Goal: Task Accomplishment & Management: Manage account settings

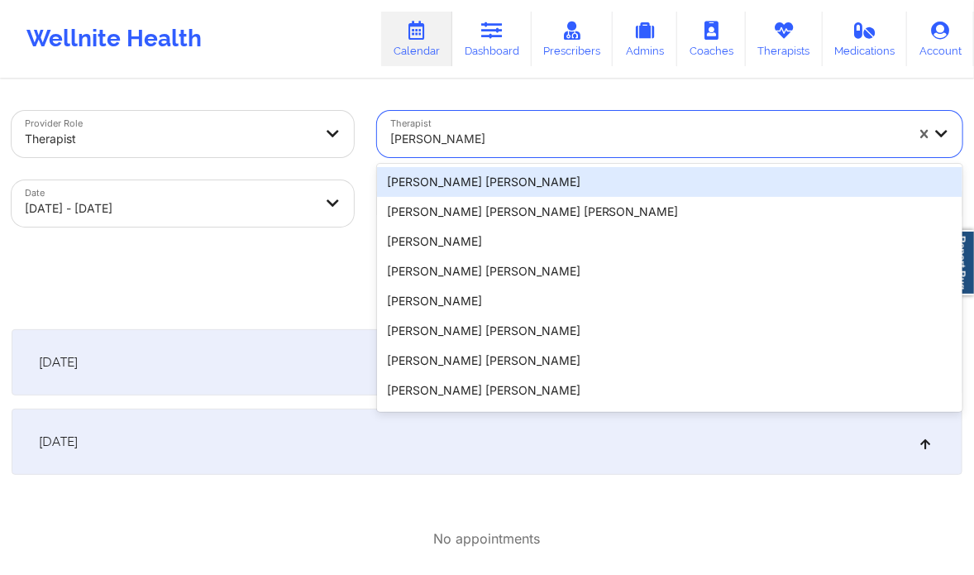
type input "[PERSON_NAME]"
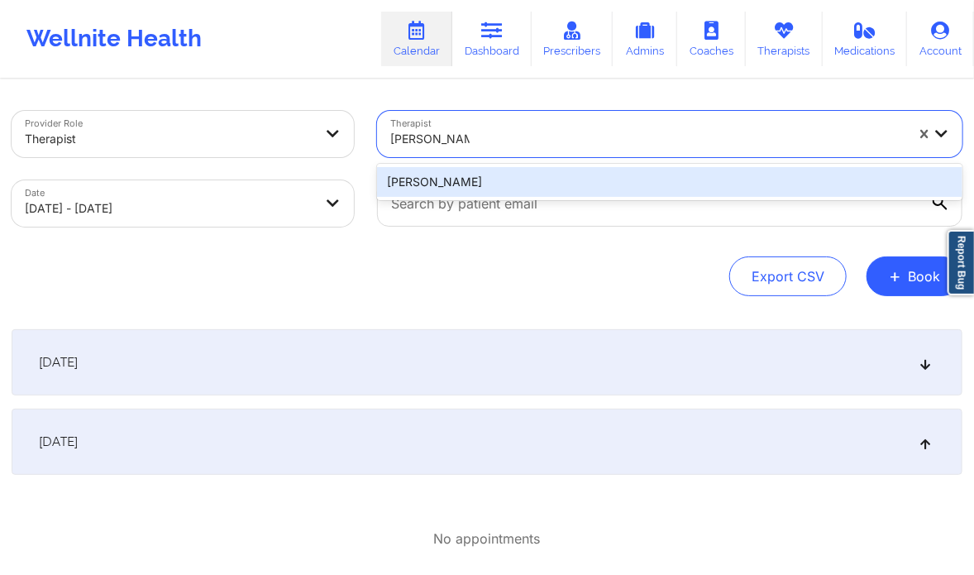
click at [452, 189] on div "[PERSON_NAME]" at bounding box center [670, 182] width 586 height 30
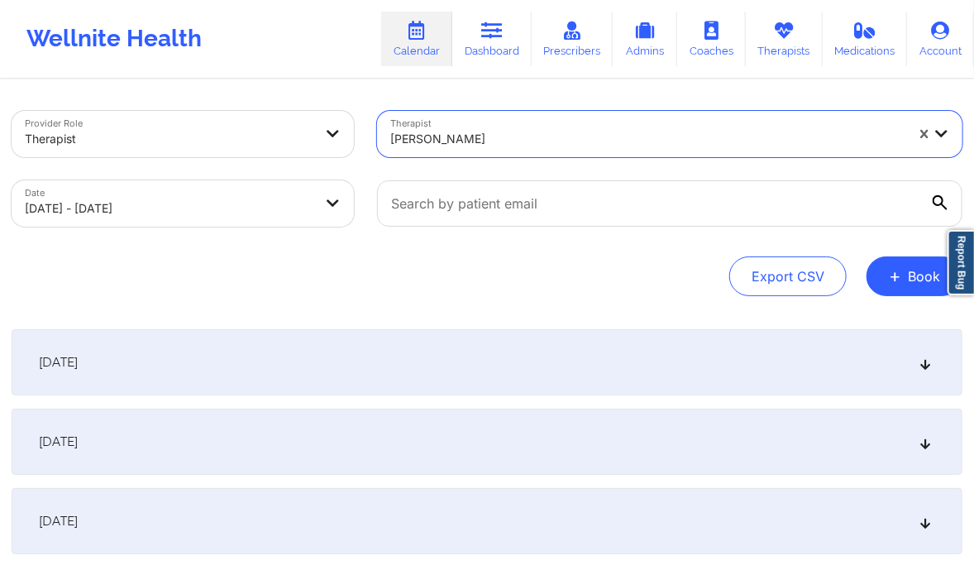
click at [323, 205] on body "Wellnite Health Calendar Dashboard Prescribers Admins Coaches Therapists Medica…" at bounding box center [487, 287] width 974 height 575
select select "2025-9"
select select "2025-10"
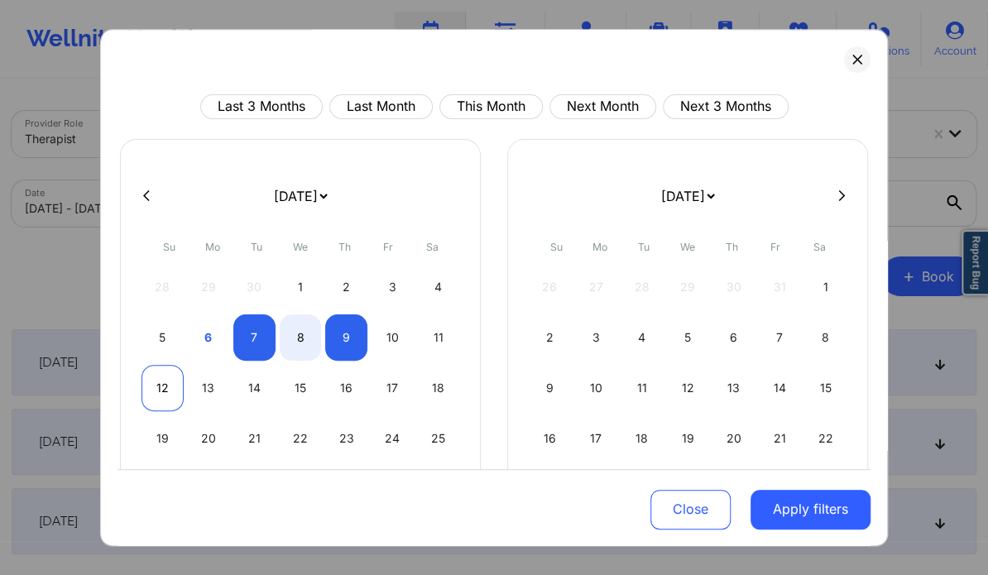
click at [166, 392] on div "12" at bounding box center [162, 388] width 42 height 46
select select "2025-9"
select select "2025-10"
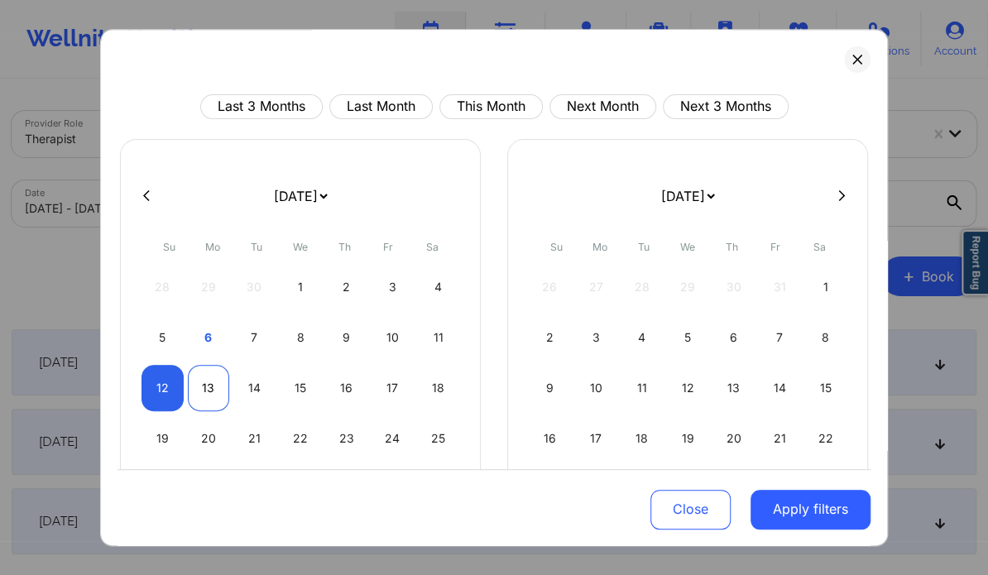
select select "2025-9"
select select "2025-10"
select select "2025-9"
select select "2025-10"
click at [251, 390] on div "14" at bounding box center [254, 388] width 42 height 46
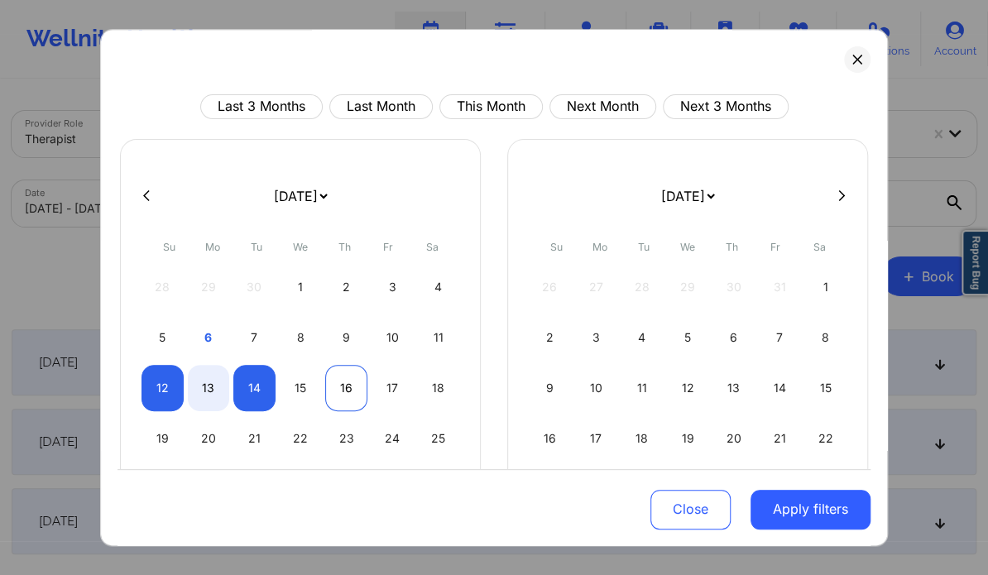
select select "2025-9"
select select "2025-10"
click at [801, 499] on button "Apply filters" at bounding box center [810, 509] width 120 height 40
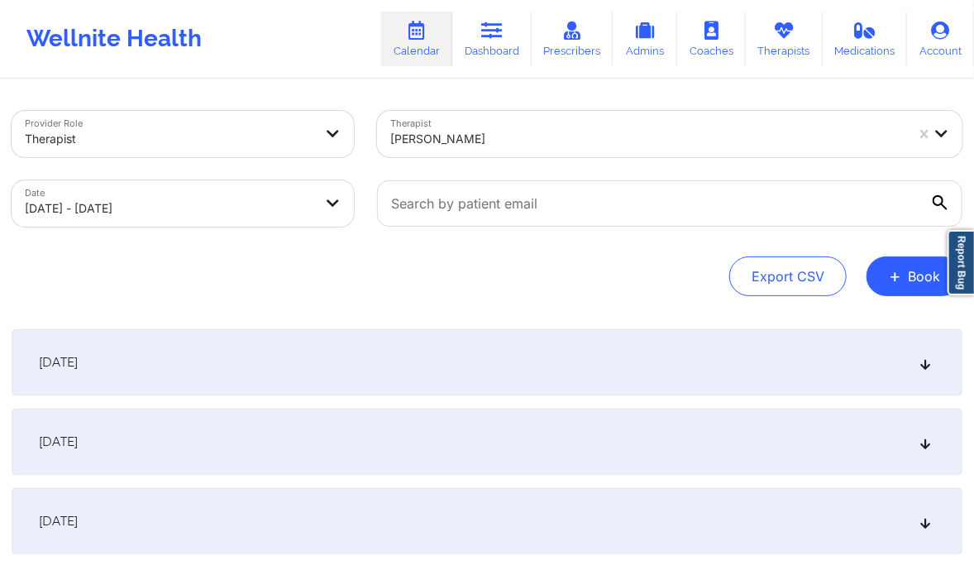
click at [931, 491] on div "October 14, 2025" at bounding box center [487, 521] width 951 height 66
click at [925, 448] on icon at bounding box center [926, 442] width 14 height 12
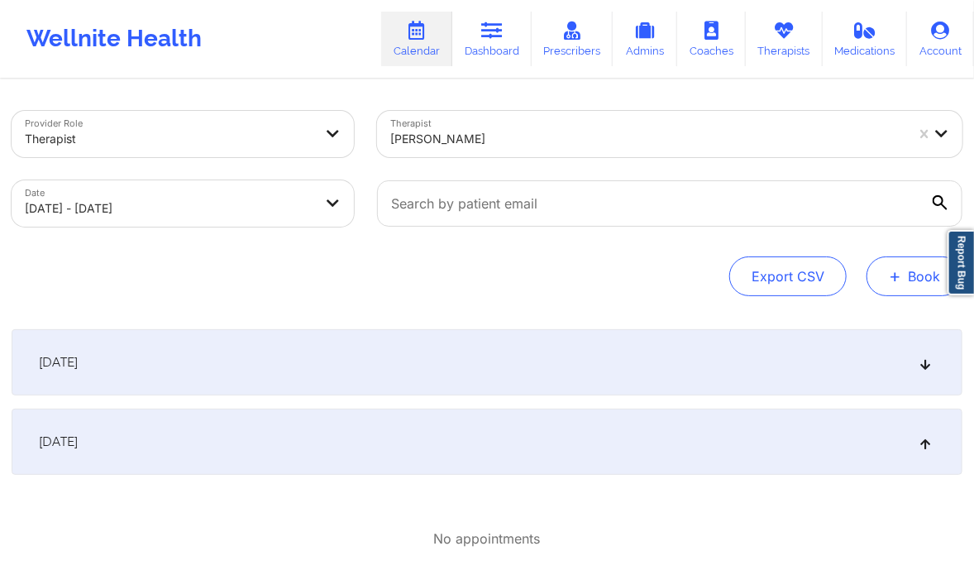
click at [900, 275] on span "+" at bounding box center [895, 275] width 12 height 9
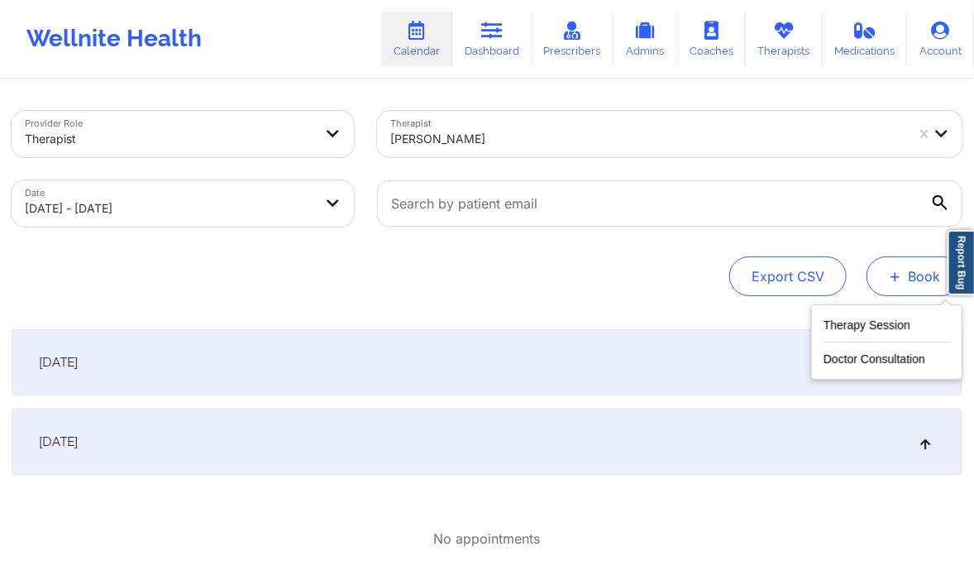
click at [910, 280] on button "+ Book" at bounding box center [915, 276] width 96 height 40
click at [891, 319] on button "Therapy Session" at bounding box center [887, 328] width 127 height 27
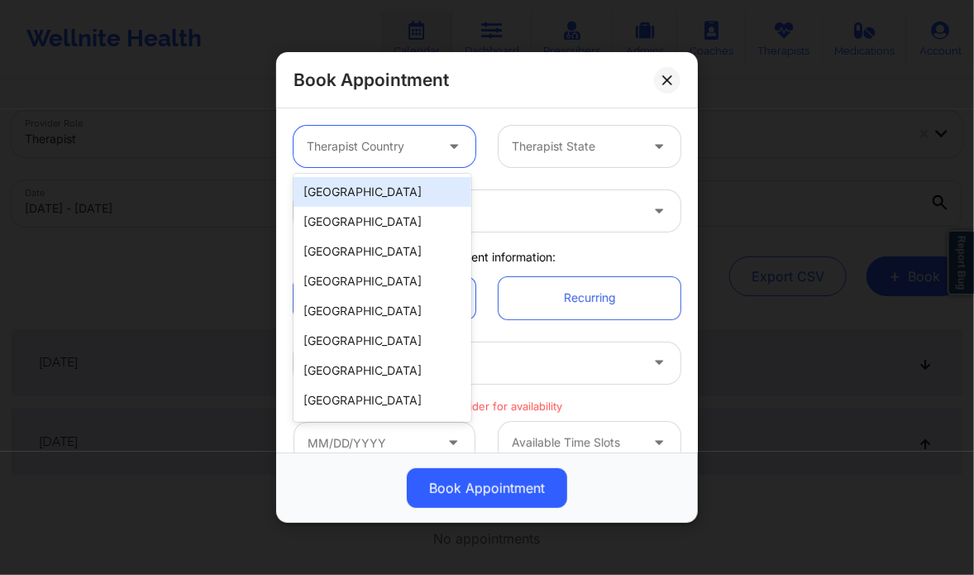
click at [427, 158] on div "Therapist Country" at bounding box center [365, 146] width 142 height 41
click at [407, 194] on div "[GEOGRAPHIC_DATA]" at bounding box center [383, 192] width 178 height 30
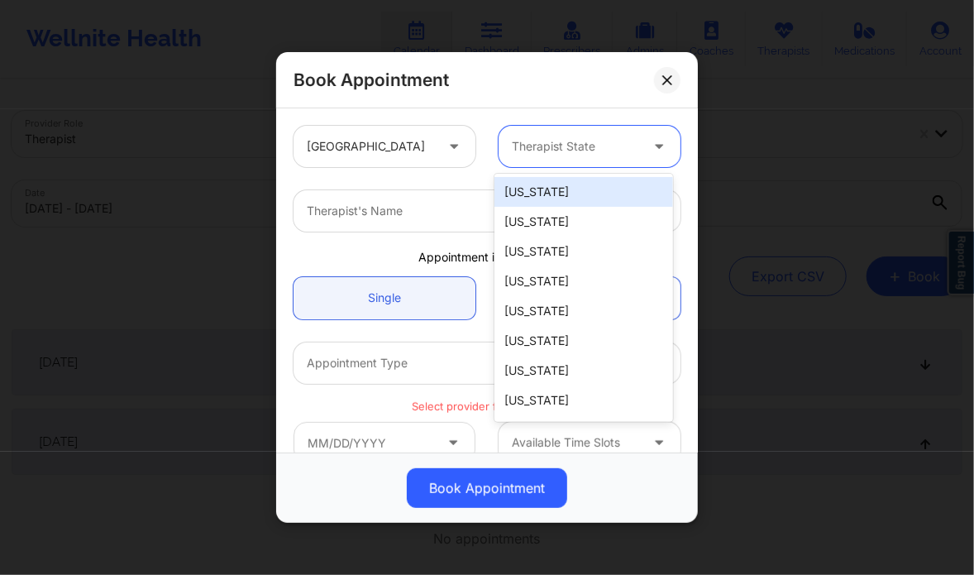
click at [542, 155] on div at bounding box center [575, 146] width 127 height 20
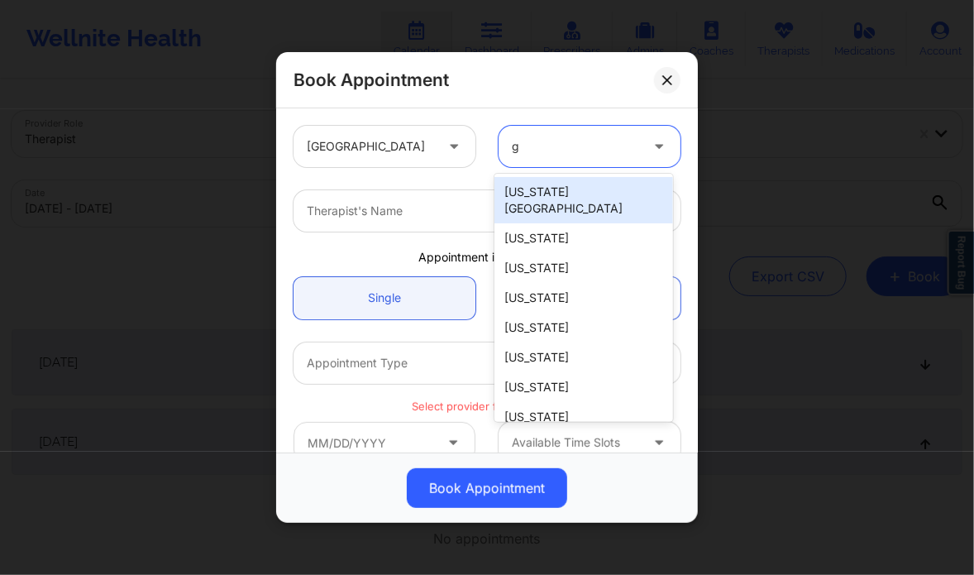
type input "ge"
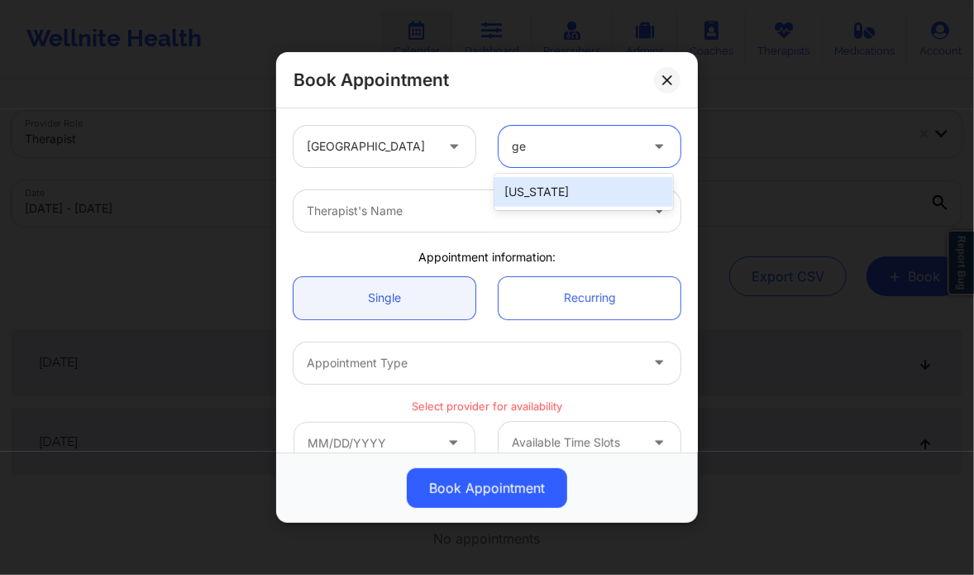
click at [544, 183] on div "[US_STATE]" at bounding box center [584, 192] width 178 height 30
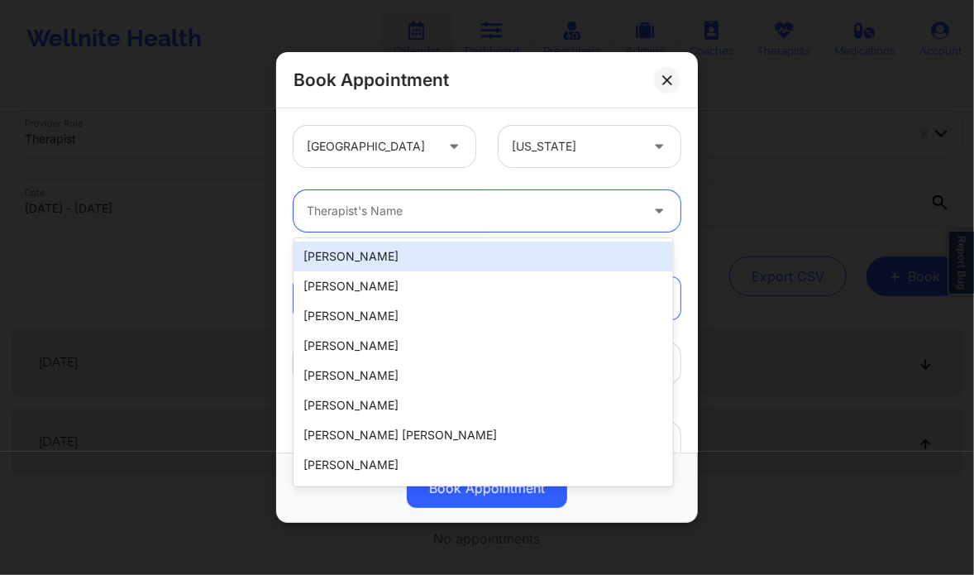
click at [466, 214] on div at bounding box center [473, 211] width 333 height 20
paste input "[PERSON_NAME]"
type input "[PERSON_NAME]"
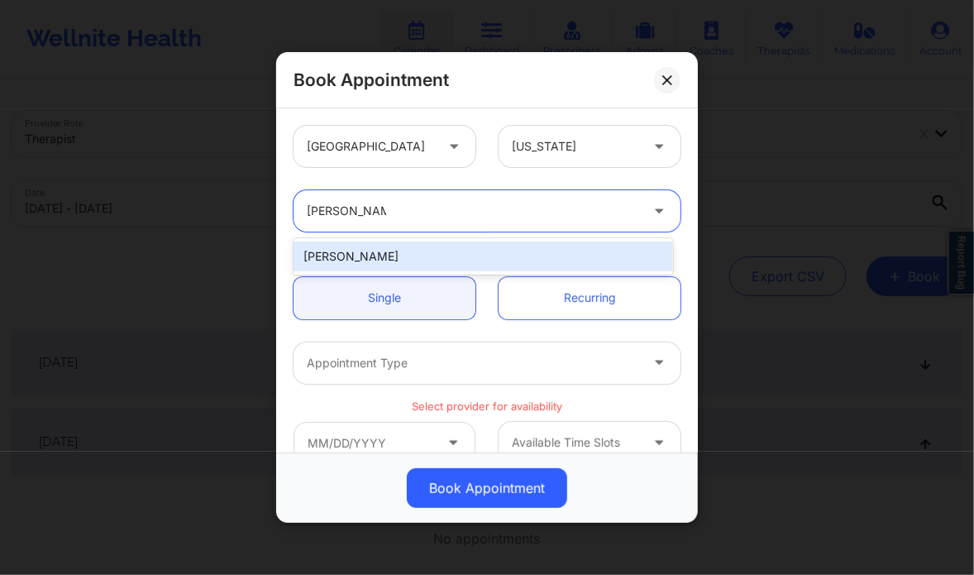
click at [399, 248] on div "[PERSON_NAME]" at bounding box center [483, 257] width 379 height 30
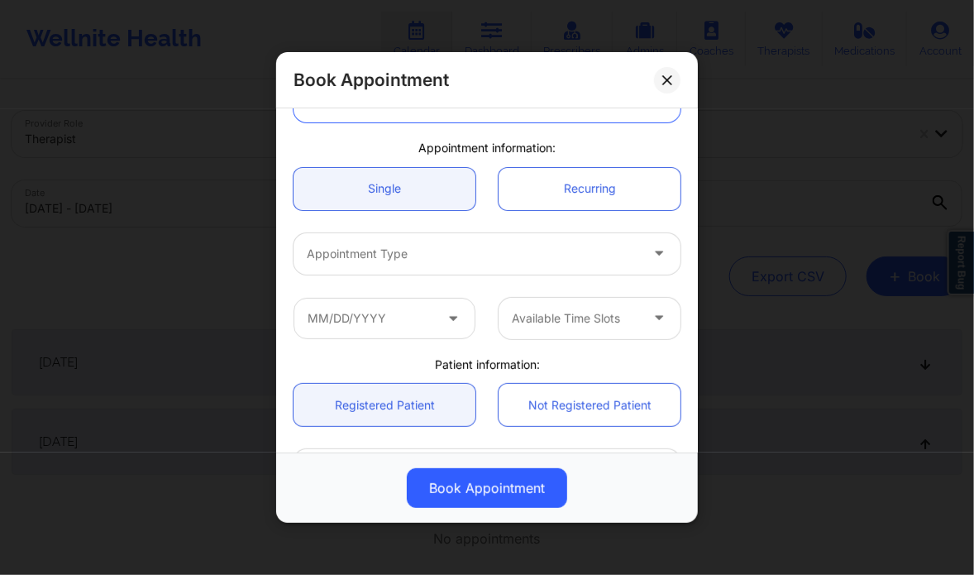
scroll to position [116, 0]
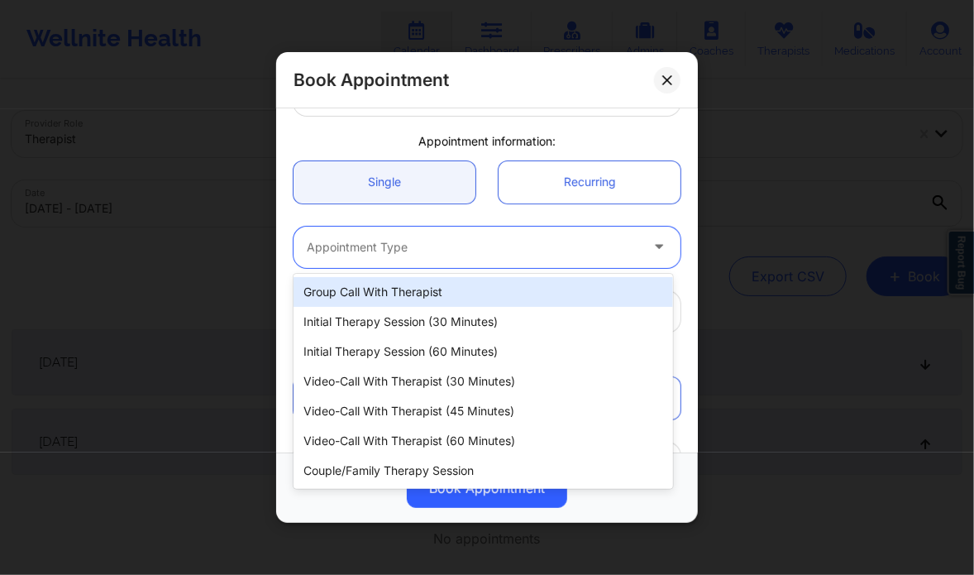
click at [414, 254] on div at bounding box center [473, 247] width 333 height 20
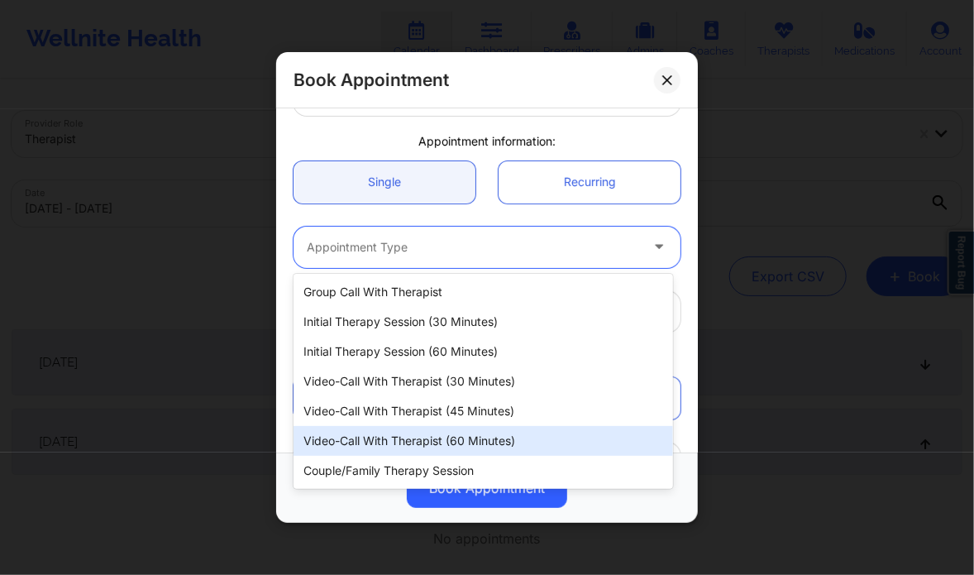
click at [452, 441] on div "Video-Call with Therapist (60 minutes)" at bounding box center [483, 441] width 379 height 30
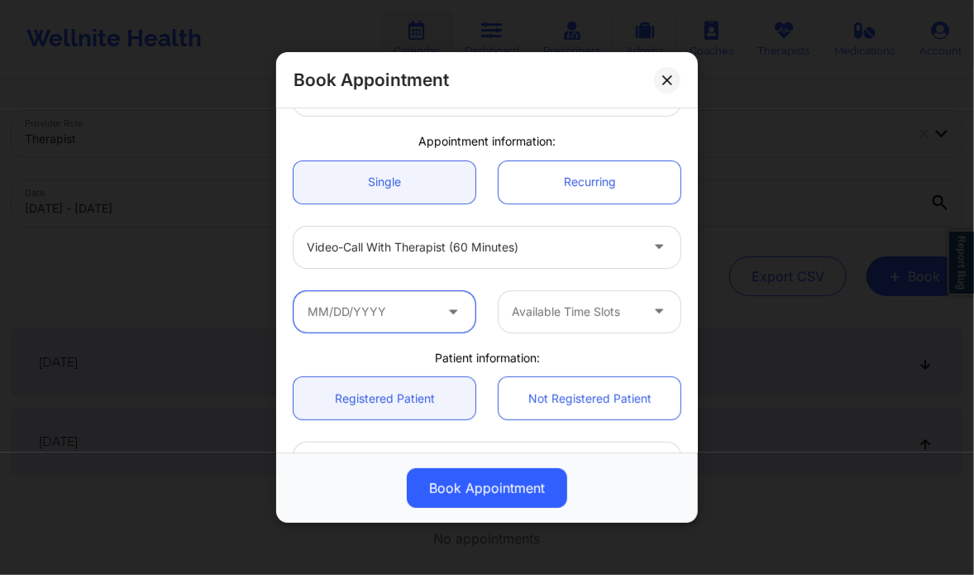
click at [414, 309] on input "text" at bounding box center [385, 311] width 182 height 41
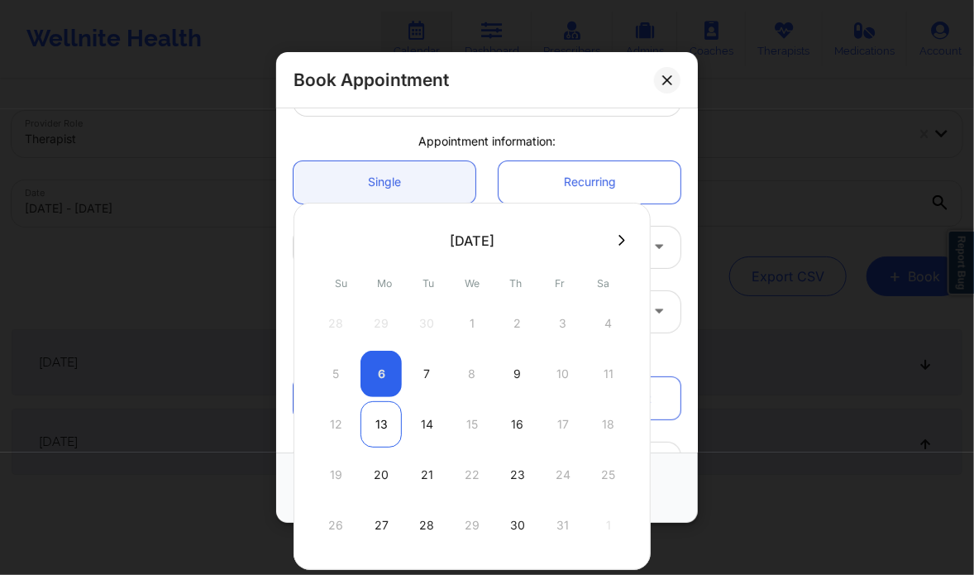
click at [380, 424] on div "13" at bounding box center [381, 424] width 41 height 46
type input "10/13/2025"
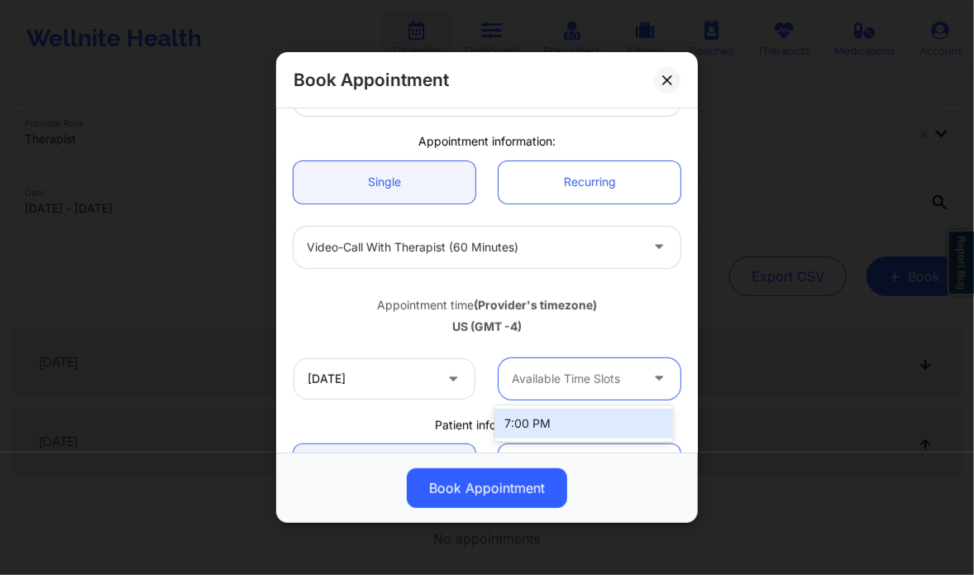
click at [606, 369] on div at bounding box center [575, 379] width 127 height 20
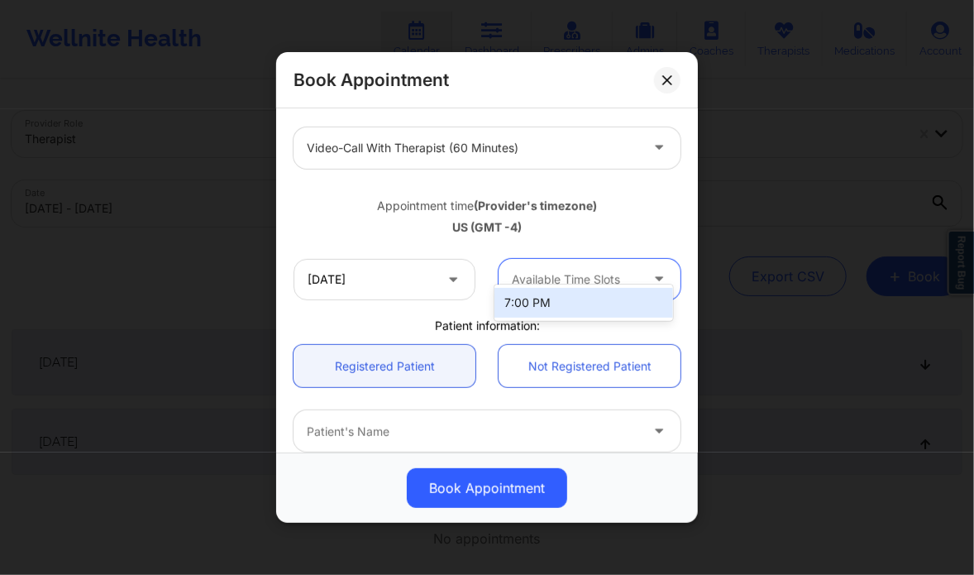
scroll to position [240, 0]
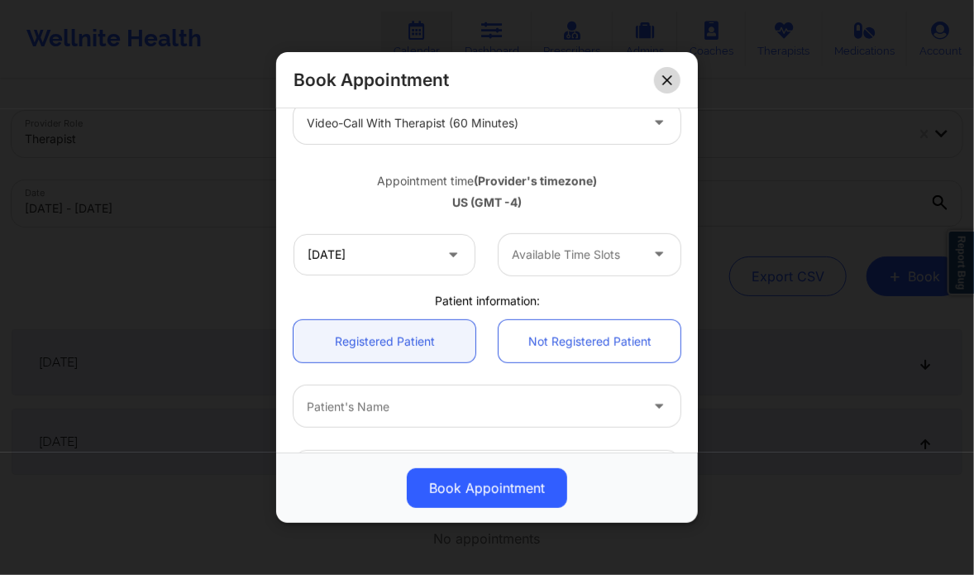
click at [663, 91] on button at bounding box center [667, 80] width 26 height 26
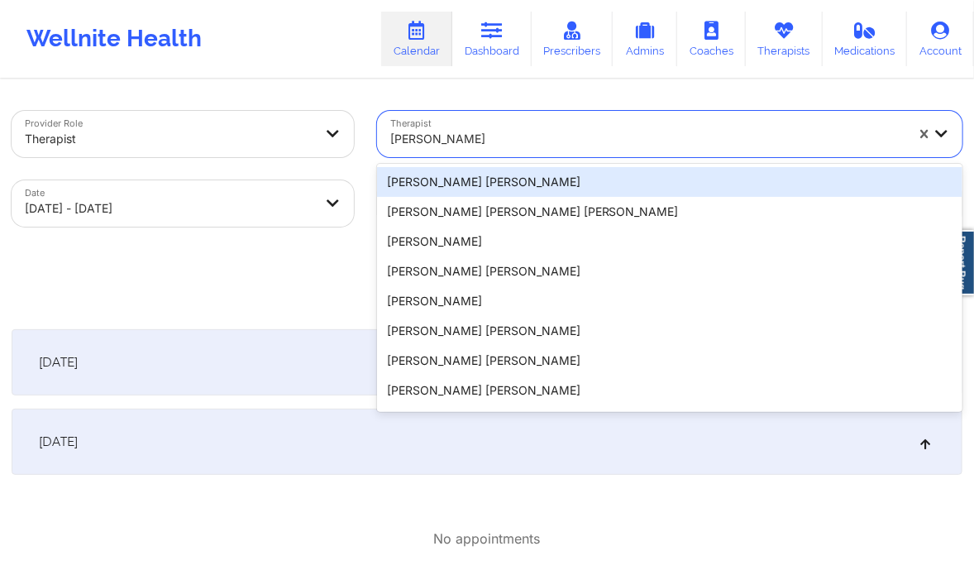
click at [652, 116] on div "[PERSON_NAME]" at bounding box center [642, 134] width 530 height 46
paste input "Darcel Tyson"
type input "Darcel Tyson"
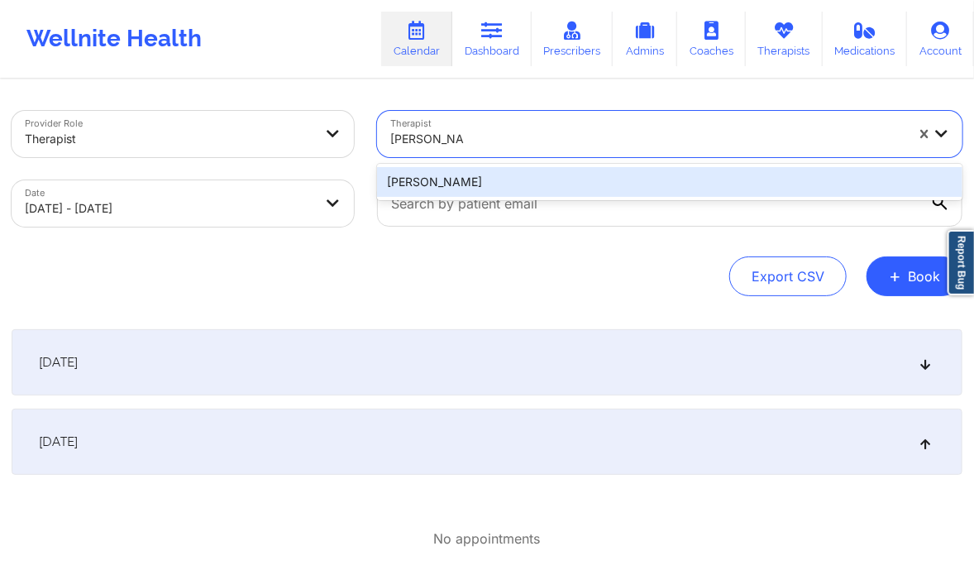
click at [530, 179] on div "Darcel Tyson" at bounding box center [670, 182] width 586 height 30
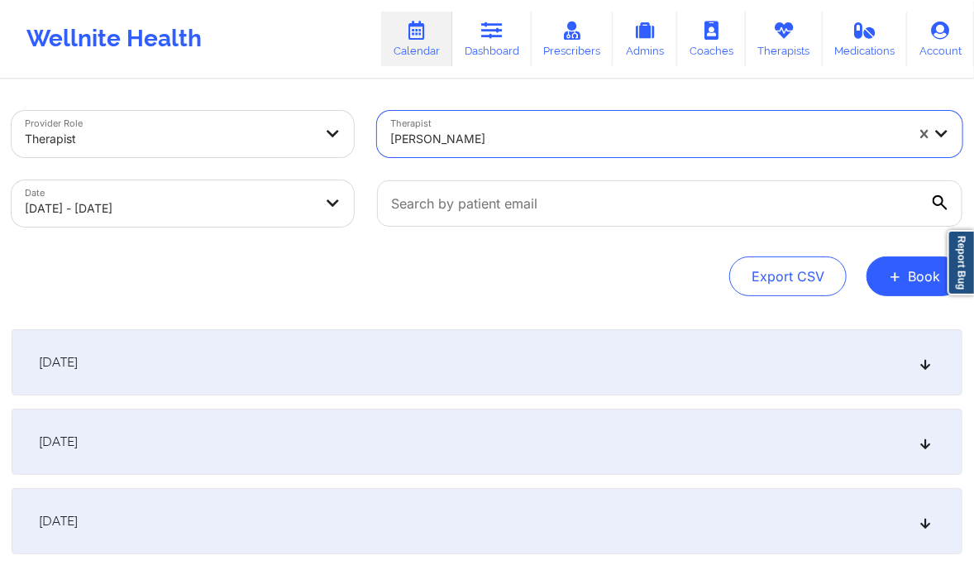
select select "2025-9"
select select "2025-10"
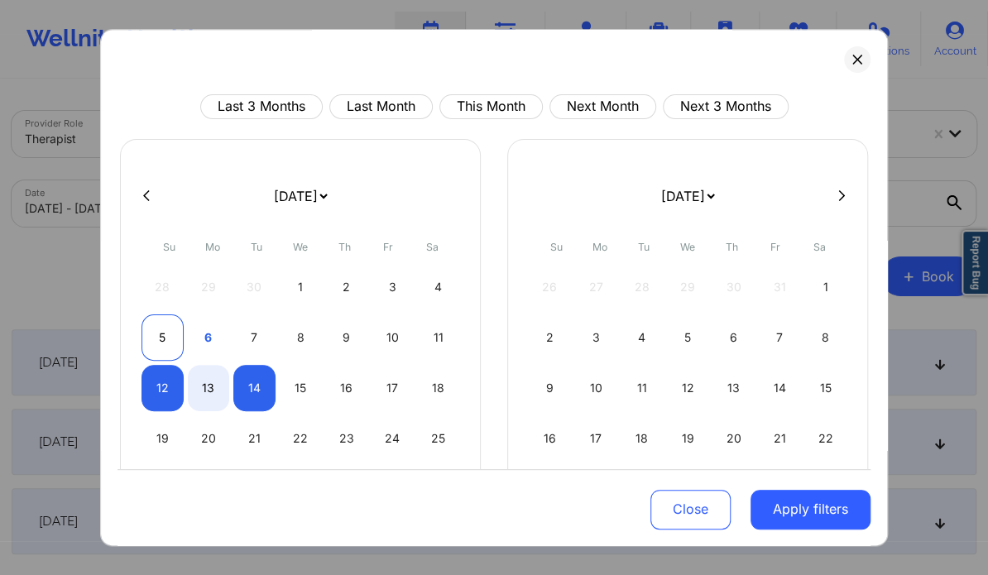
click at [164, 348] on div "5" at bounding box center [162, 337] width 42 height 46
select select "2025-9"
select select "2025-10"
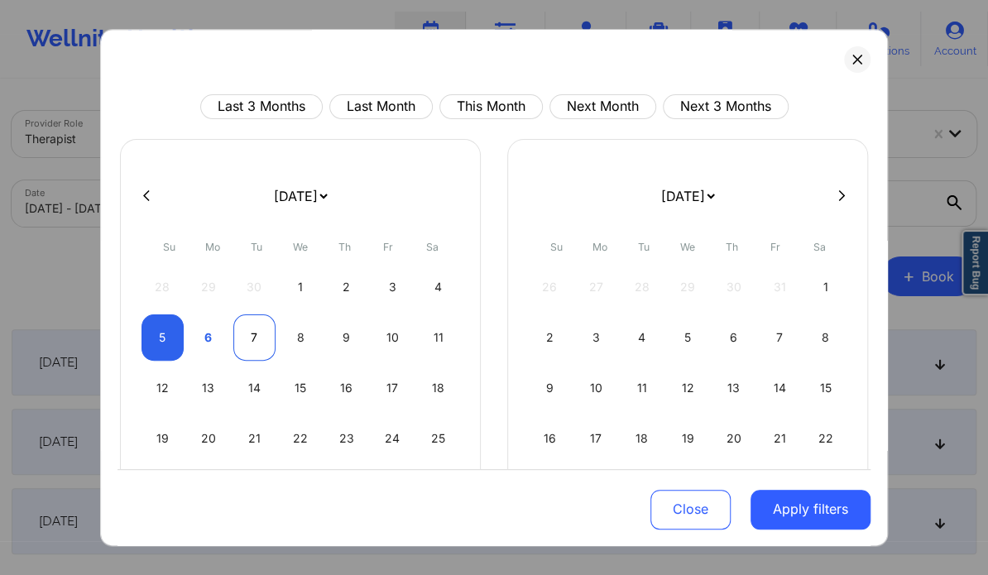
select select "2025-9"
select select "2025-10"
select select "2025-9"
select select "2025-10"
click at [294, 340] on div "8" at bounding box center [301, 337] width 42 height 46
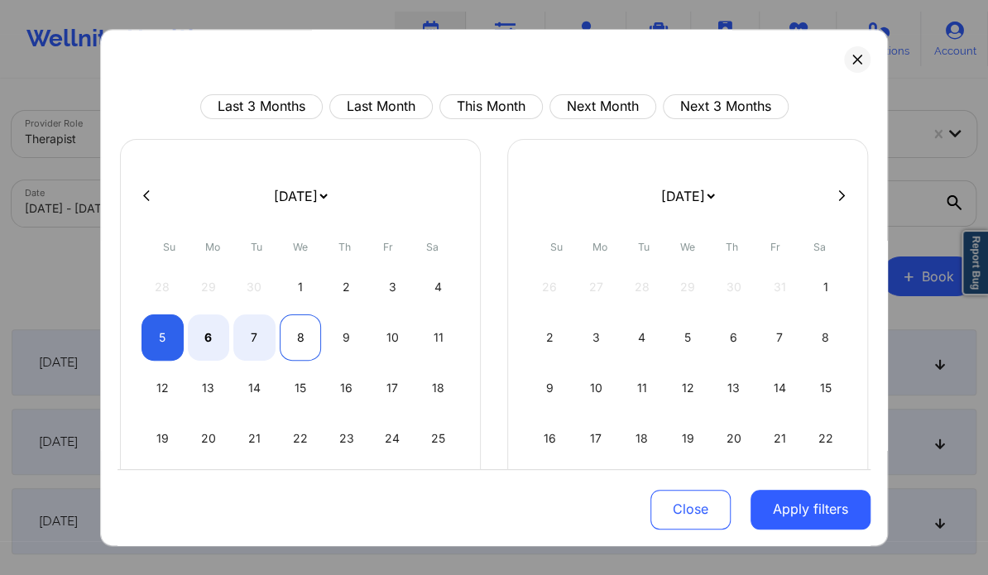
select select "2025-9"
select select "2025-10"
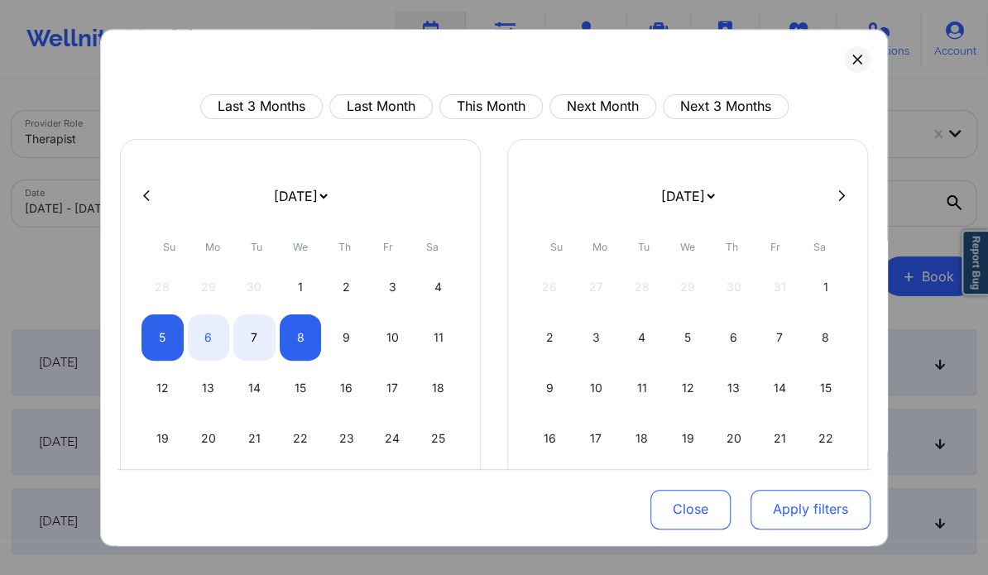
click at [754, 496] on button "Apply filters" at bounding box center [810, 509] width 120 height 40
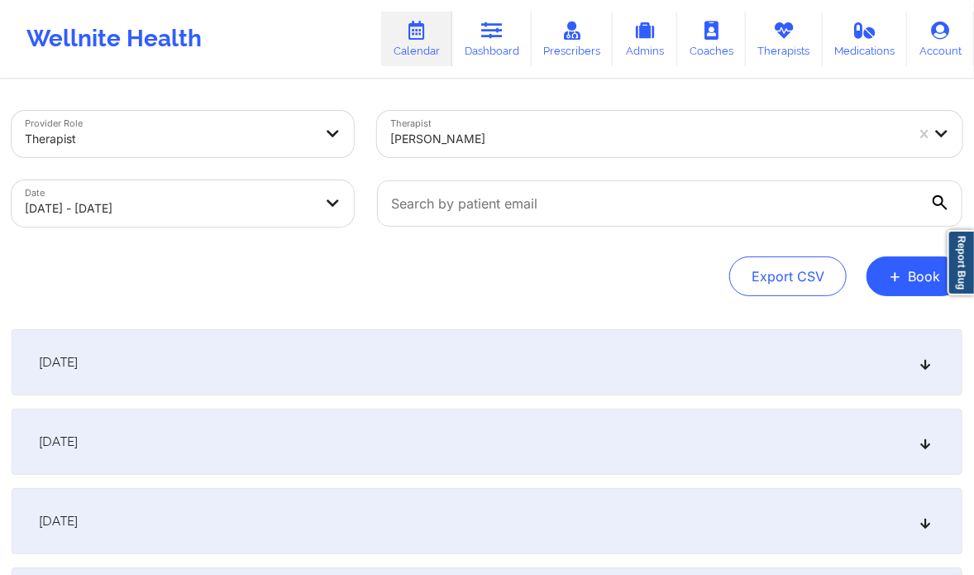
click at [915, 441] on div "October 6, 2025" at bounding box center [487, 442] width 951 height 66
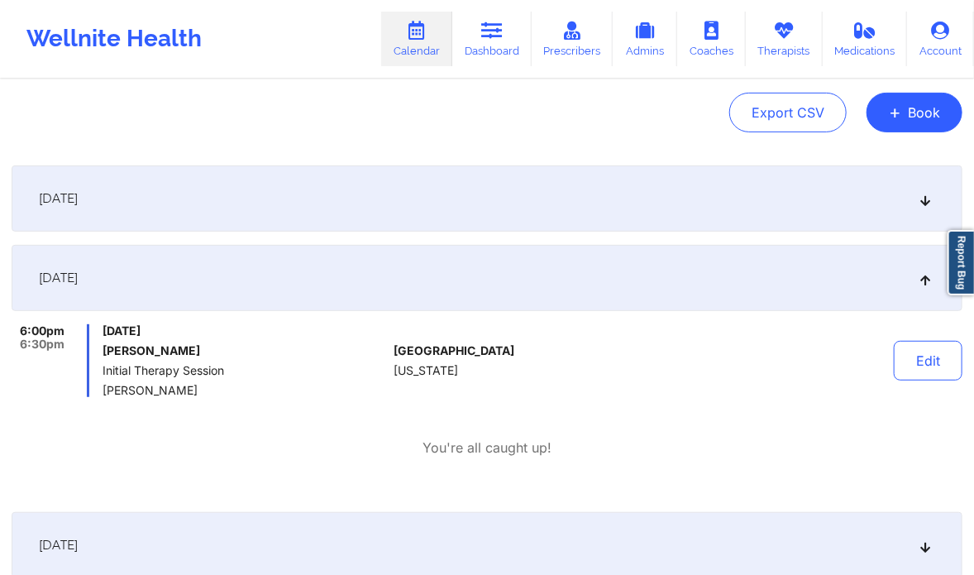
scroll to position [165, 0]
click at [507, 55] on link "Dashboard" at bounding box center [491, 39] width 79 height 55
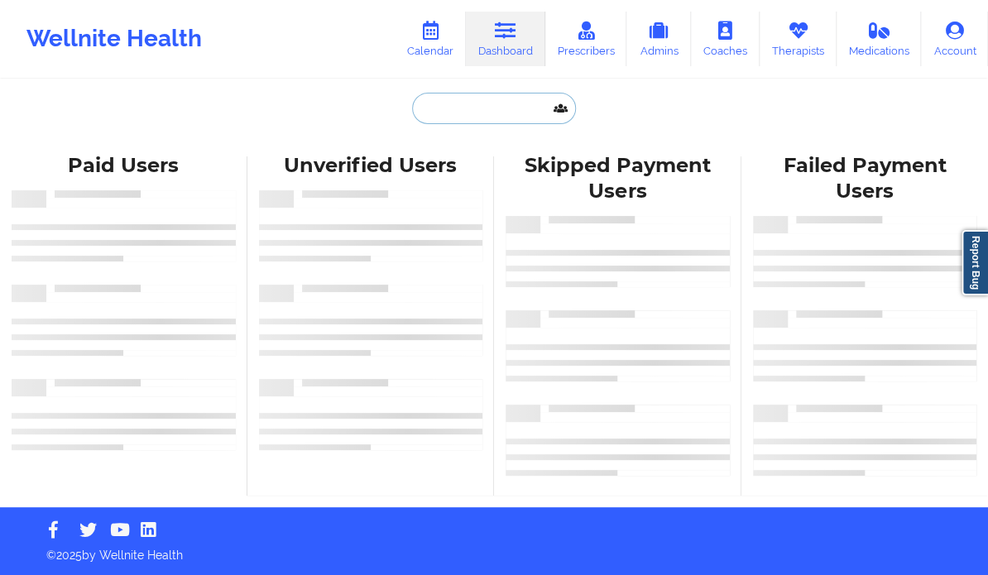
click at [440, 112] on input "text" at bounding box center [494, 108] width 164 height 31
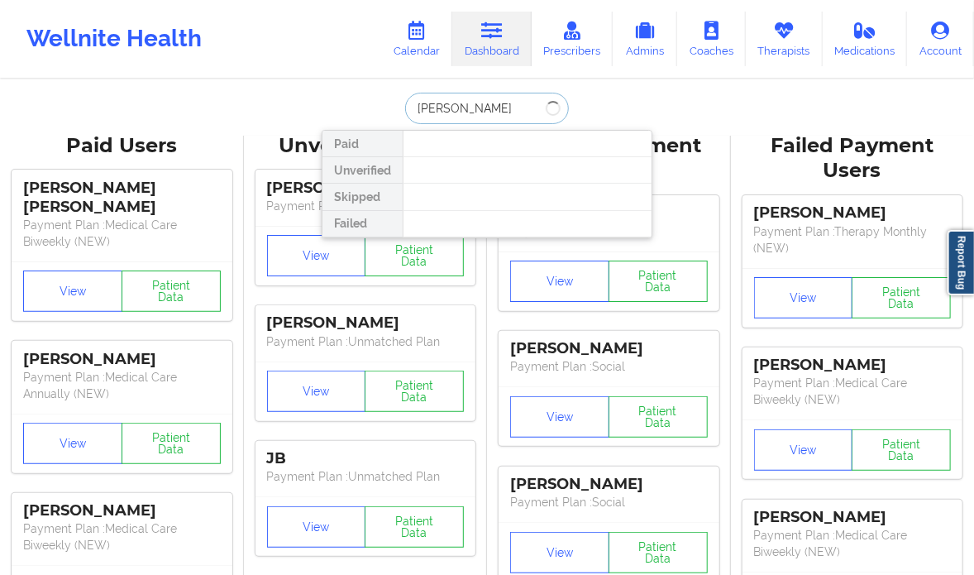
type input "stephen williams"
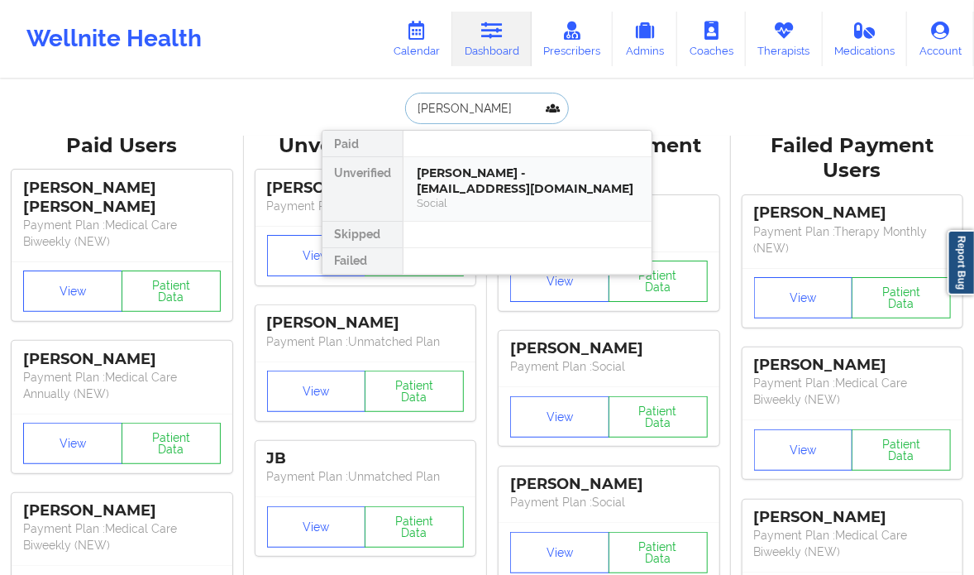
click at [596, 199] on div "Social" at bounding box center [528, 203] width 222 height 14
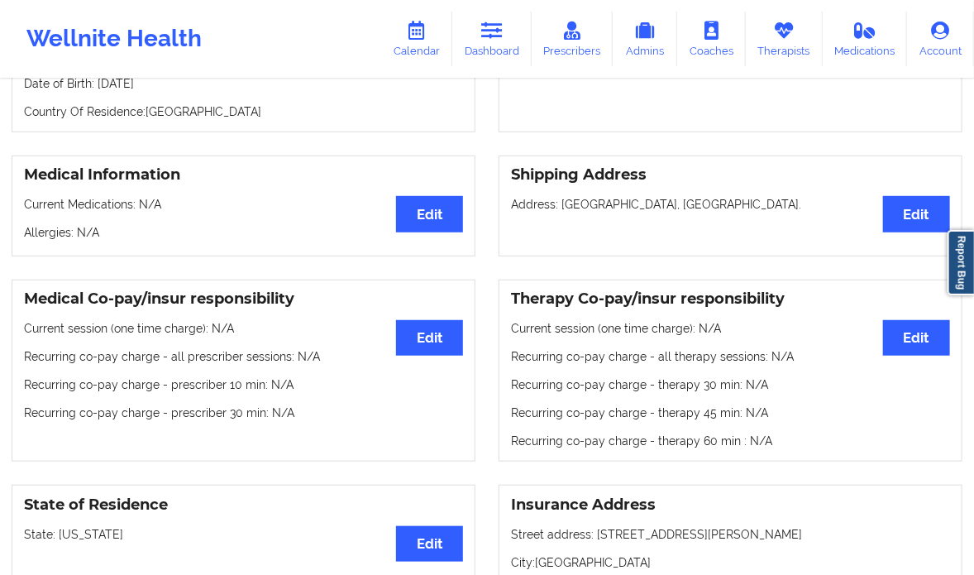
scroll to position [300, 0]
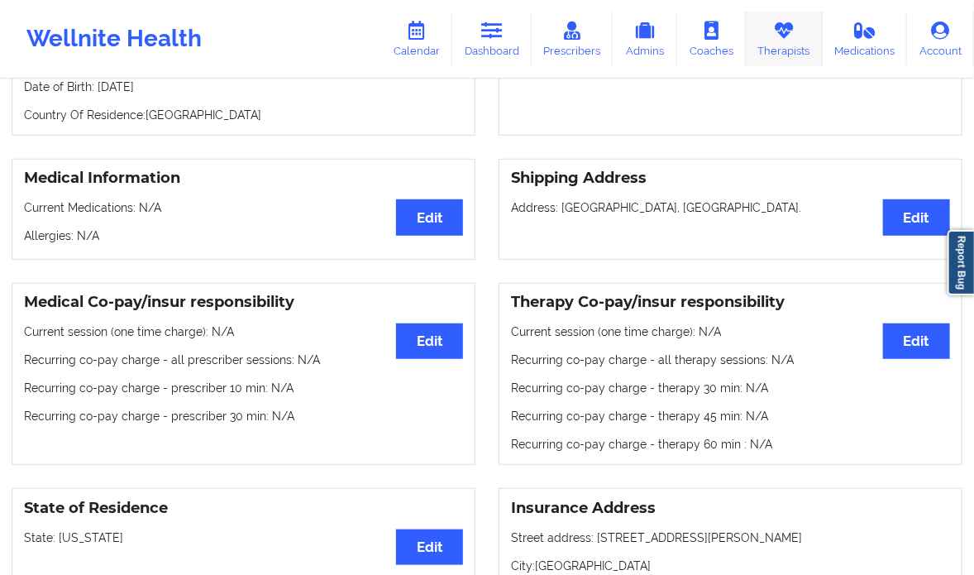
click at [785, 42] on link "Therapists" at bounding box center [784, 39] width 77 height 55
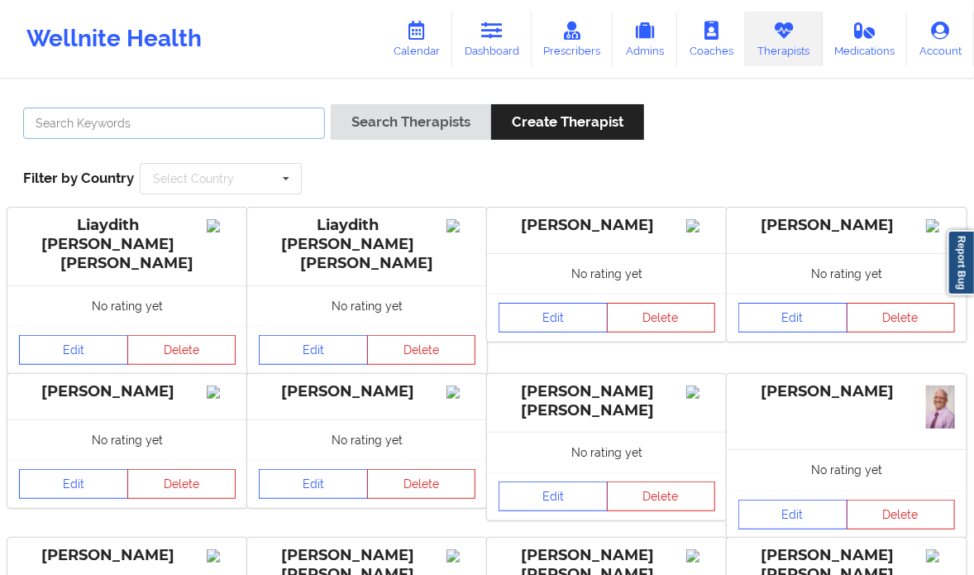
click at [241, 136] on input "text" at bounding box center [174, 123] width 302 height 31
type input "[PERSON_NAME]"
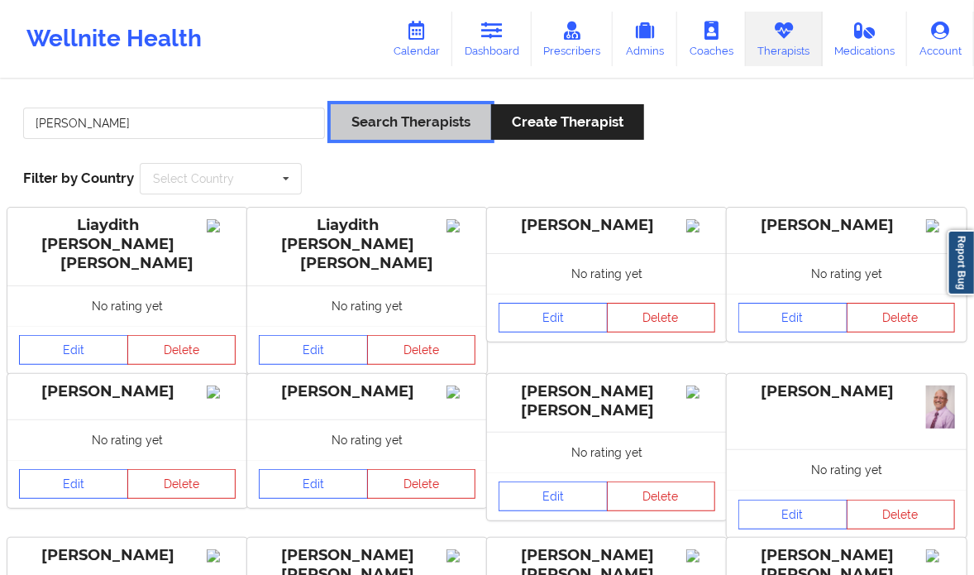
click at [409, 122] on button "Search Therapists" at bounding box center [411, 122] width 160 height 36
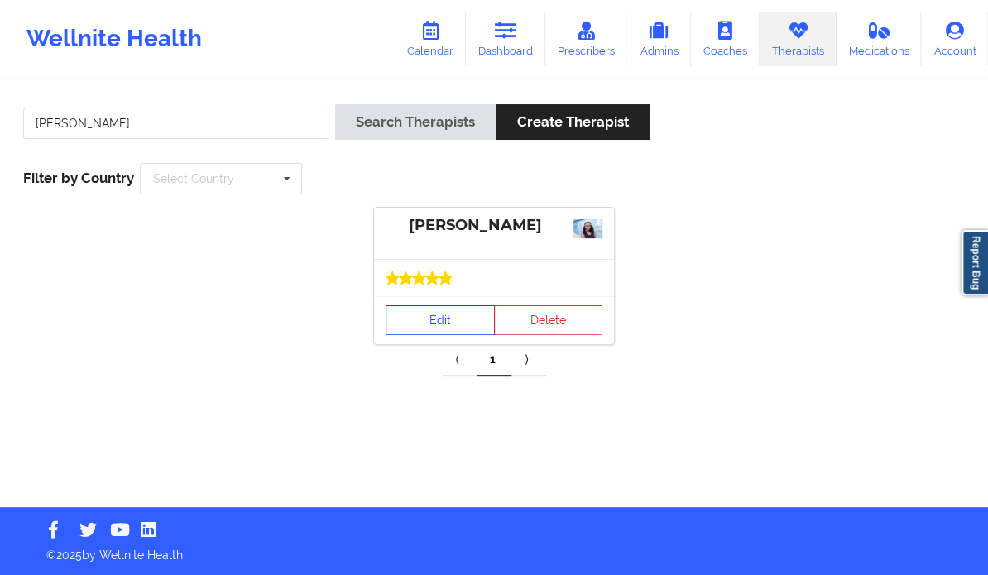
click at [429, 322] on link "Edit" at bounding box center [439, 320] width 109 height 30
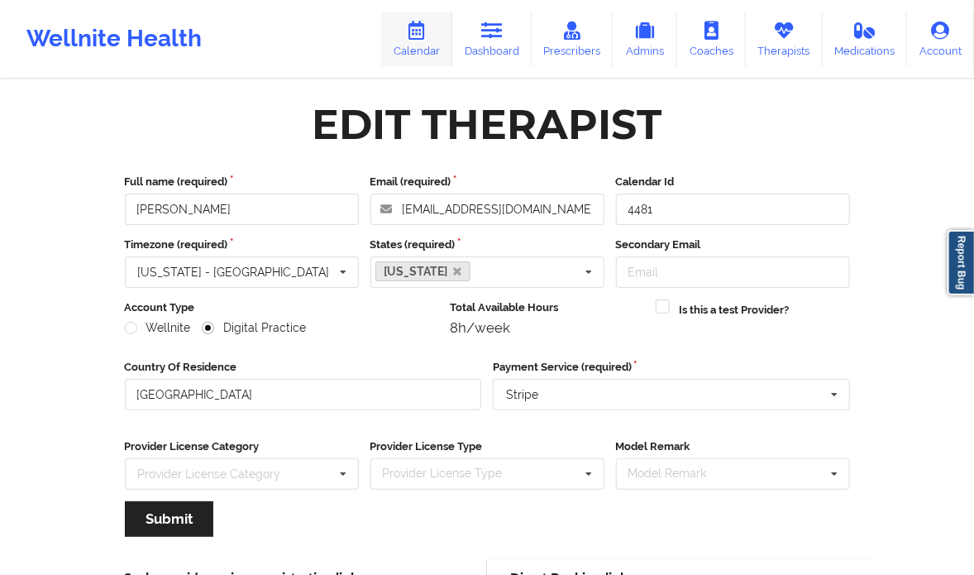
click at [428, 36] on icon at bounding box center [417, 31] width 22 height 18
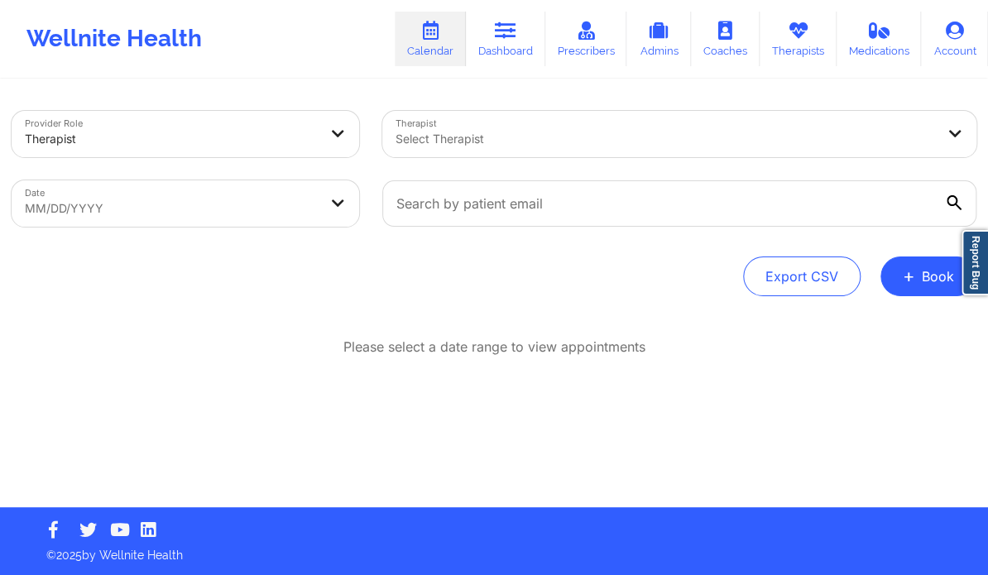
click at [495, 146] on div at bounding box center [665, 139] width 540 height 20
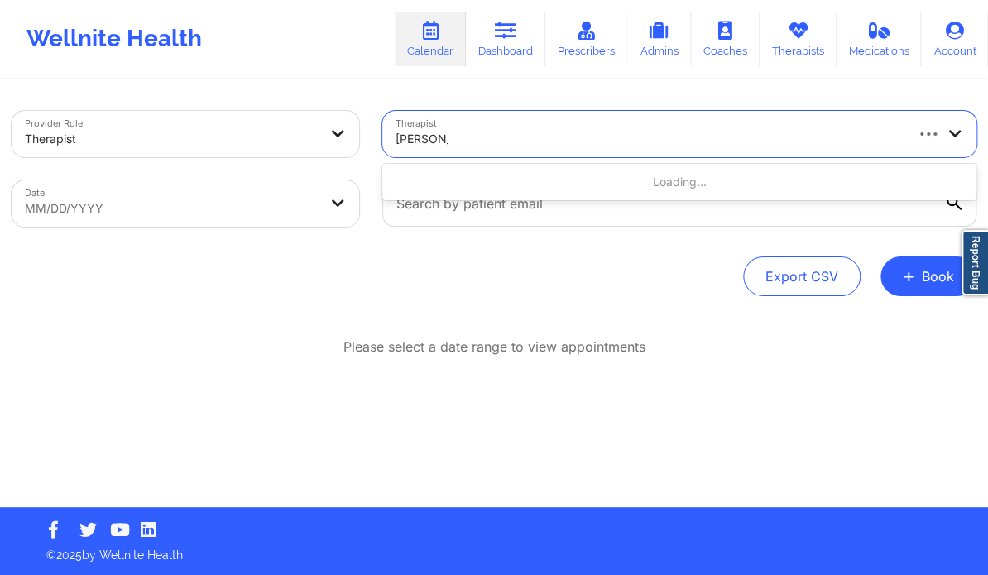
type input "kelli walker"
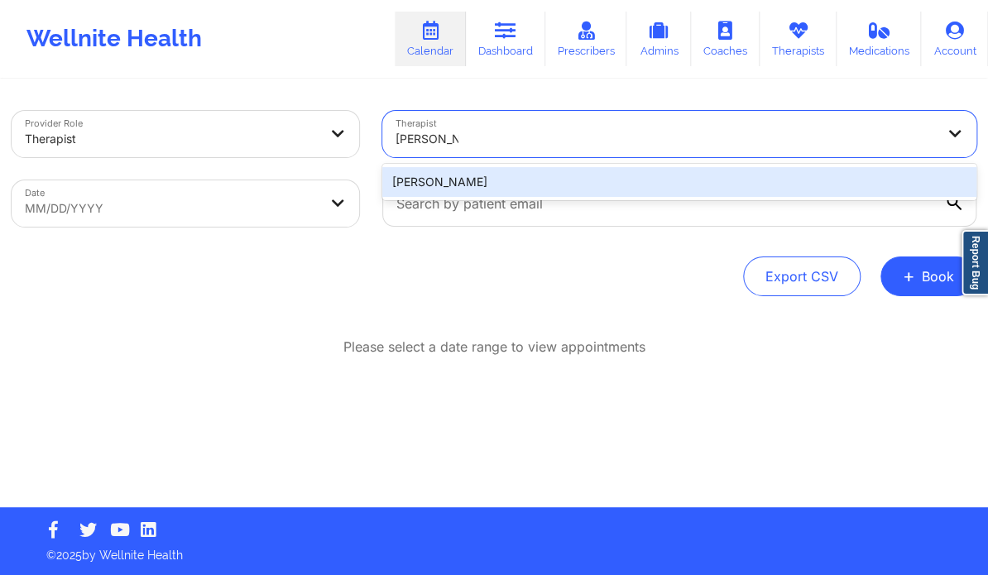
click at [550, 183] on div "Kelli Walker" at bounding box center [679, 182] width 594 height 30
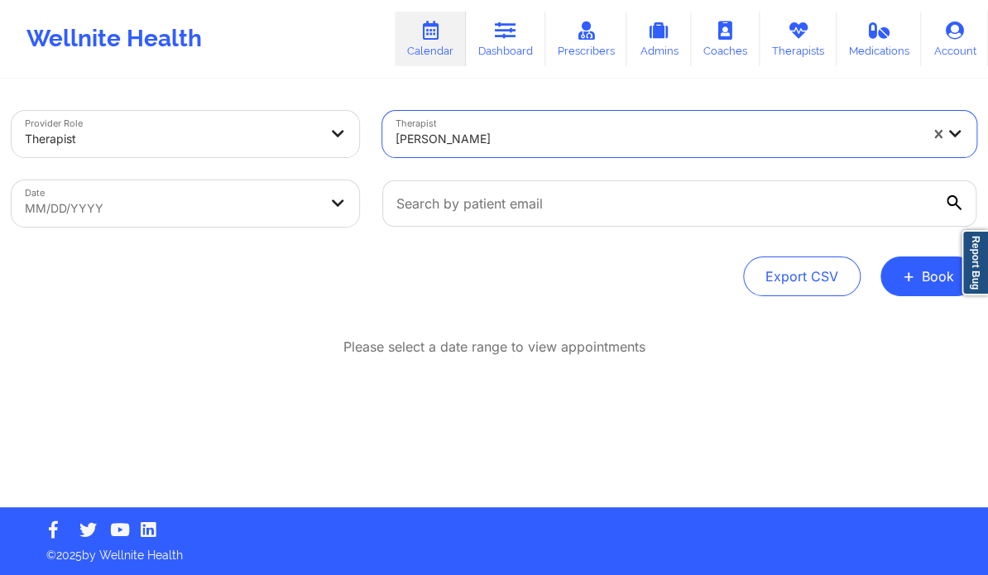
click at [325, 210] on body "Wellnite Health Calendar Dashboard Prescribers Admins Coaches Therapists Medica…" at bounding box center [494, 287] width 988 height 575
select select "2025-8"
select select "2025-9"
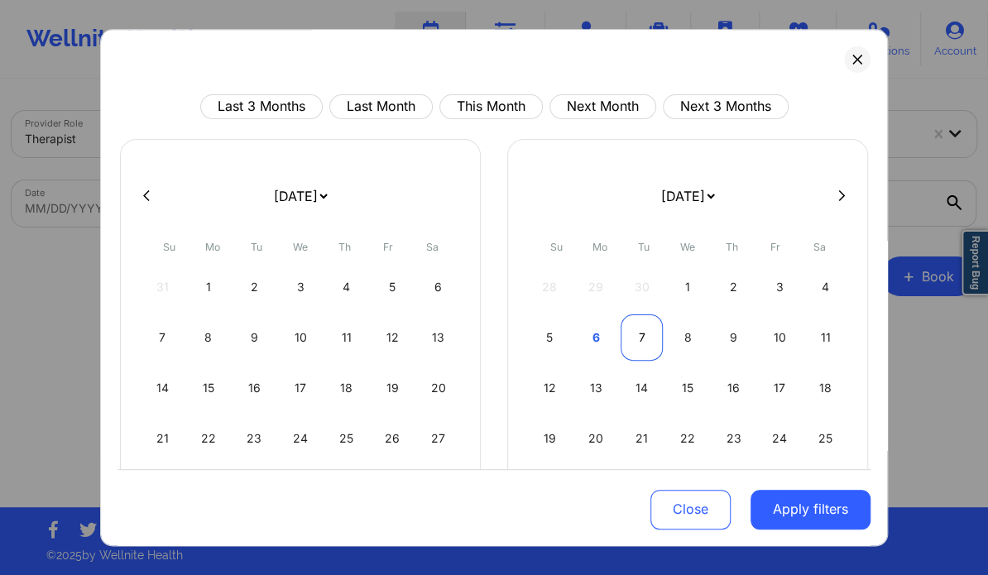
click at [634, 333] on div "7" at bounding box center [641, 337] width 42 height 46
select select "2025-9"
select select "2025-10"
select select "2025-9"
select select "2025-10"
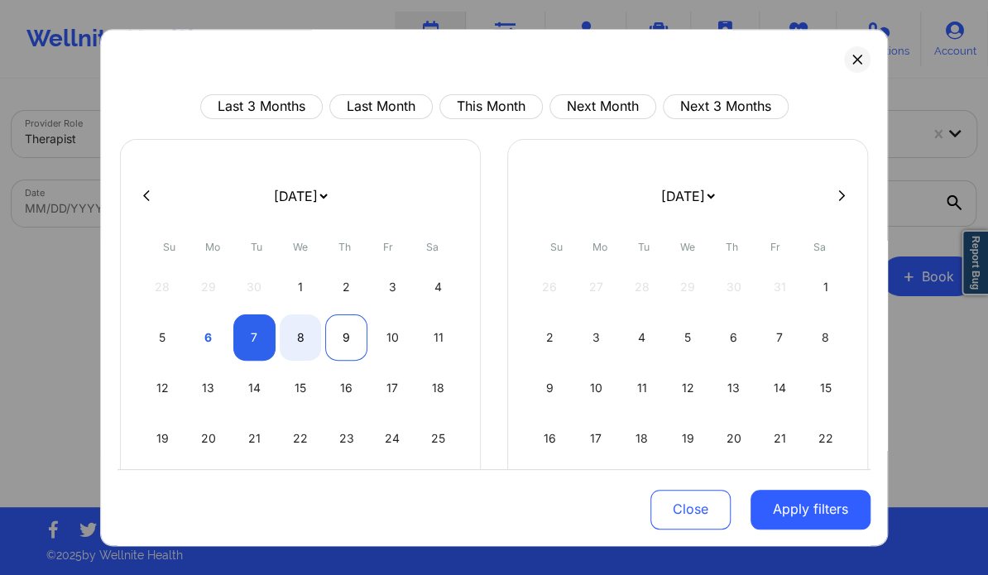
select select "2025-9"
select select "2025-10"
click at [342, 326] on div "9" at bounding box center [346, 337] width 42 height 46
select select "2025-9"
select select "2025-10"
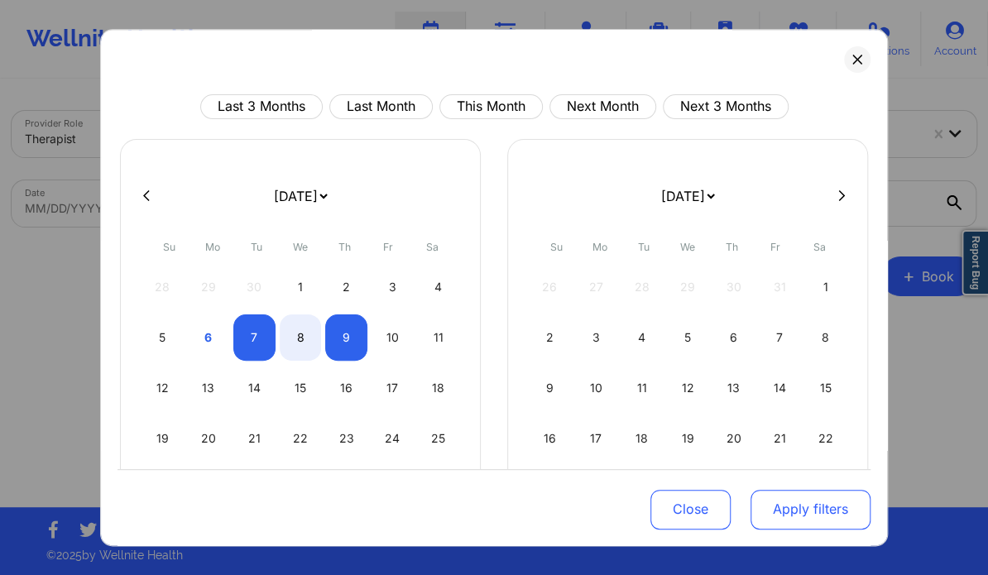
click at [796, 505] on button "Apply filters" at bounding box center [810, 509] width 120 height 40
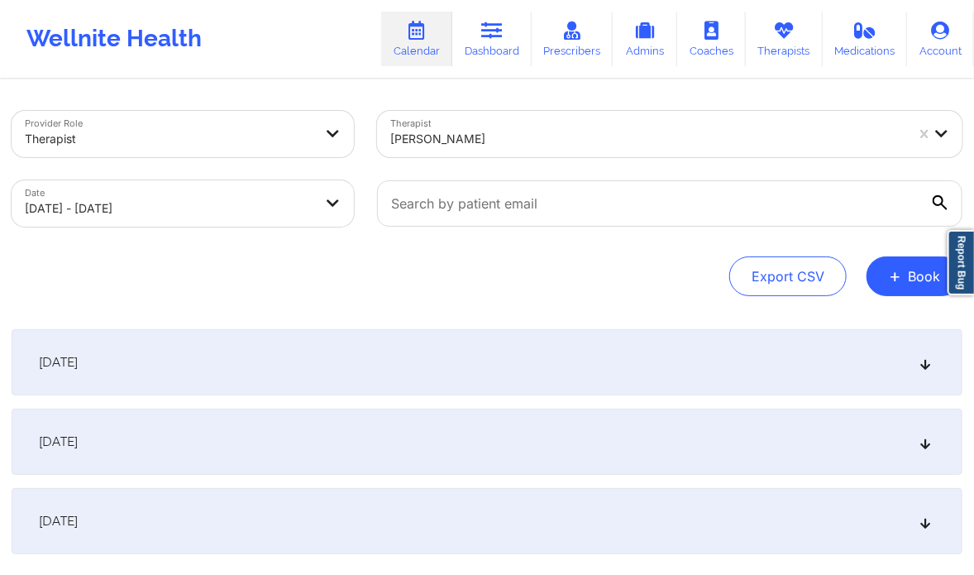
click at [928, 456] on div "October 8, 2025" at bounding box center [487, 442] width 951 height 66
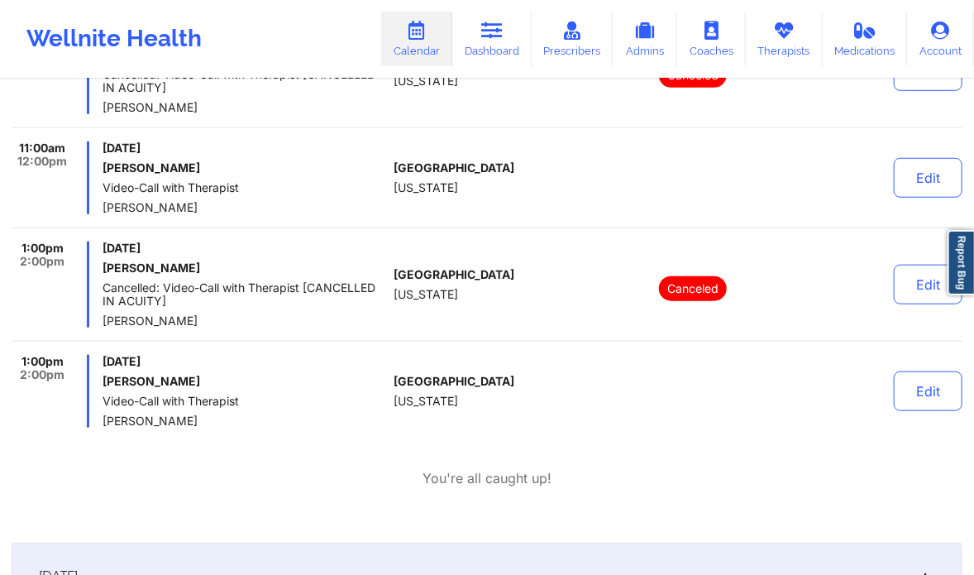
scroll to position [460, 0]
click at [920, 400] on button "Edit" at bounding box center [928, 391] width 69 height 40
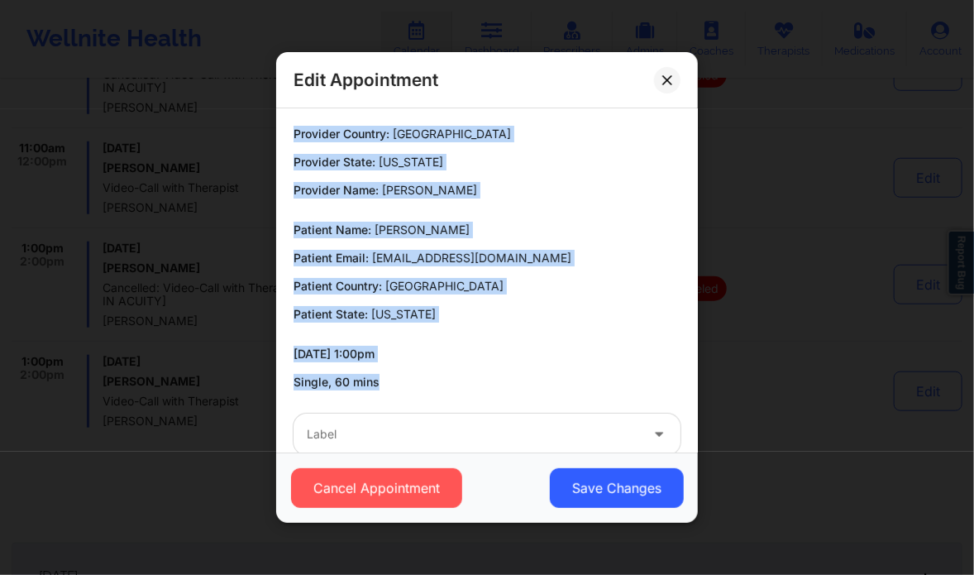
drag, startPoint x: 429, startPoint y: 385, endPoint x: 282, endPoint y: 137, distance: 287.9
click at [282, 137] on div "Provider Country: United States Provider State: Florida Provider Name: Kelli Wa…" at bounding box center [487, 258] width 410 height 265
copy div "Provider Country: United States Provider State: Florida Provider Name: Kelli Wa…"
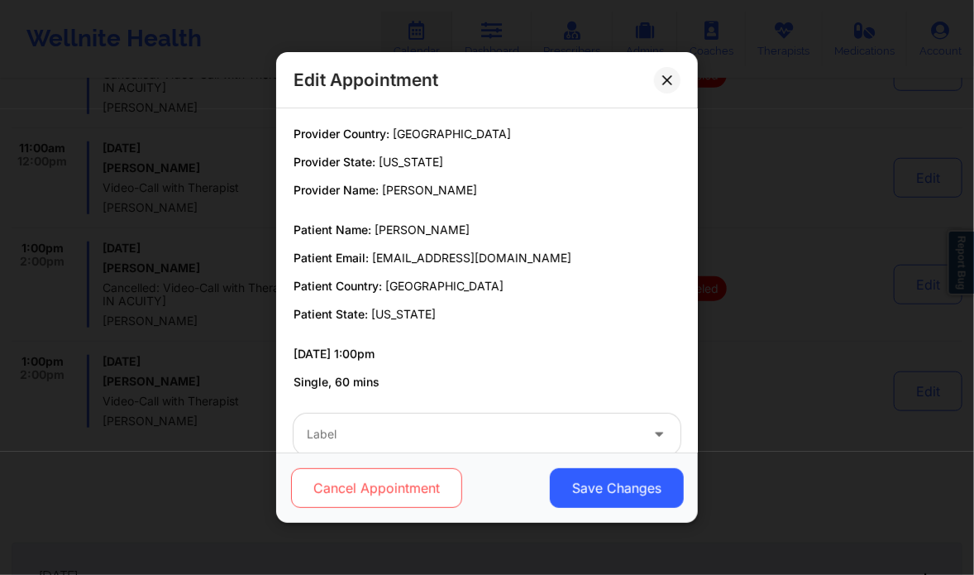
click at [381, 485] on button "Cancel Appointment" at bounding box center [376, 488] width 171 height 40
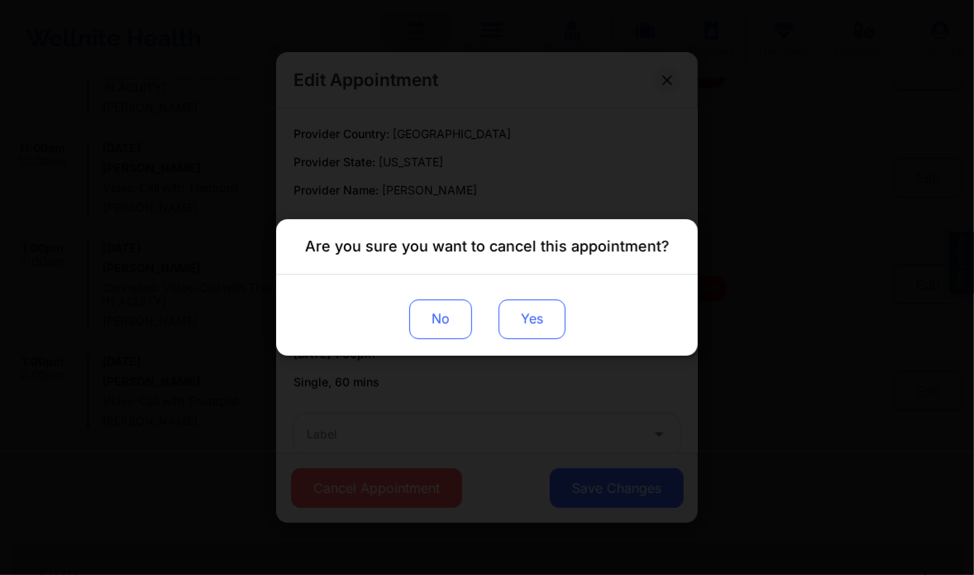
click at [540, 332] on button "Yes" at bounding box center [532, 319] width 67 height 40
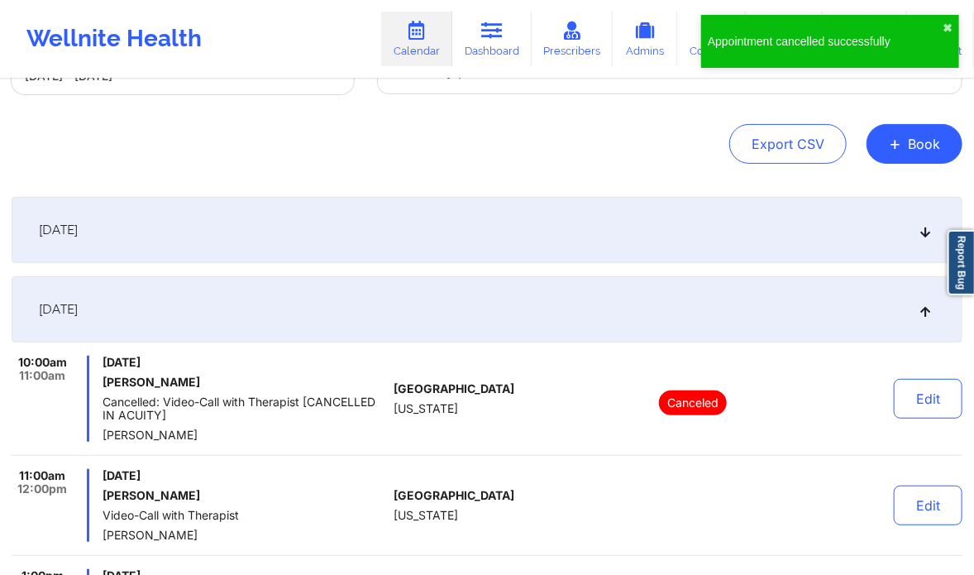
scroll to position [0, 0]
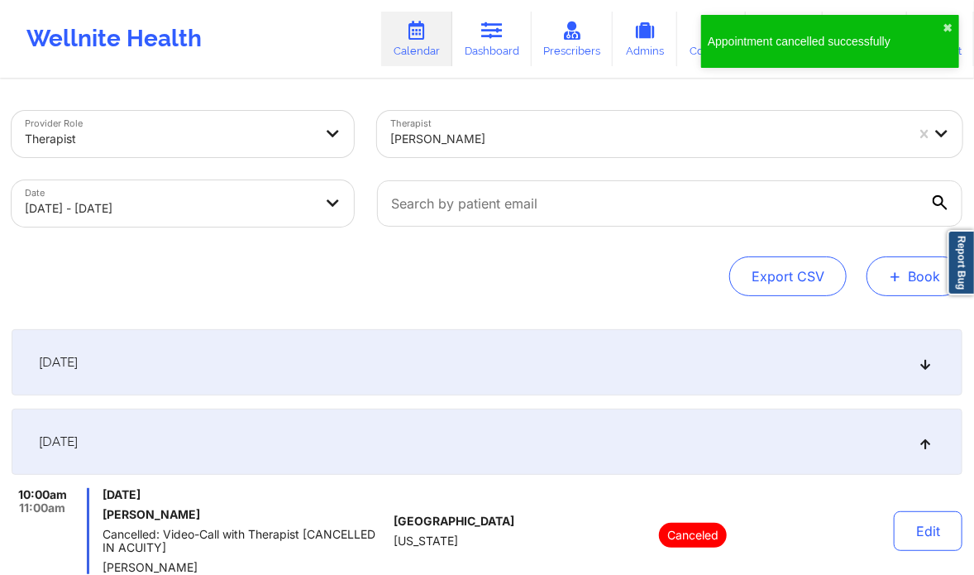
click at [927, 271] on button "+ Book" at bounding box center [915, 276] width 96 height 40
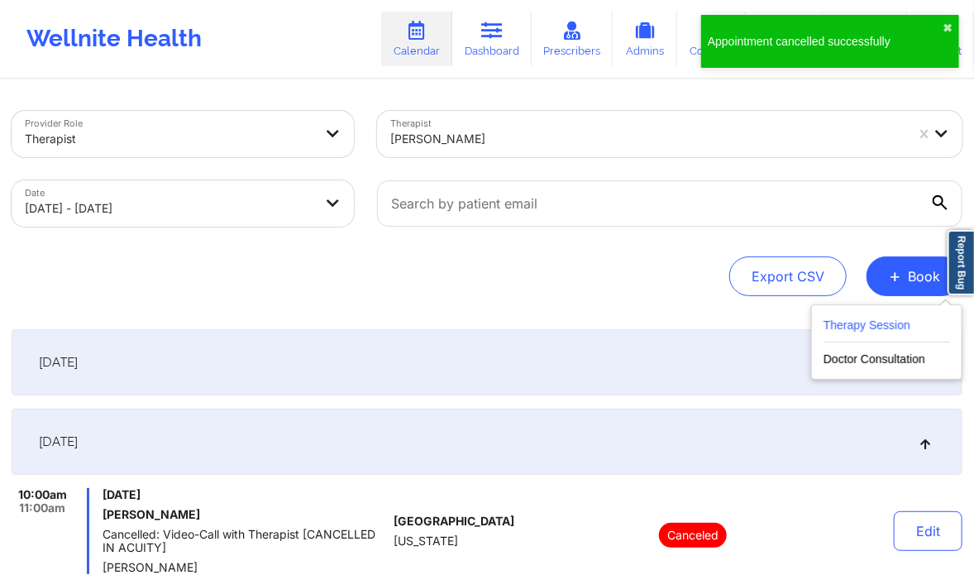
click at [883, 321] on button "Therapy Session" at bounding box center [887, 328] width 127 height 27
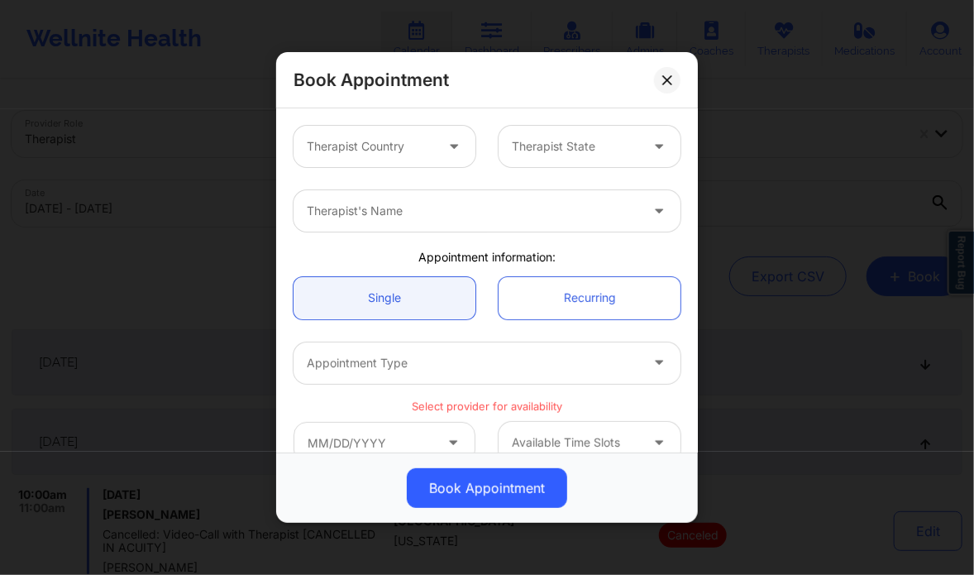
click at [387, 139] on div at bounding box center [370, 146] width 127 height 20
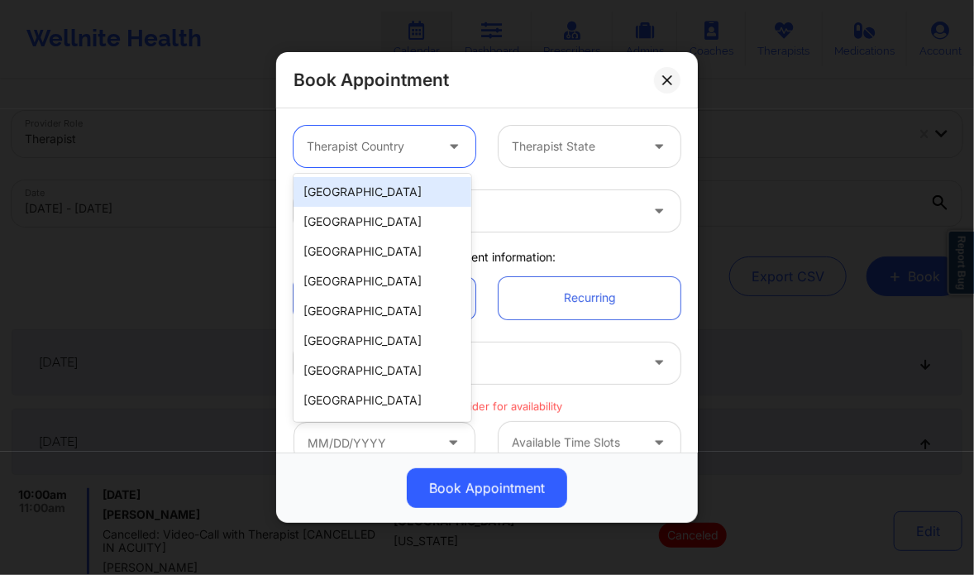
click at [362, 194] on div "[GEOGRAPHIC_DATA]" at bounding box center [383, 192] width 178 height 30
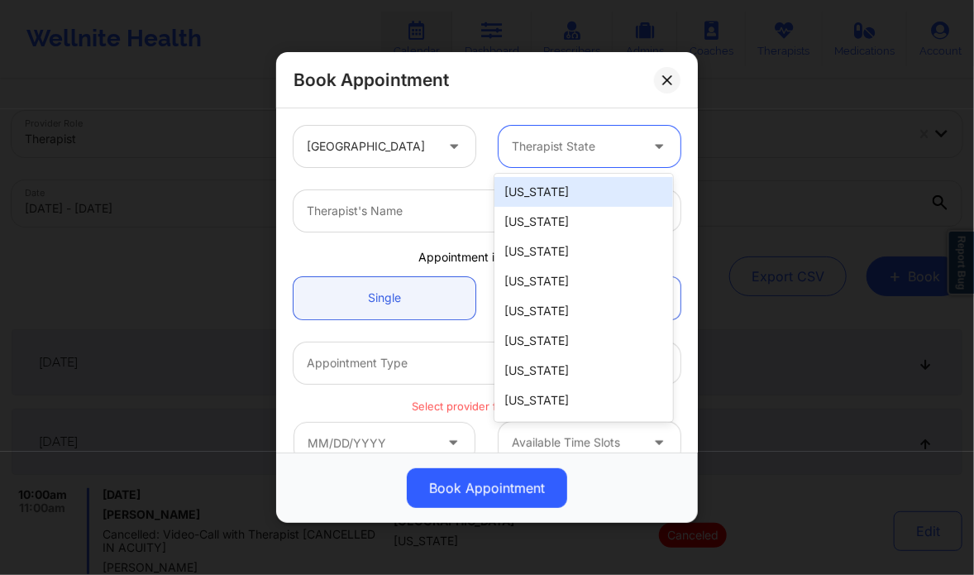
click at [602, 159] on div "Therapist State" at bounding box center [570, 146] width 142 height 41
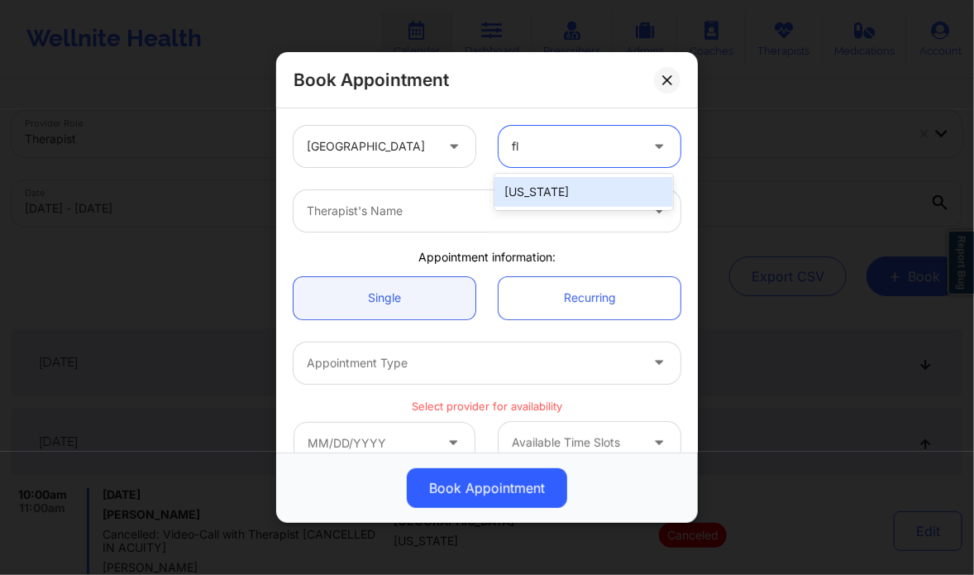
type input "flo"
click at [576, 188] on div "[US_STATE]" at bounding box center [584, 192] width 178 height 30
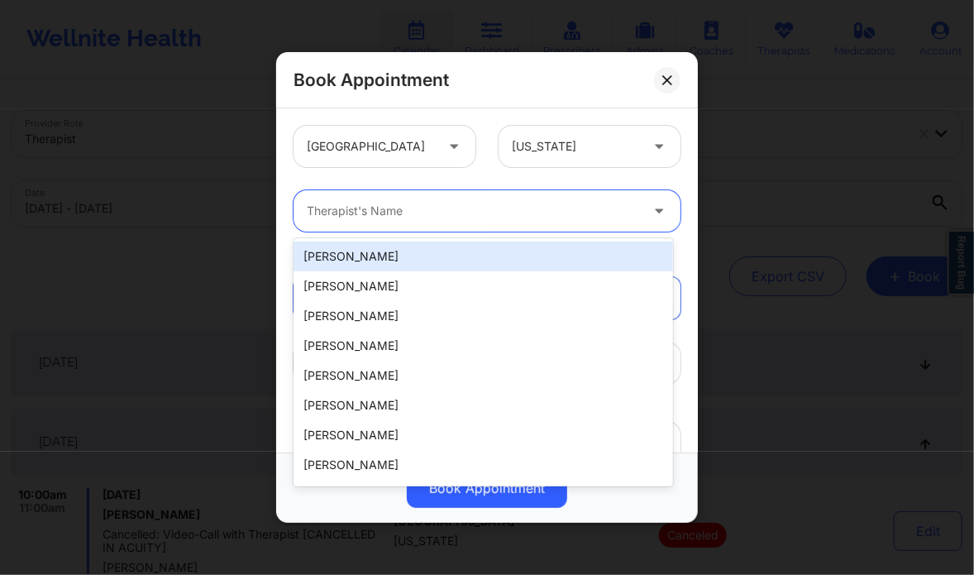
click at [503, 214] on div at bounding box center [473, 211] width 333 height 20
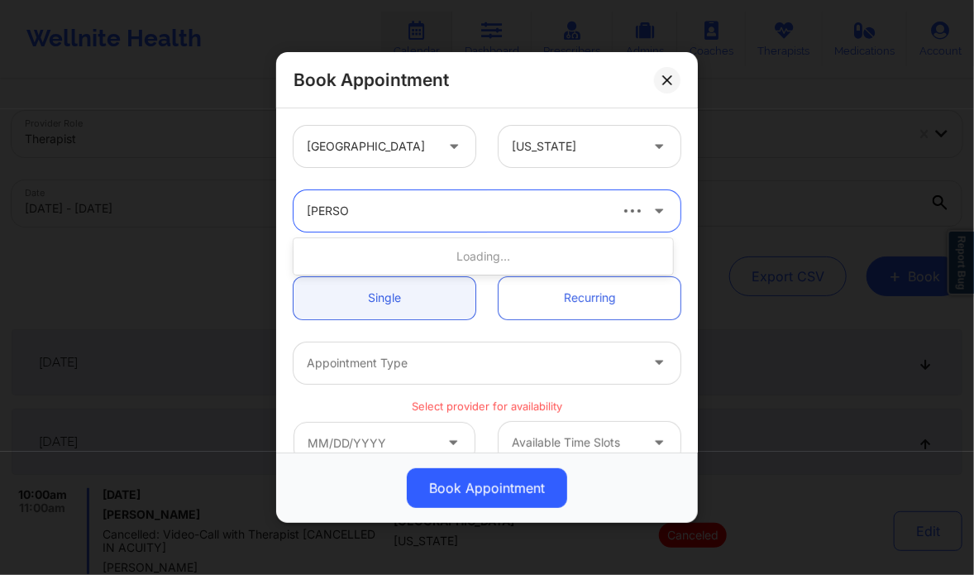
type input "kelli wal"
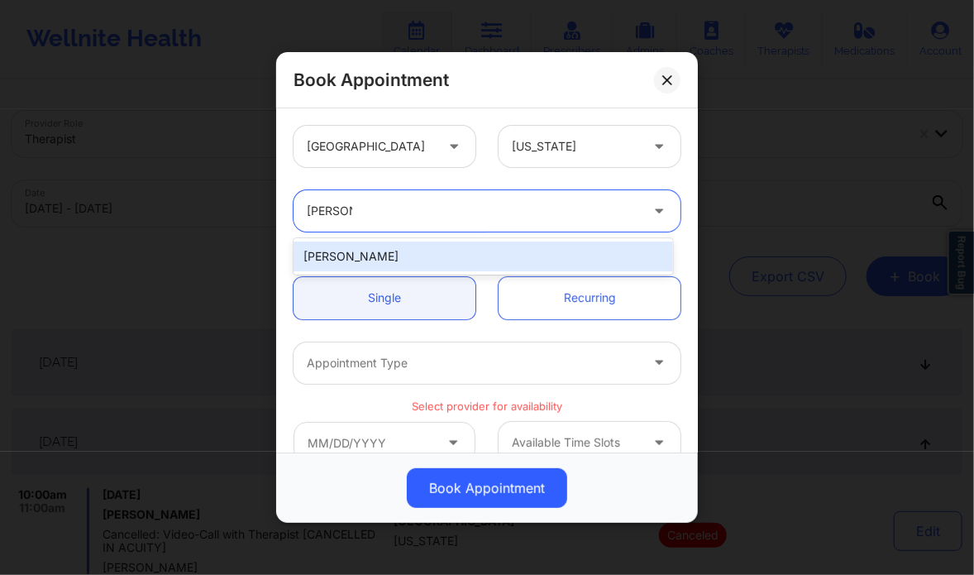
click at [488, 253] on div "Kelli Walker" at bounding box center [483, 257] width 379 height 30
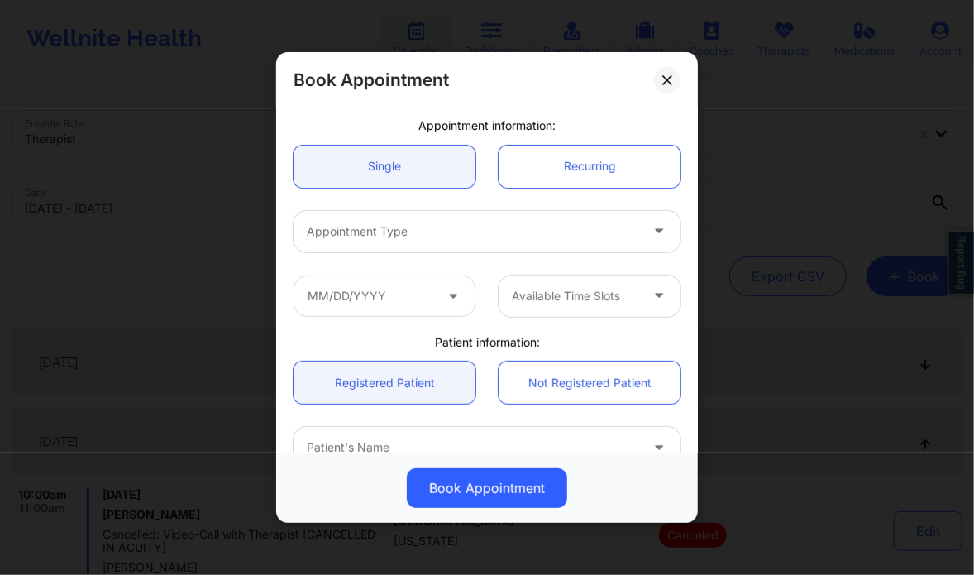
scroll to position [134, 0]
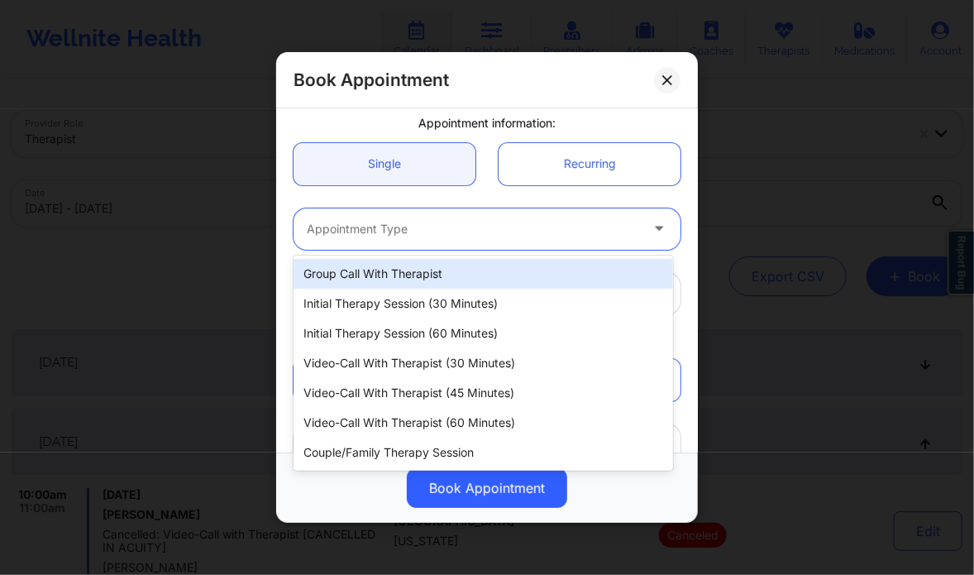
click at [404, 227] on div at bounding box center [473, 229] width 333 height 20
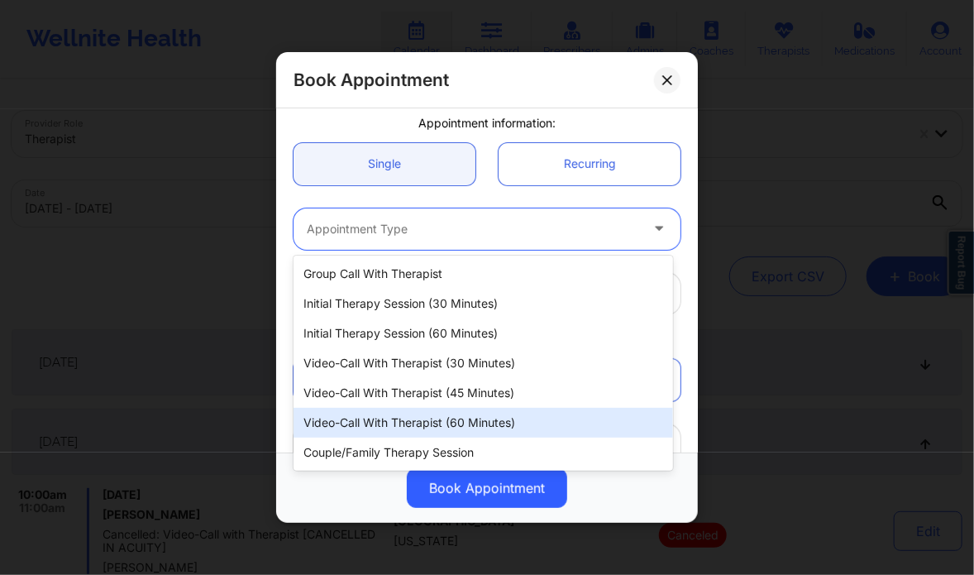
click at [452, 413] on div "Video-Call with Therapist (60 minutes)" at bounding box center [483, 423] width 379 height 30
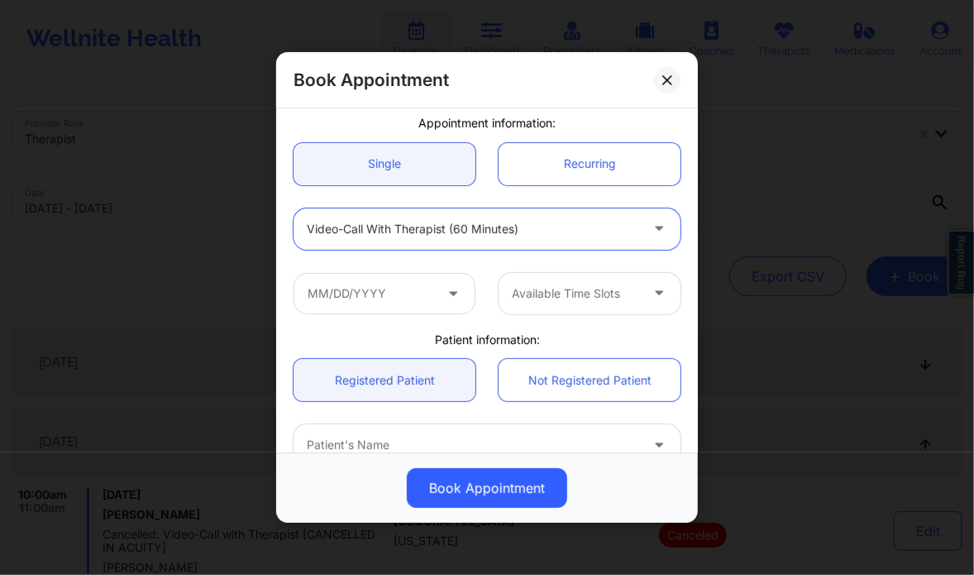
click at [456, 285] on icon at bounding box center [453, 290] width 17 height 14
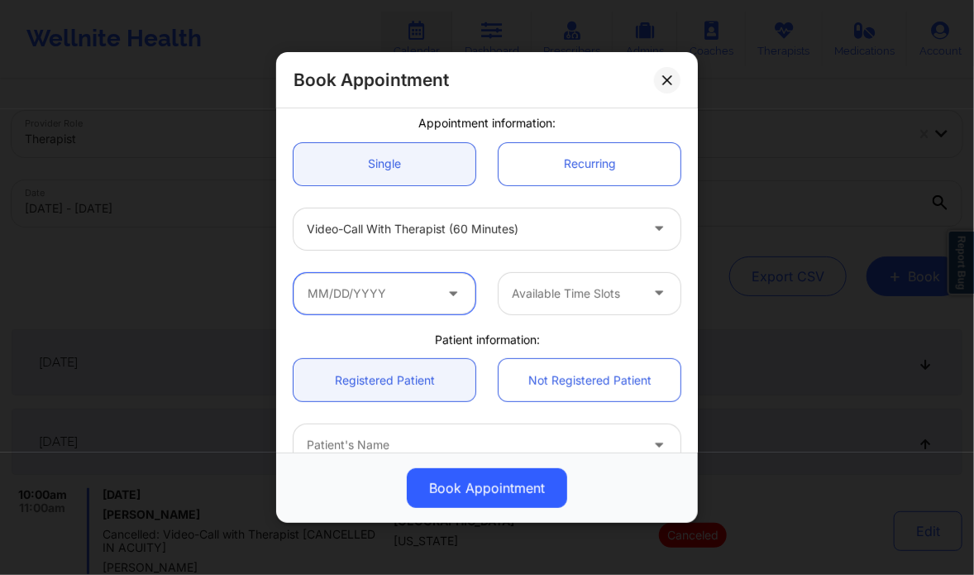
click at [404, 285] on input "text" at bounding box center [385, 293] width 182 height 41
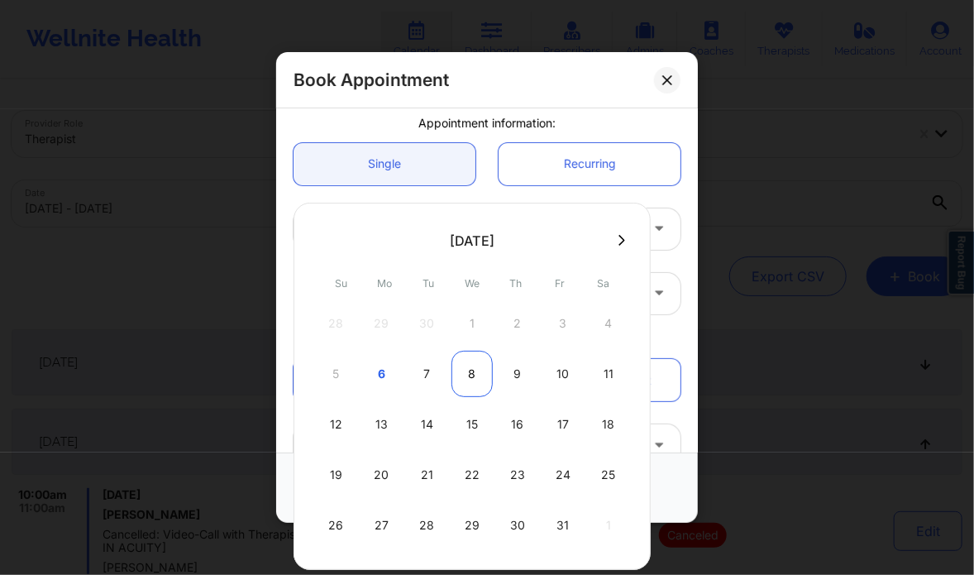
click at [469, 382] on div "8" at bounding box center [472, 374] width 41 height 46
type input "10/08/2025"
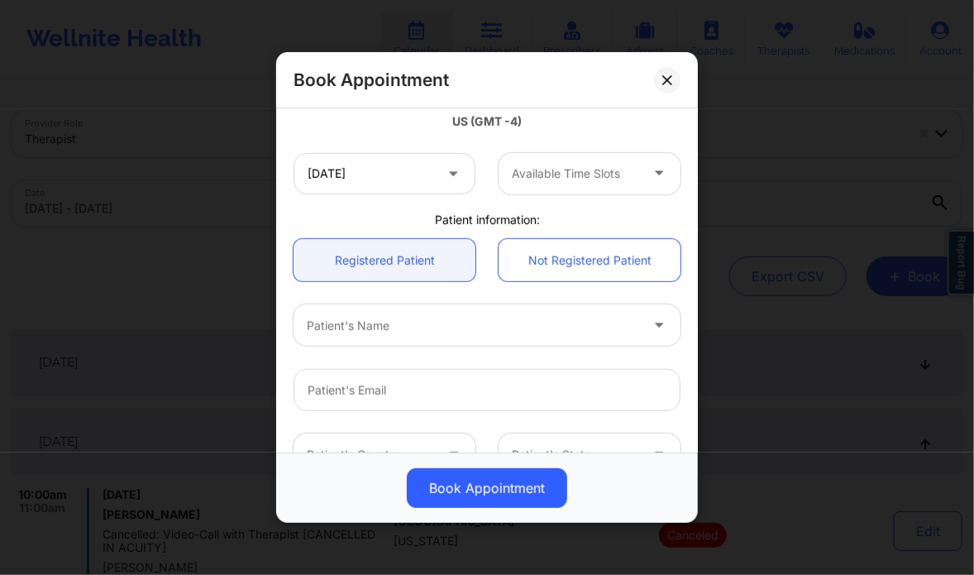
scroll to position [321, 0]
click at [391, 327] on div at bounding box center [473, 326] width 333 height 20
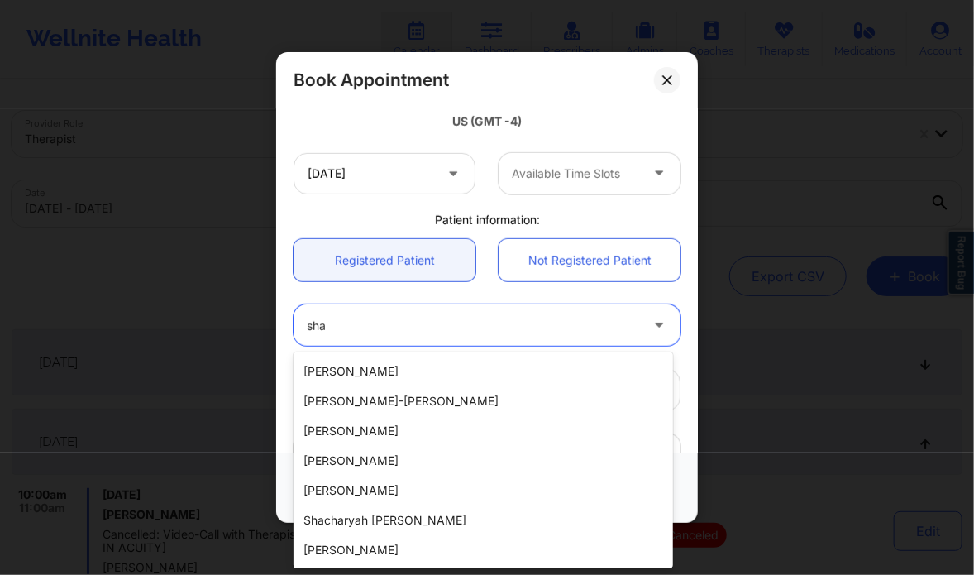
scroll to position [385, 0]
type input "s"
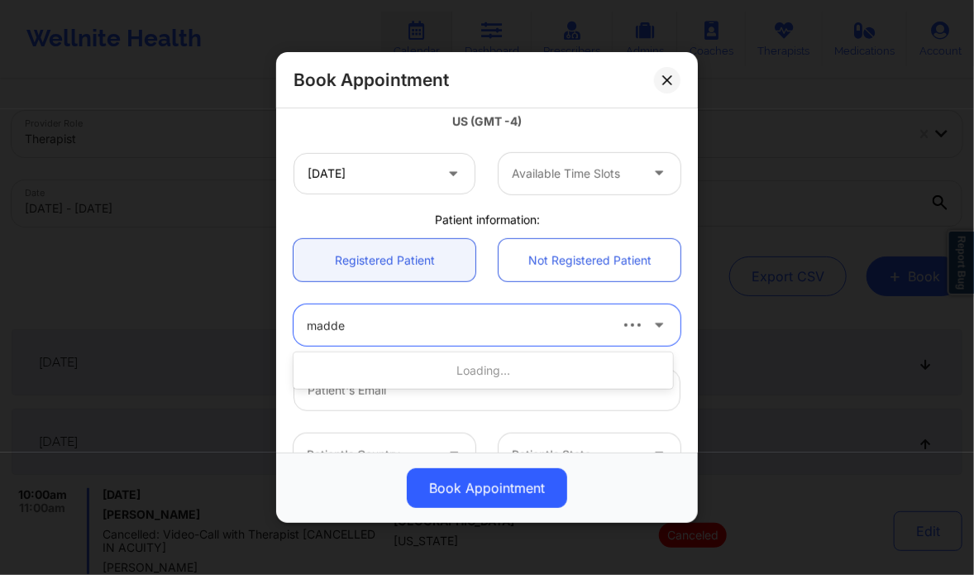
type input "madden"
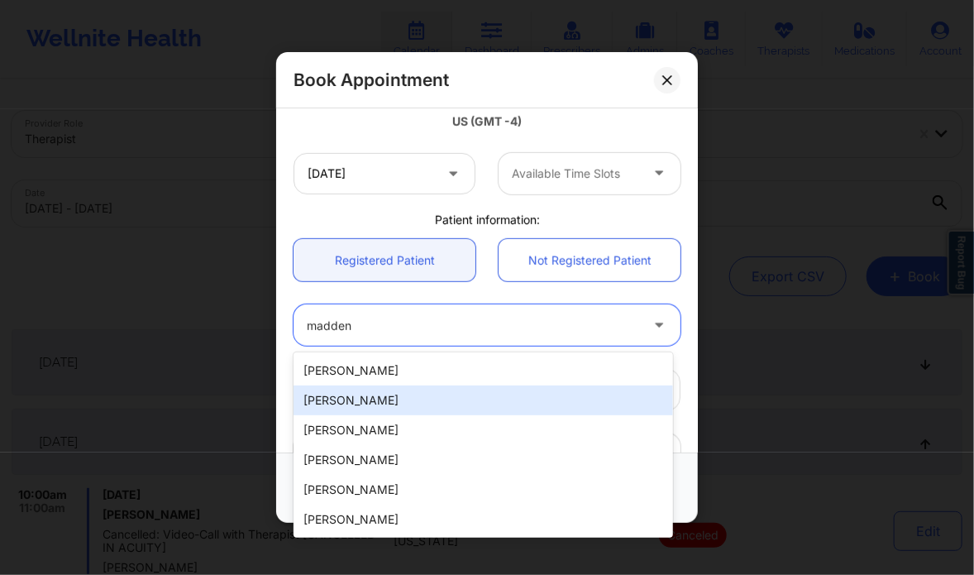
click at [399, 401] on div "SHARON S MADDEN" at bounding box center [483, 400] width 379 height 30
type input "joy3820@gmail.com"
type input "+1352-585-6059"
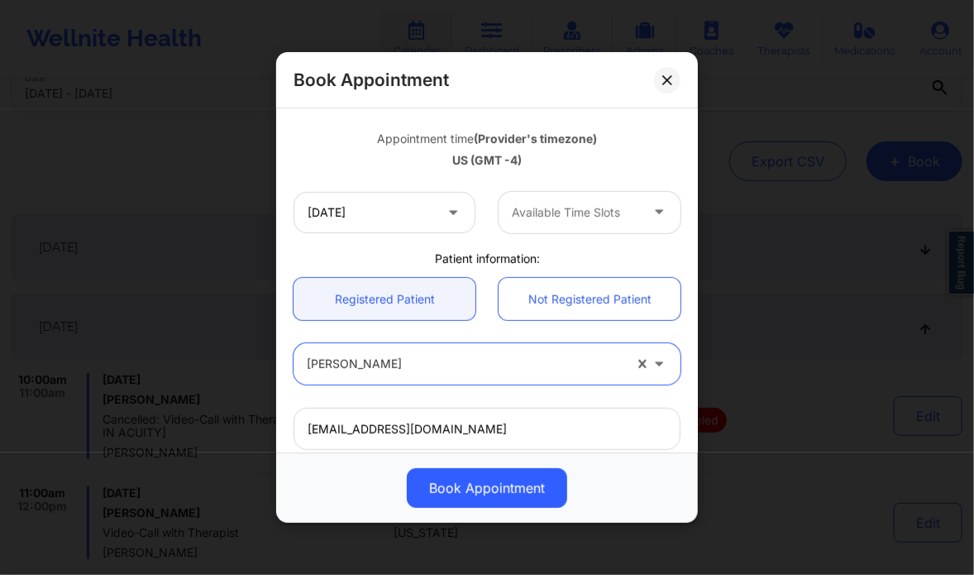
scroll to position [256, 0]
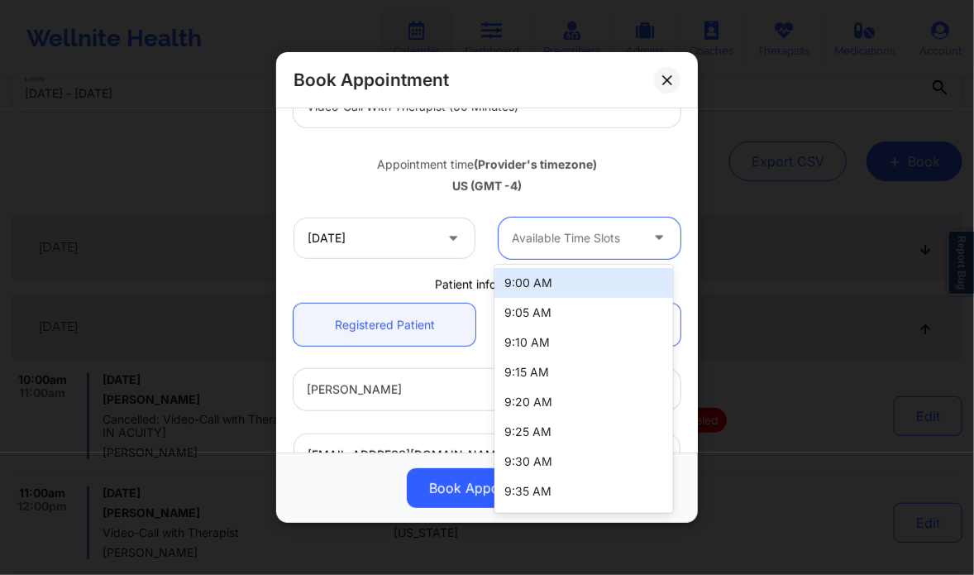
click at [619, 242] on div at bounding box center [575, 238] width 127 height 20
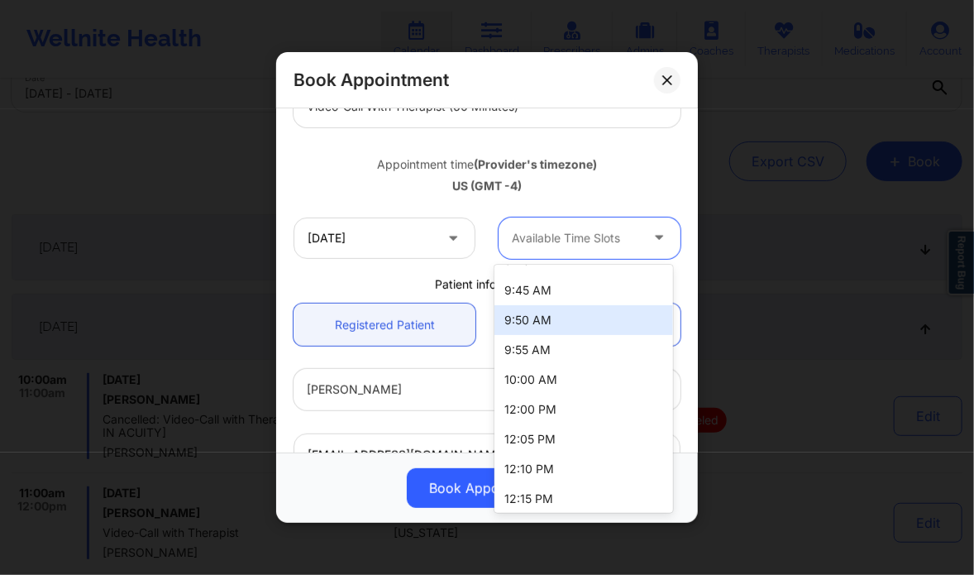
scroll to position [265, 0]
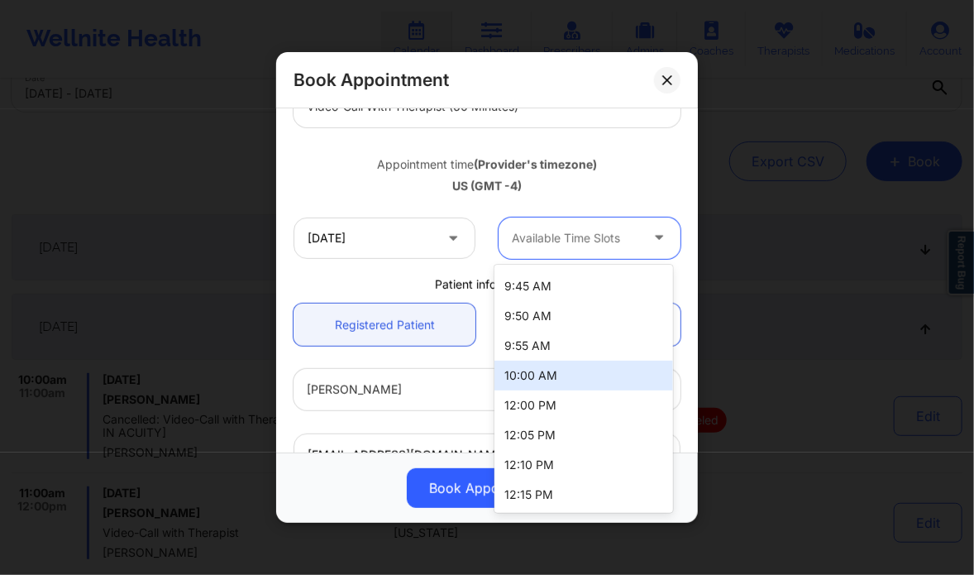
click at [569, 366] on div "10:00 AM" at bounding box center [584, 376] width 178 height 30
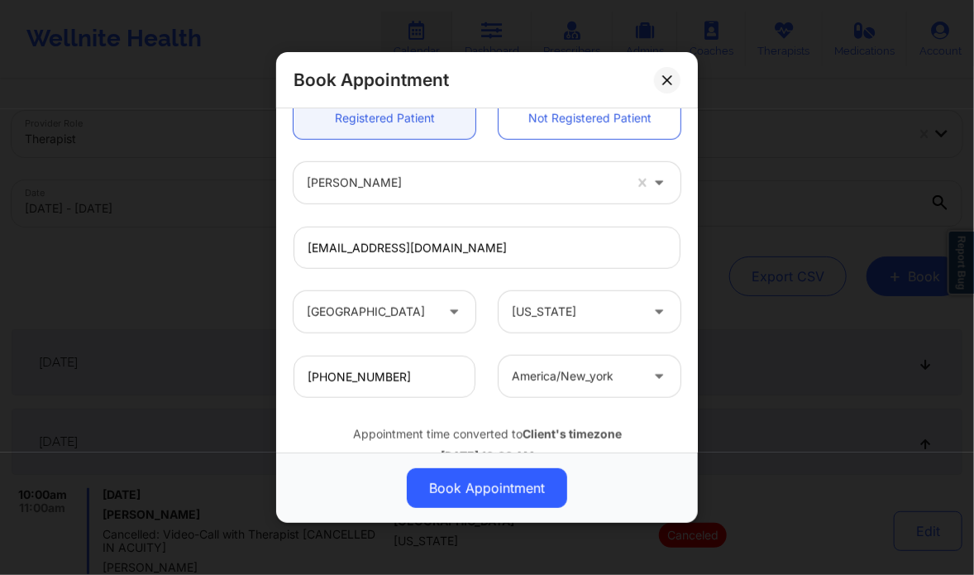
scroll to position [515, 0]
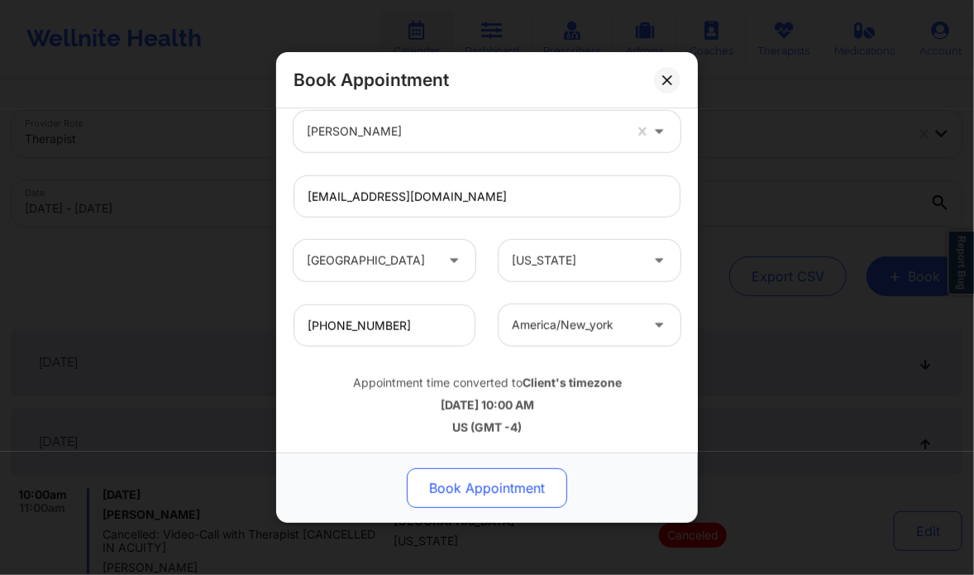
click at [493, 481] on button "Book Appointment" at bounding box center [487, 488] width 160 height 40
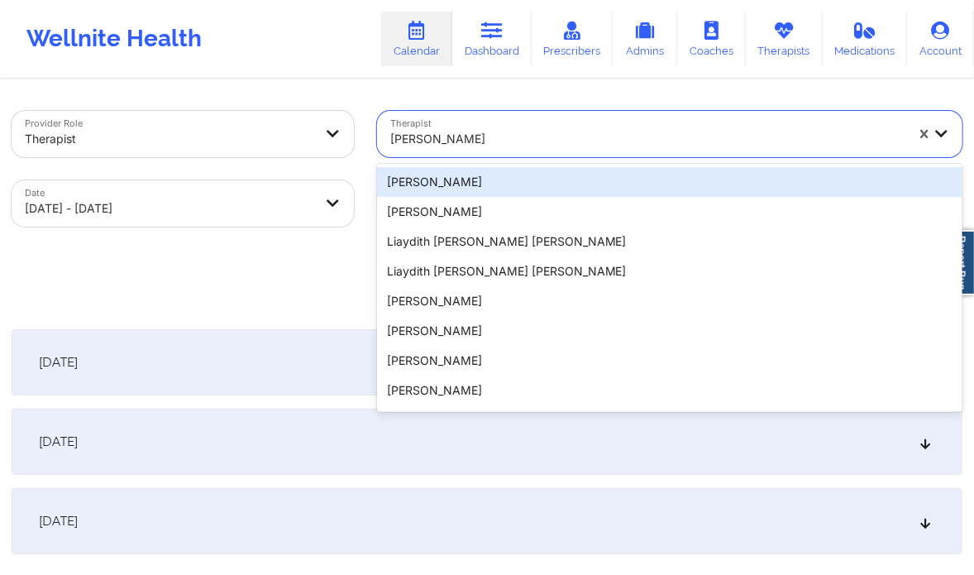
click at [522, 141] on div at bounding box center [647, 139] width 515 height 20
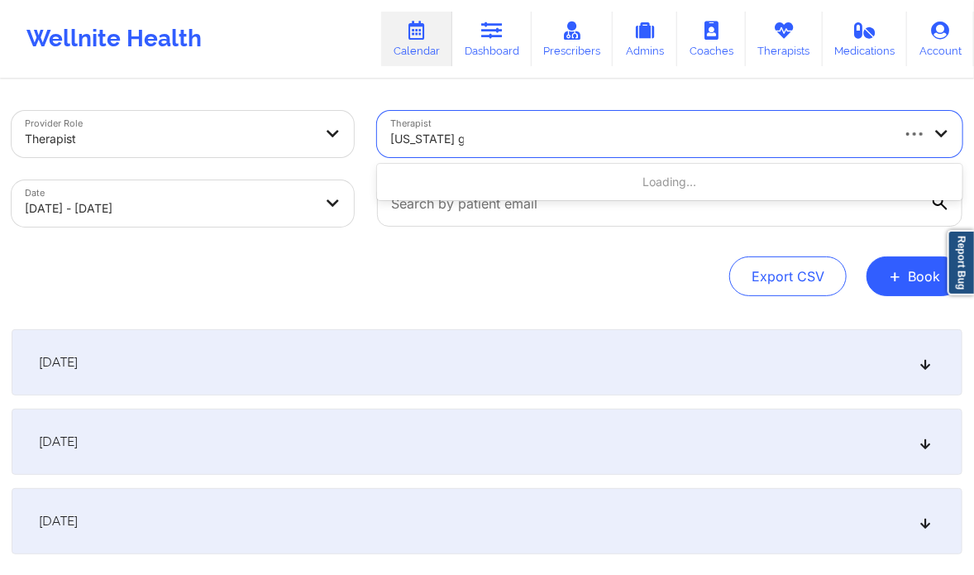
type input "Virginia gibala"
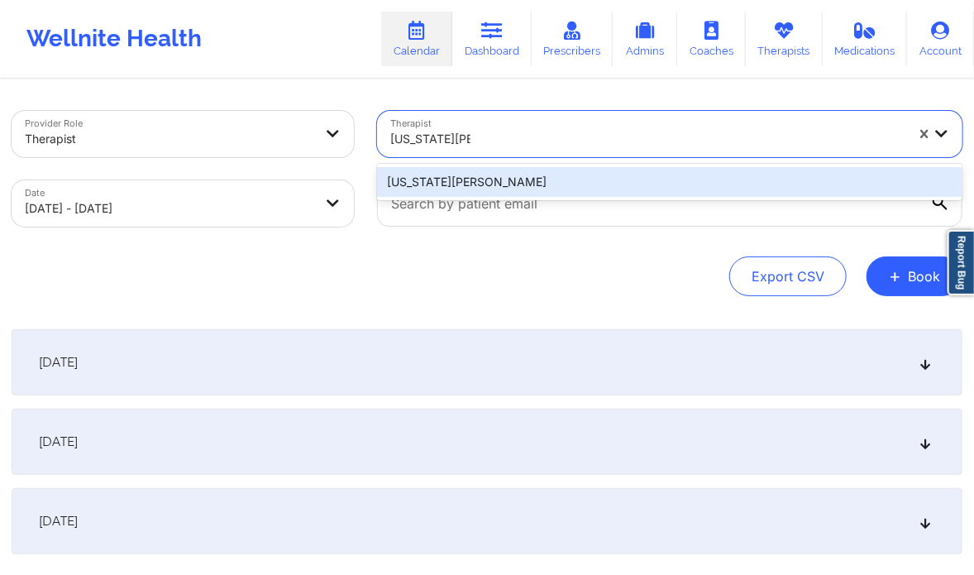
click at [493, 174] on div "Virginia Gibala" at bounding box center [670, 182] width 586 height 30
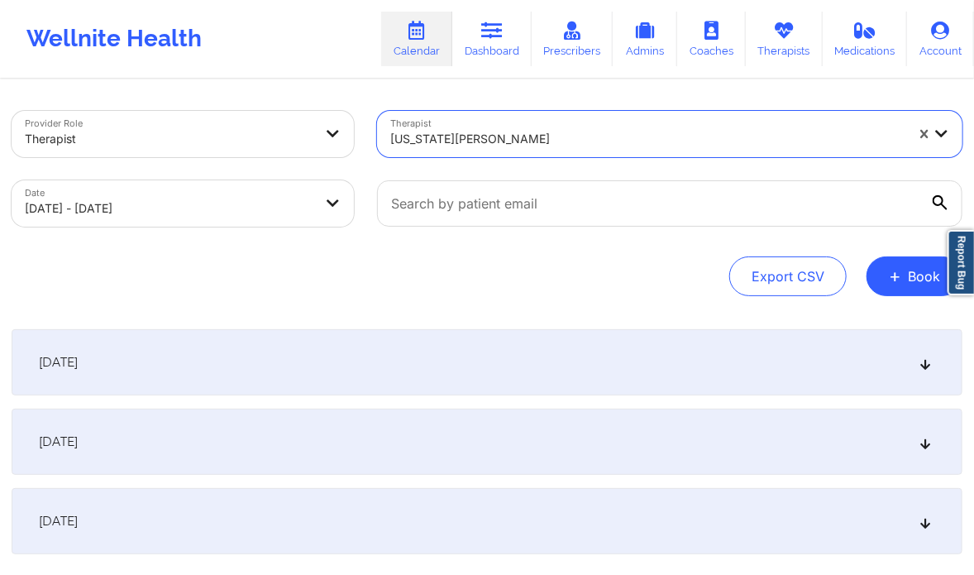
click at [228, 197] on body "Wellnite Health Calendar Dashboard Prescribers Admins Coaches Therapists Medica…" at bounding box center [487, 287] width 974 height 575
select select "2025-9"
select select "2025-10"
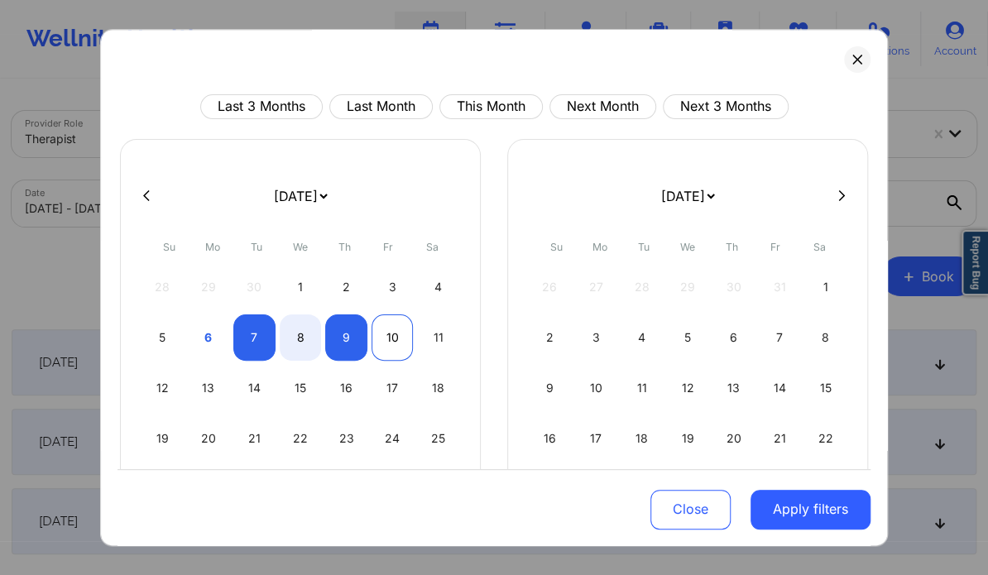
drag, startPoint x: 356, startPoint y: 329, endPoint x: 371, endPoint y: 342, distance: 19.9
click at [371, 342] on div "5 6 7 8 9 10 11" at bounding box center [300, 337] width 318 height 46
click at [344, 334] on div "9" at bounding box center [346, 337] width 42 height 46
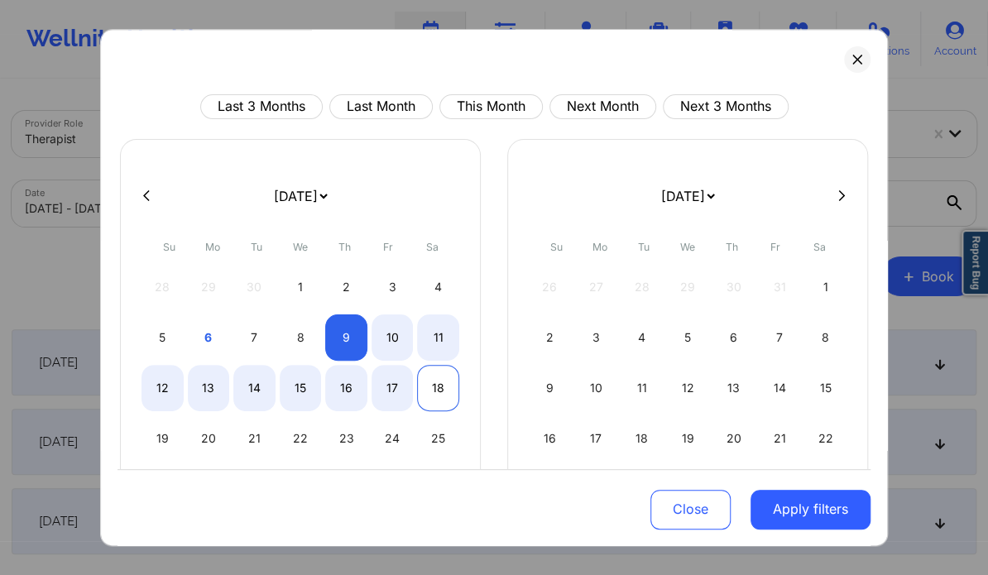
select select "2025-9"
select select "2025-10"
click at [434, 398] on div "18" at bounding box center [438, 388] width 42 height 46
select select "2025-9"
select select "2025-10"
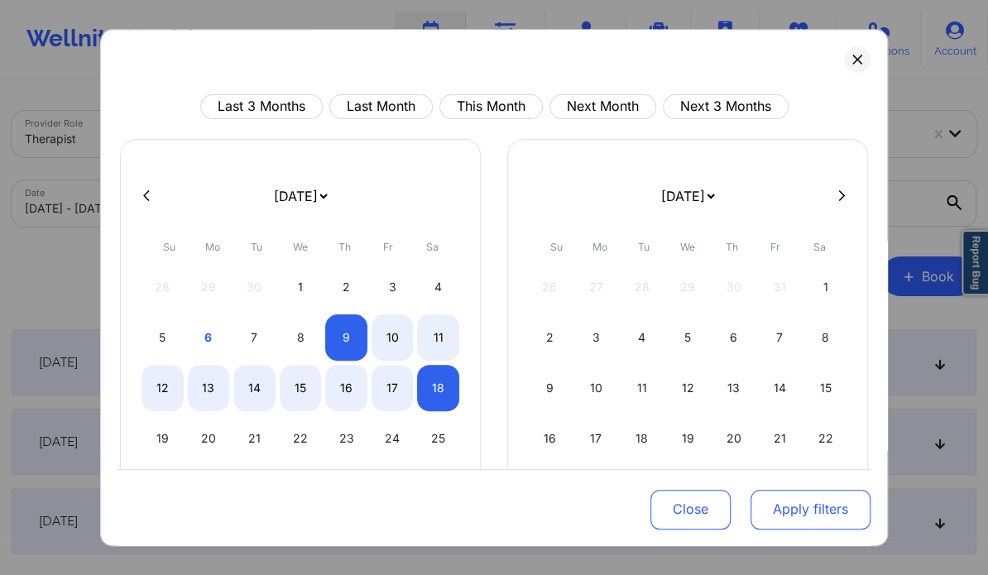
click at [788, 514] on button "Apply filters" at bounding box center [810, 509] width 120 height 40
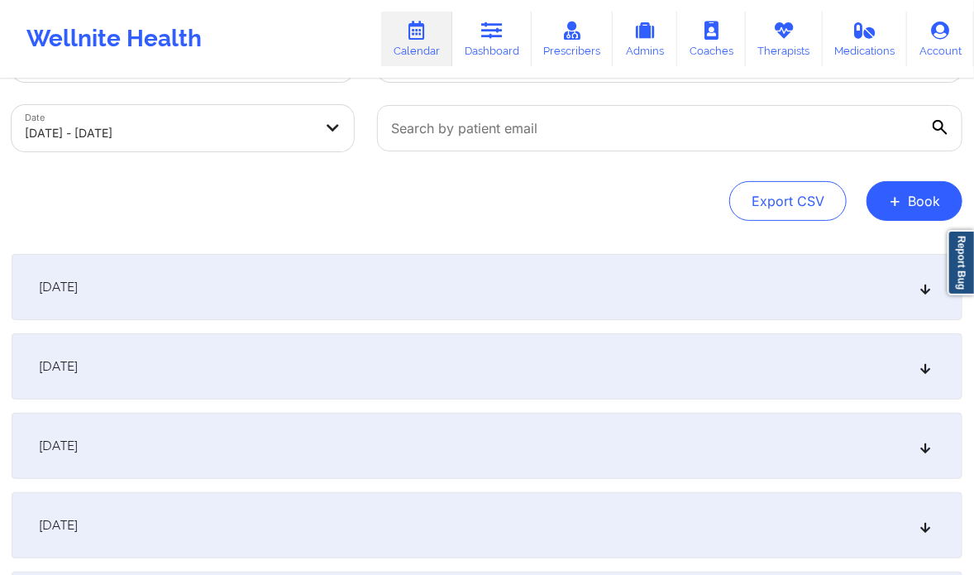
scroll to position [76, 0]
click at [930, 362] on icon at bounding box center [926, 366] width 14 height 12
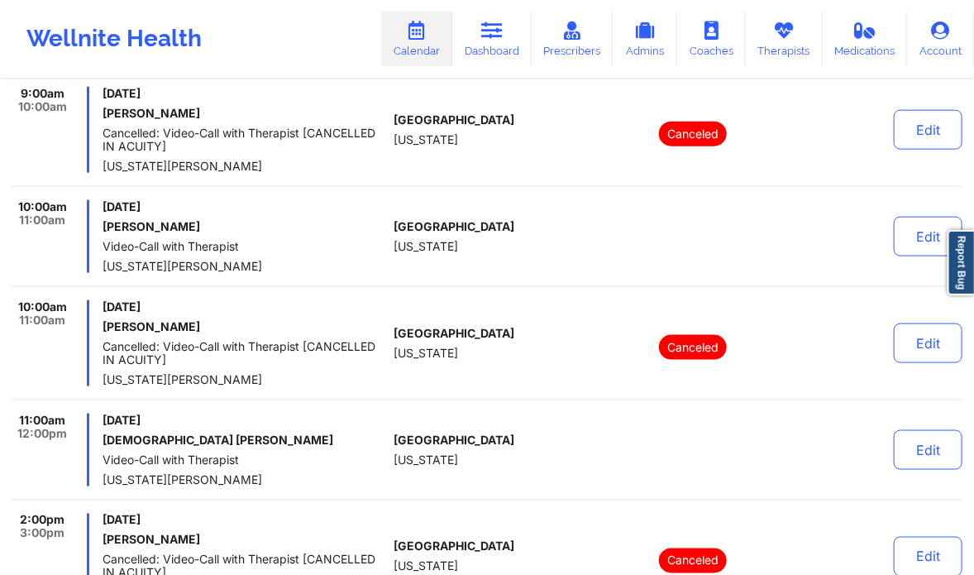
scroll to position [730, 0]
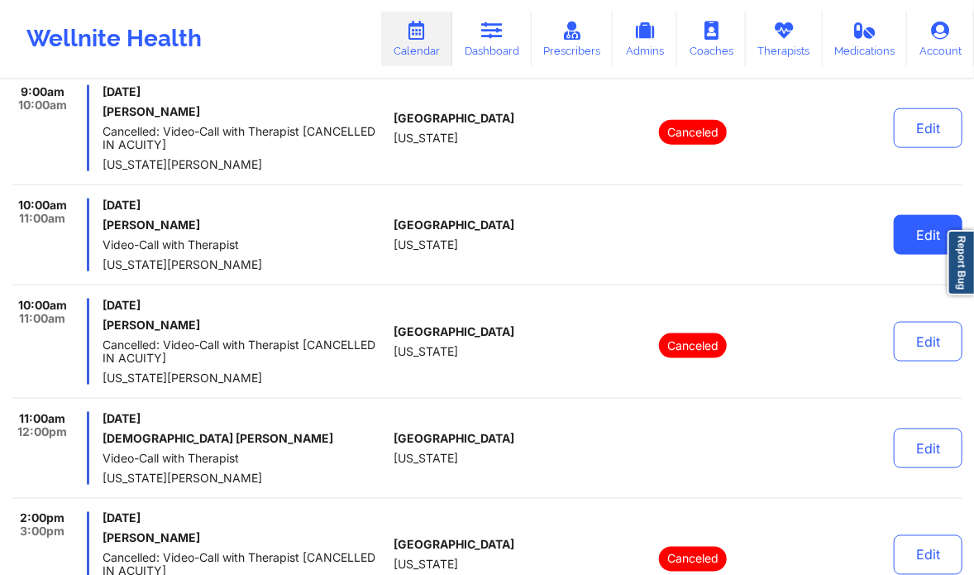
click at [923, 241] on button "Edit" at bounding box center [928, 235] width 69 height 40
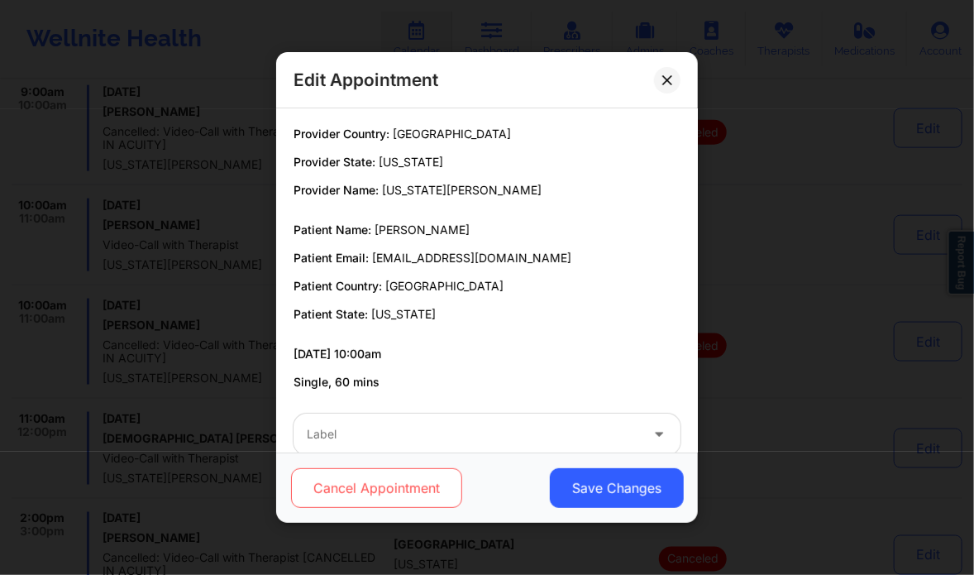
click at [394, 476] on button "Cancel Appointment" at bounding box center [376, 488] width 171 height 40
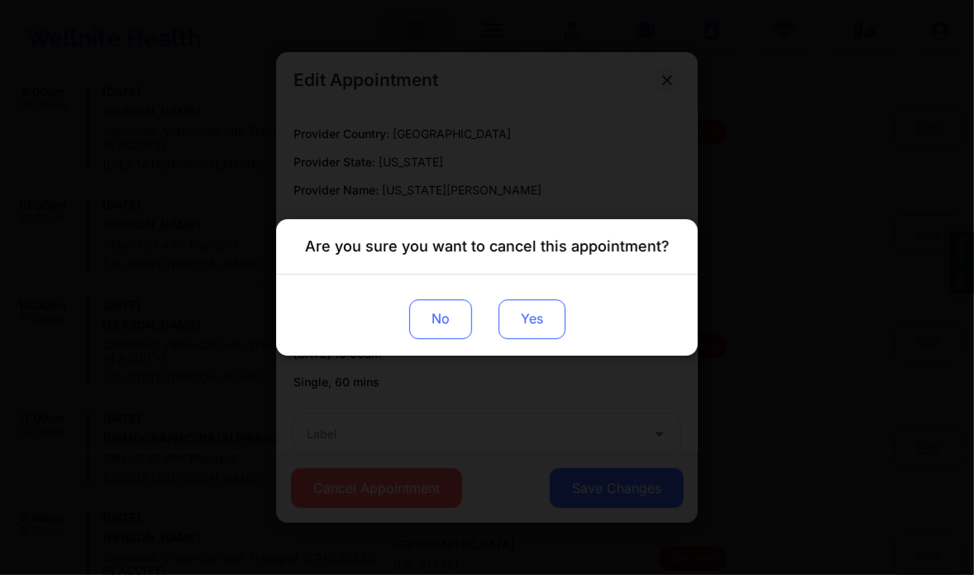
click at [536, 314] on button "Yes" at bounding box center [532, 319] width 67 height 40
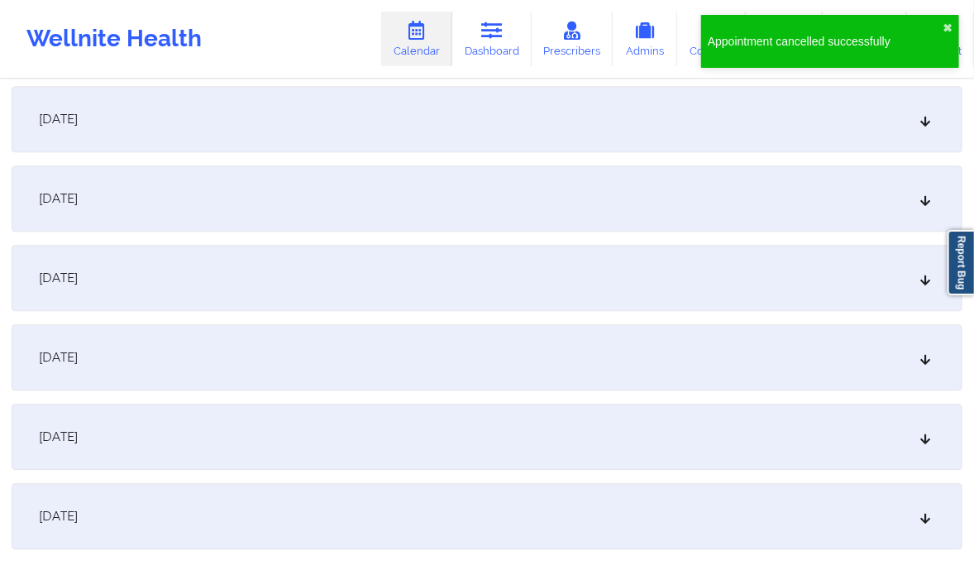
scroll to position [1524, 0]
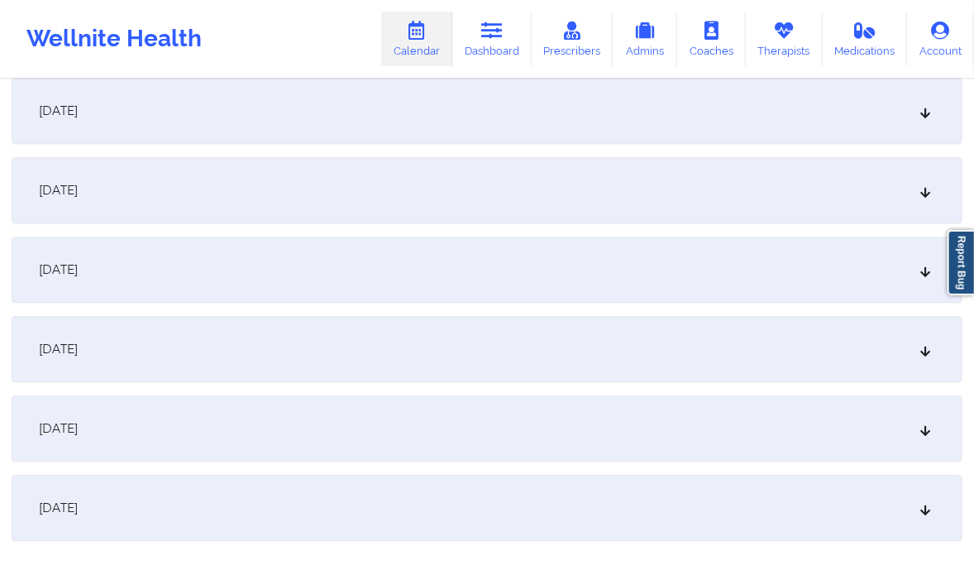
click at [927, 426] on icon at bounding box center [926, 429] width 14 height 12
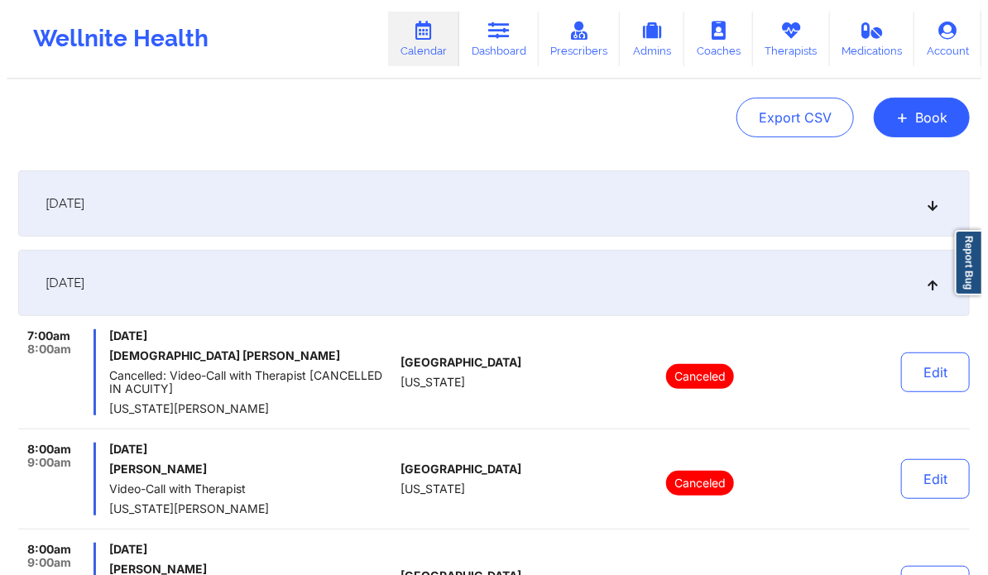
scroll to position [0, 0]
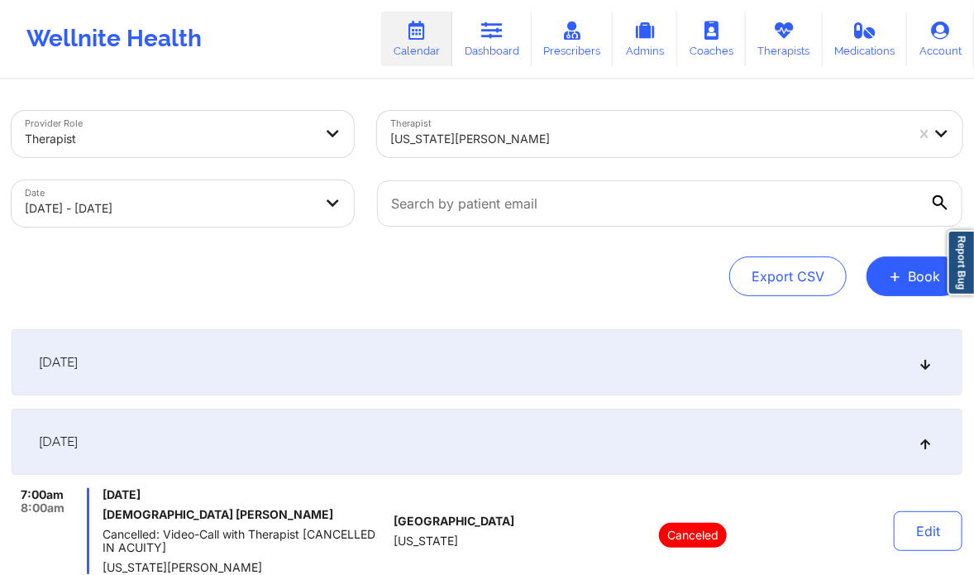
click at [251, 190] on body "Wellnite Health Calendar Dashboard Prescribers Admins Coaches Therapists Medica…" at bounding box center [487, 287] width 974 height 575
select select "2025-9"
select select "2025-10"
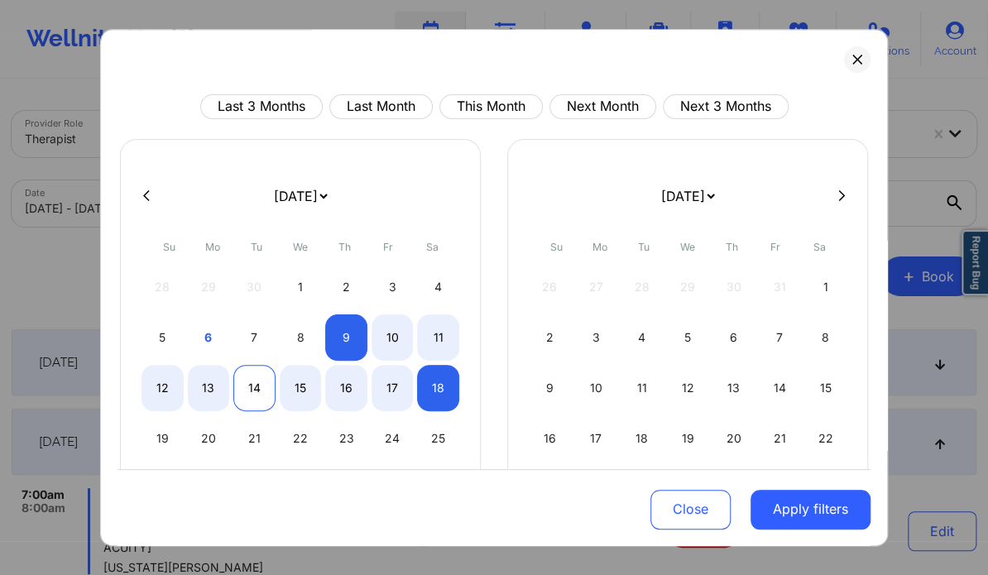
click at [245, 373] on div "14" at bounding box center [254, 388] width 42 height 46
select select "2025-9"
select select "2025-10"
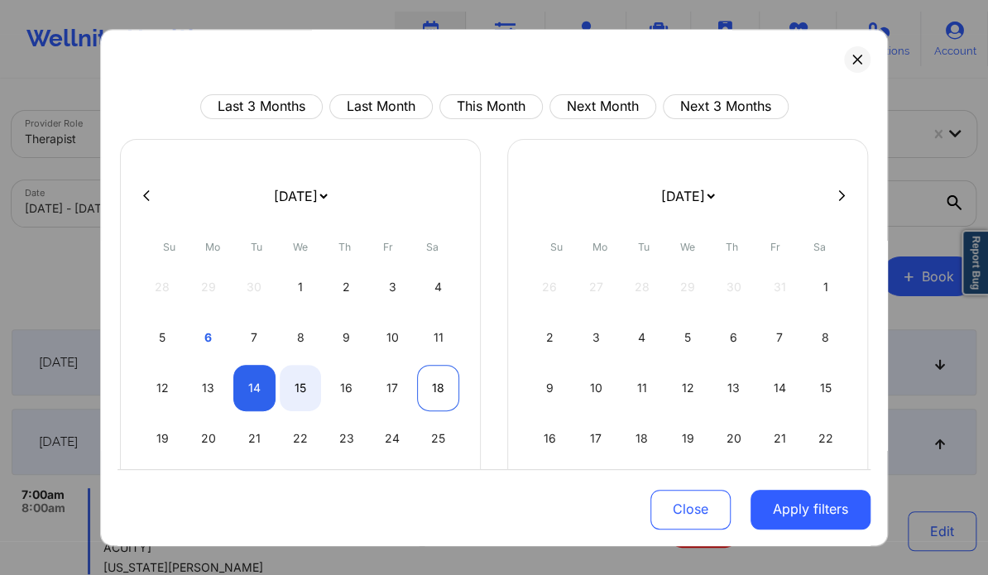
select select "2025-9"
select select "2025-10"
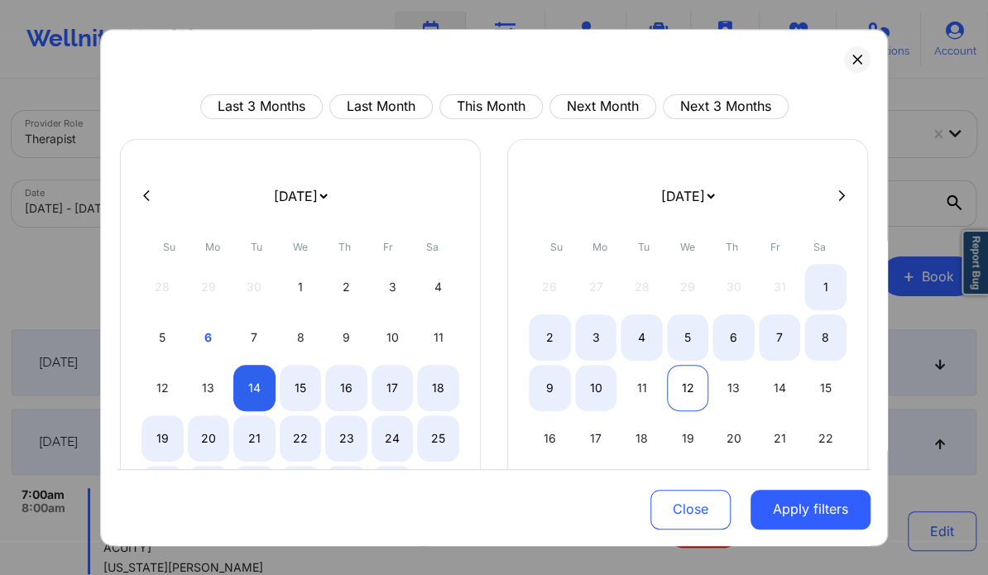
select select "2025-9"
select select "2025-10"
select select "2025-9"
select select "2025-10"
select select "2025-9"
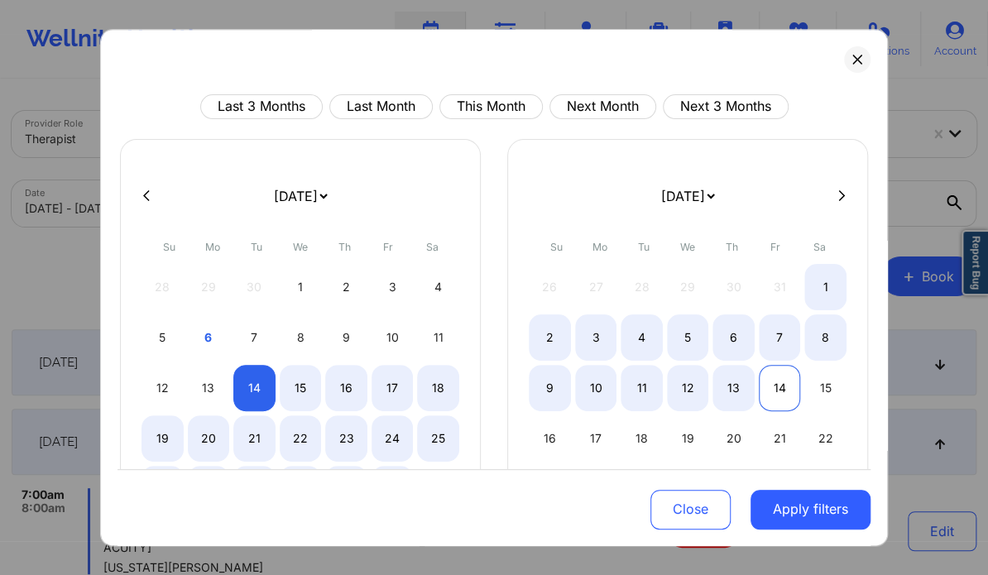
select select "2025-10"
select select "2025-9"
select select "2025-10"
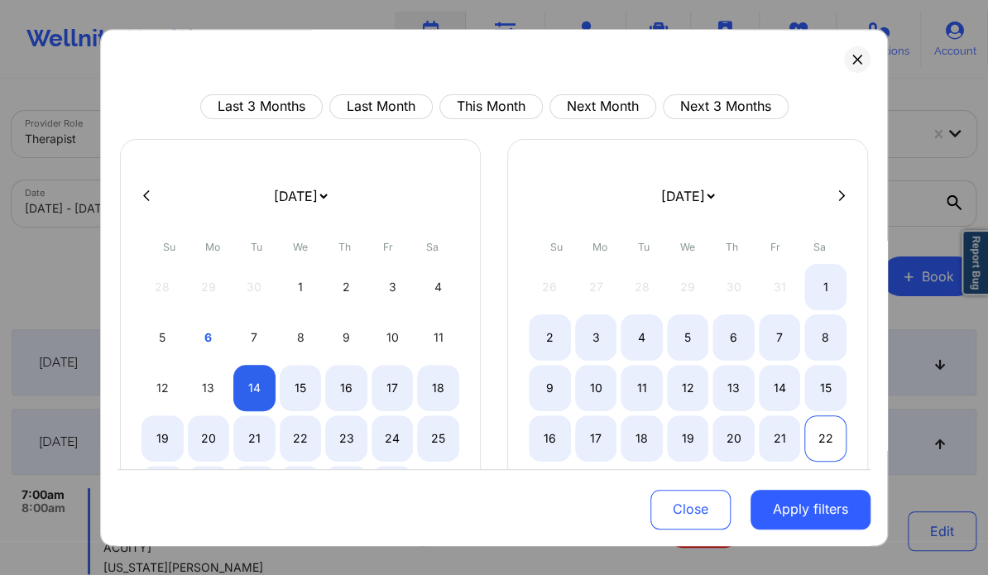
click at [828, 427] on div "22" at bounding box center [825, 438] width 42 height 46
select select "2025-9"
select select "2025-10"
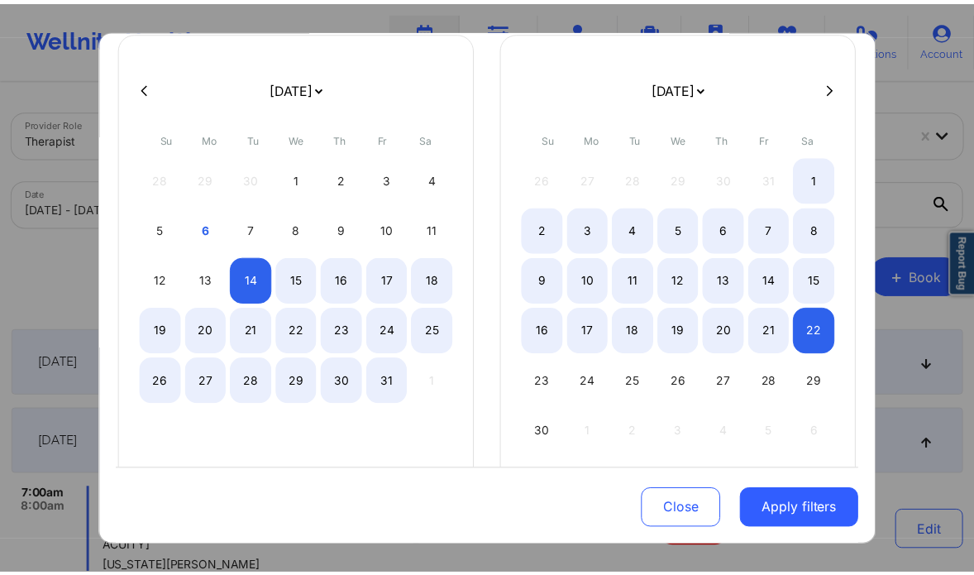
scroll to position [111, 0]
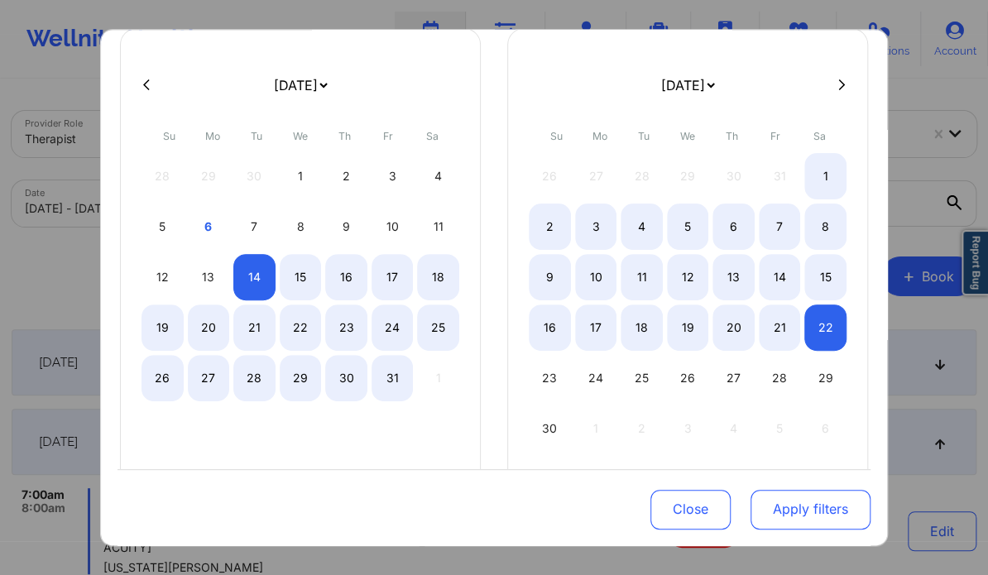
click at [798, 505] on button "Apply filters" at bounding box center [810, 509] width 120 height 40
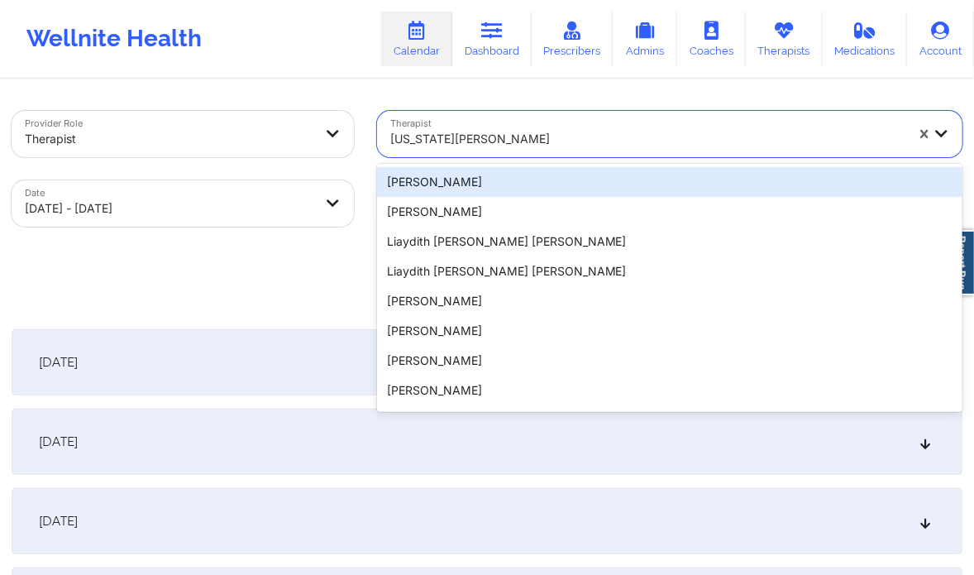
click at [496, 141] on div at bounding box center [647, 139] width 515 height 20
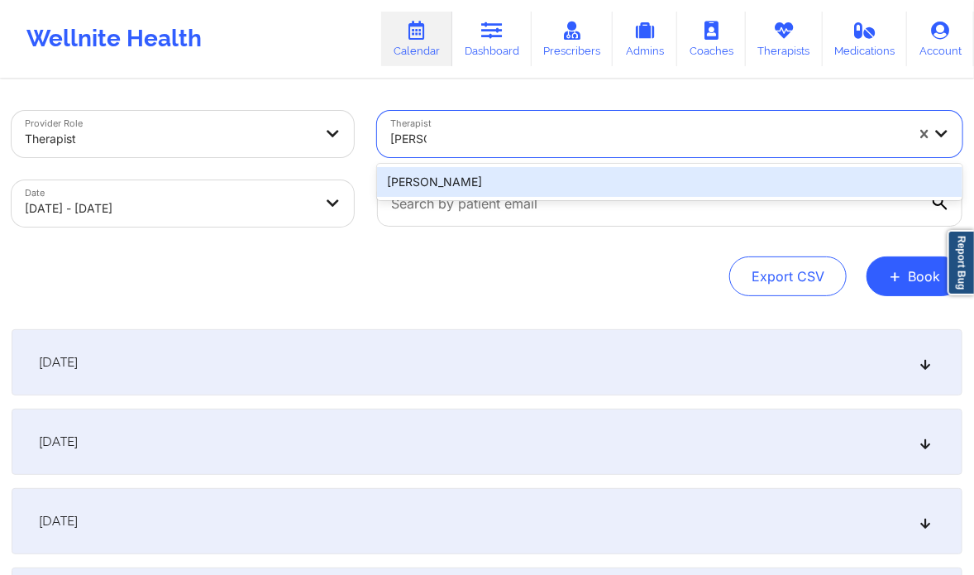
type input "kelli wa"
click at [490, 181] on div "Kelli Walker" at bounding box center [670, 182] width 586 height 30
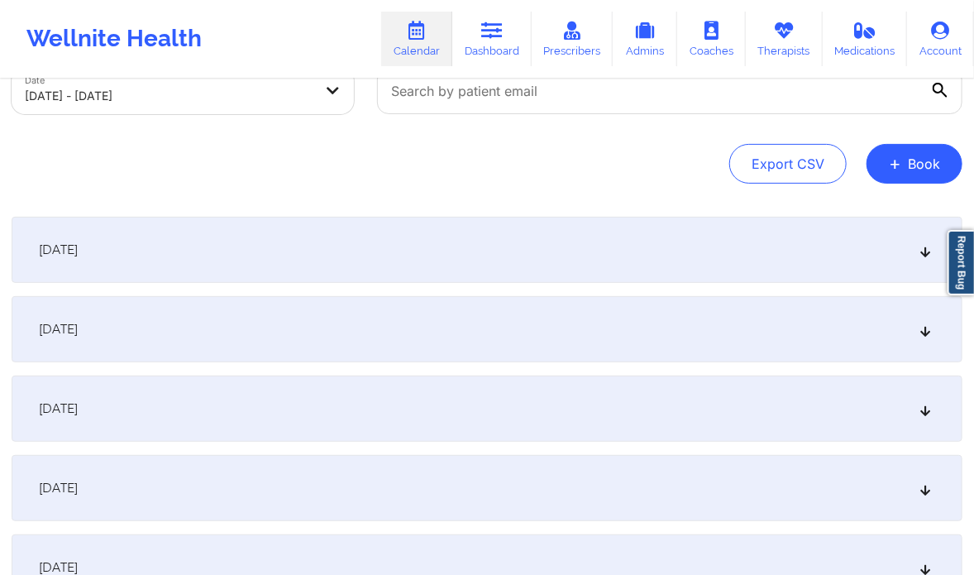
scroll to position [115, 0]
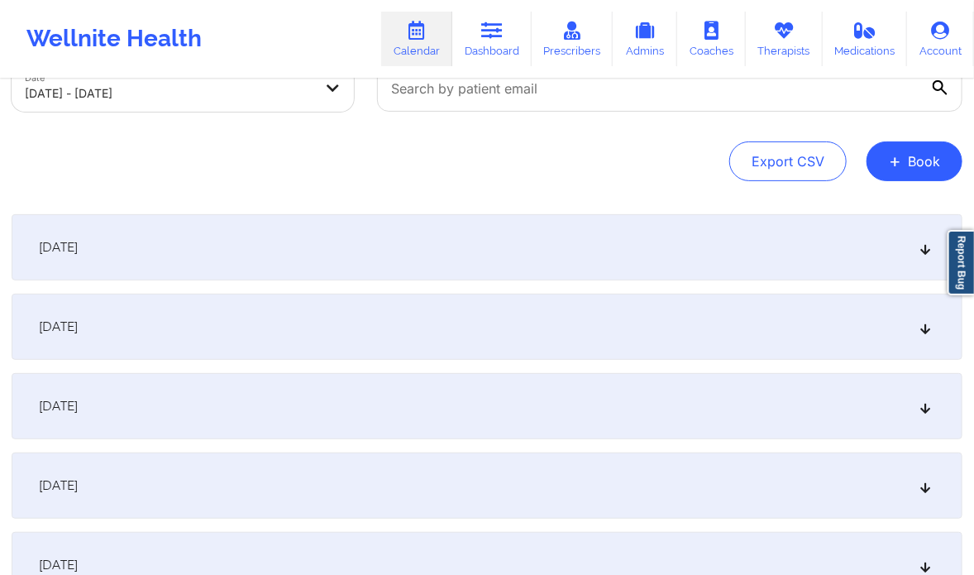
click at [927, 473] on div "October 17, 2025" at bounding box center [487, 485] width 951 height 66
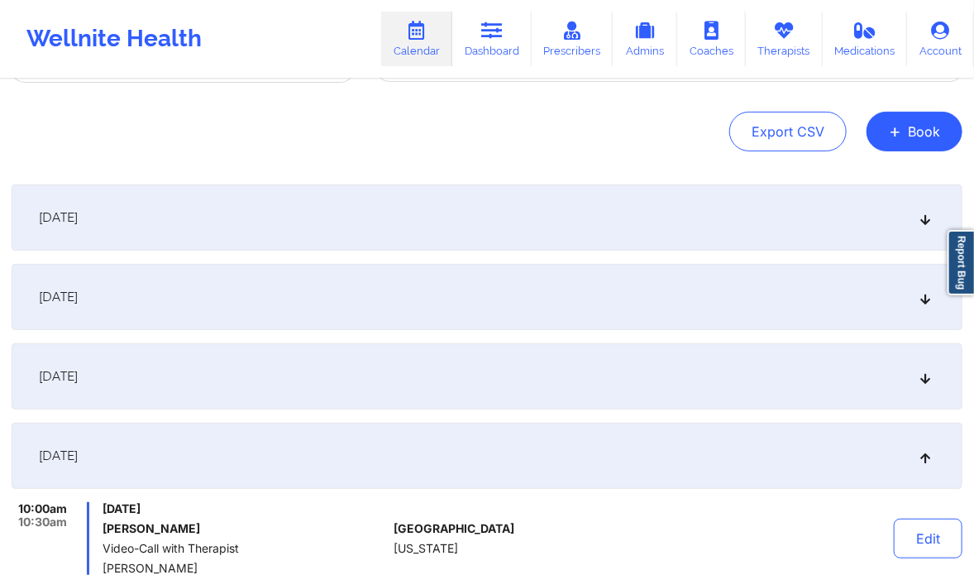
scroll to position [144, 0]
click at [861, 317] on div "October 15, 2025" at bounding box center [487, 298] width 951 height 66
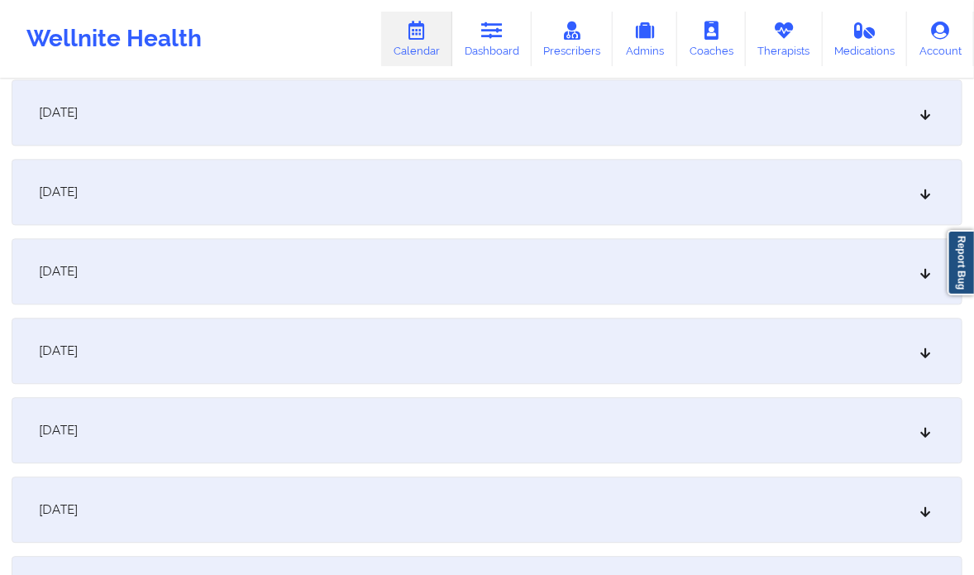
scroll to position [1372, 0]
click at [930, 431] on icon at bounding box center [926, 428] width 14 height 12
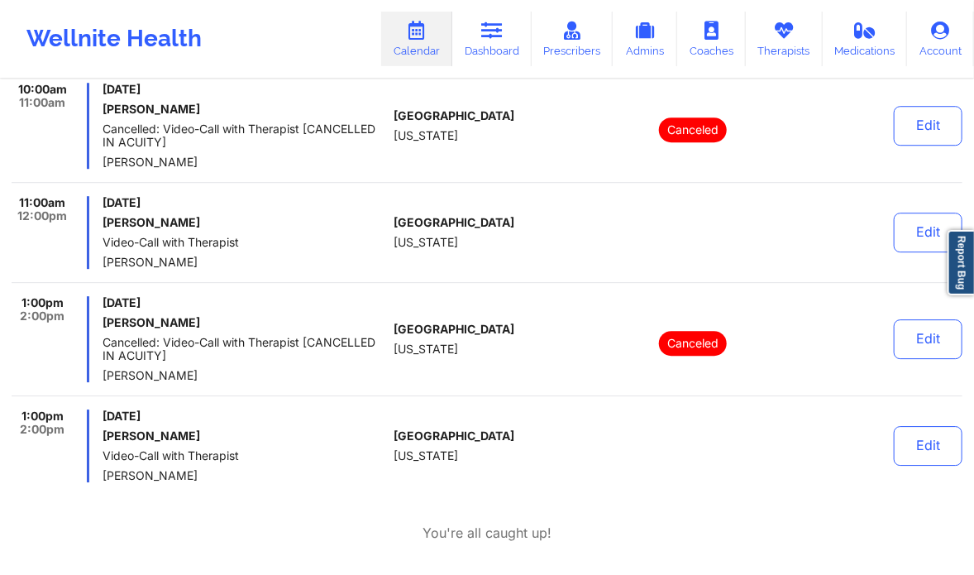
scroll to position [1767, 0]
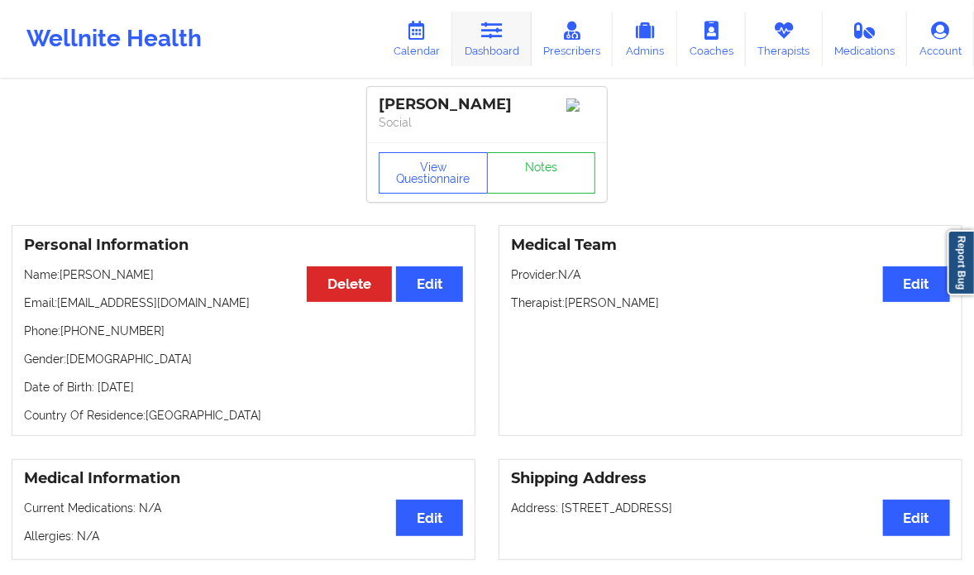
click at [491, 41] on link "Dashboard" at bounding box center [491, 39] width 79 height 55
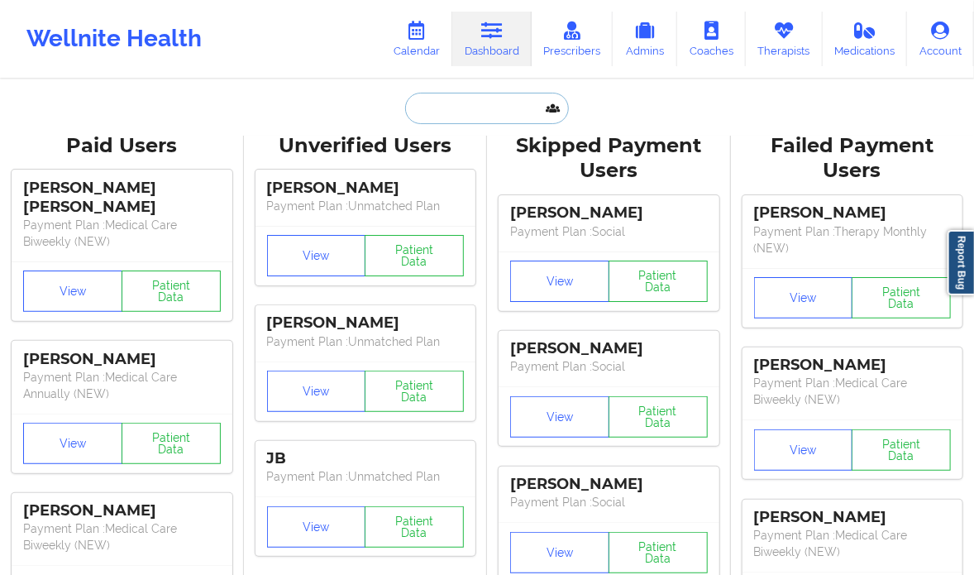
click at [457, 118] on input "text" at bounding box center [487, 108] width 164 height 31
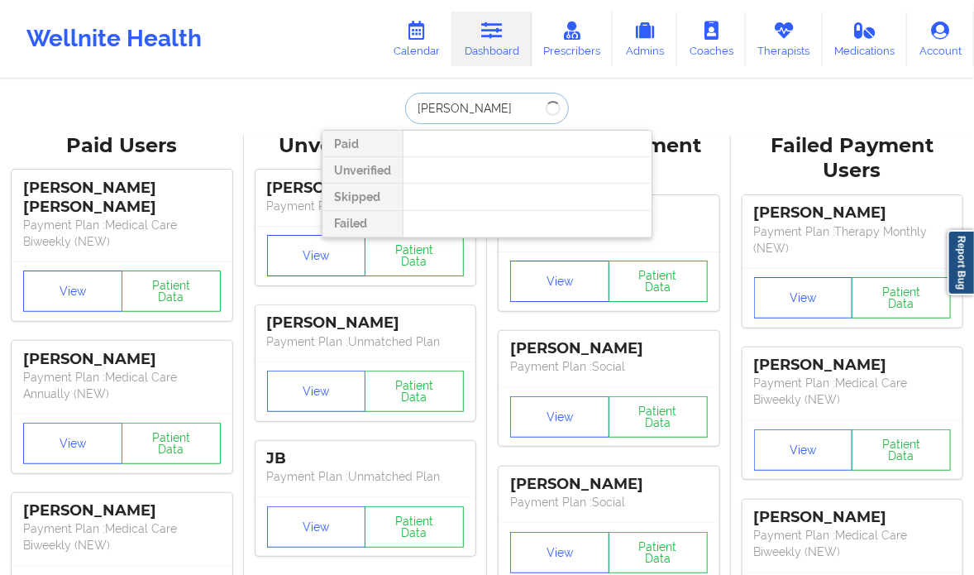
type input "[PERSON_NAME]"
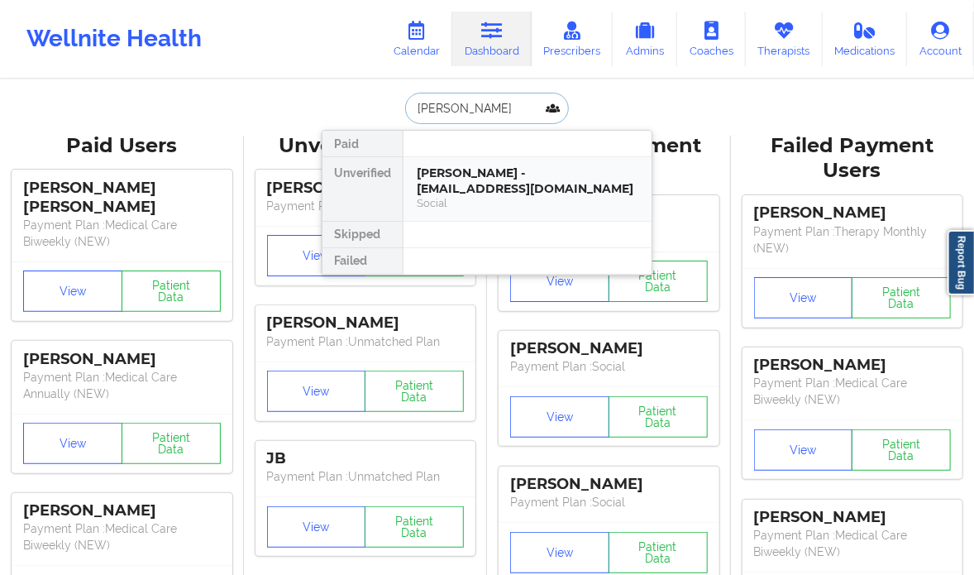
click at [579, 196] on div "Social" at bounding box center [528, 203] width 222 height 14
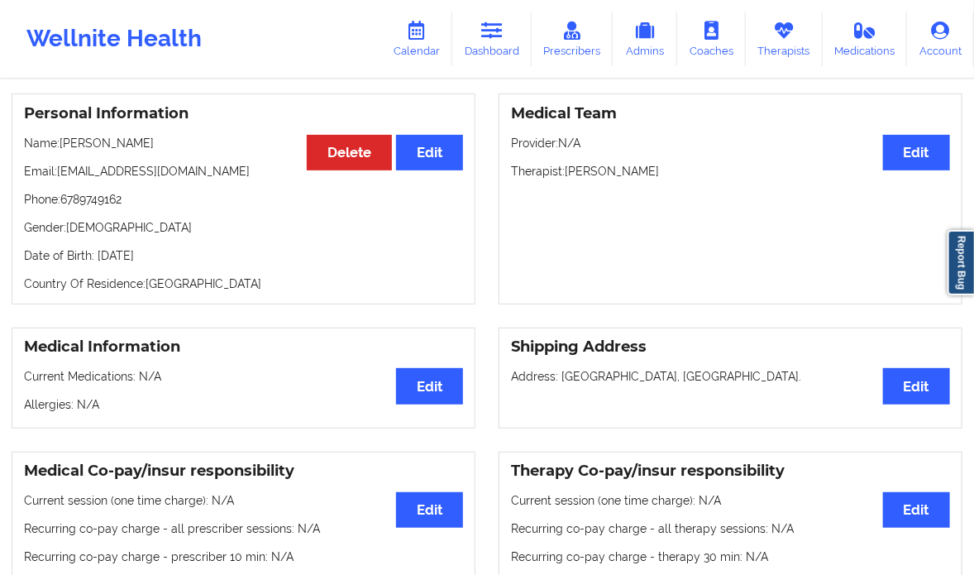
scroll to position [113, 0]
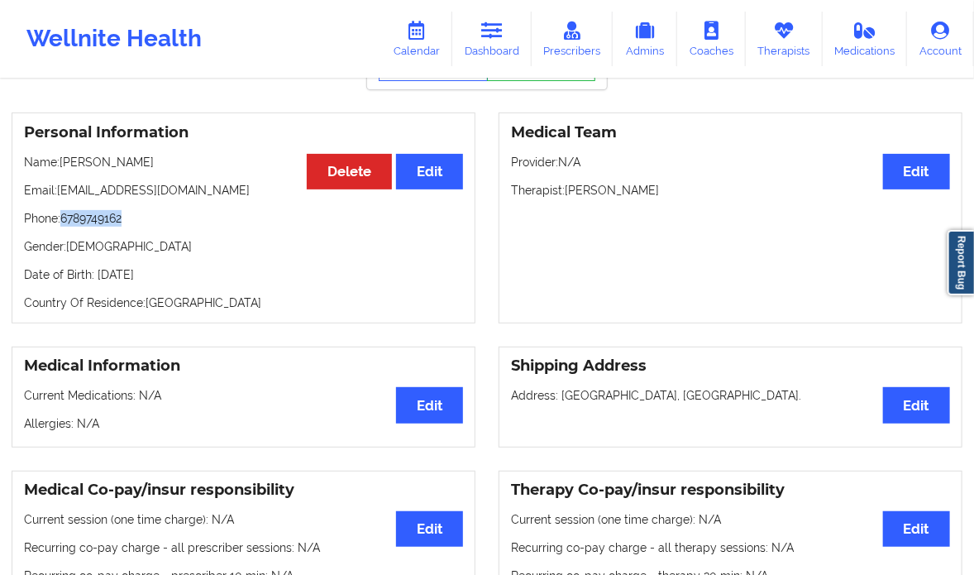
drag, startPoint x: 143, startPoint y: 221, endPoint x: 60, endPoint y: 222, distance: 83.6
click at [60, 222] on p "Phone: [PHONE_NUMBER]" at bounding box center [243, 218] width 439 height 17
copy p "6789749162"
drag, startPoint x: 190, startPoint y: 189, endPoint x: 59, endPoint y: 200, distance: 132.0
click at [59, 199] on p "Email: [EMAIL_ADDRESS][DOMAIN_NAME]" at bounding box center [243, 190] width 439 height 17
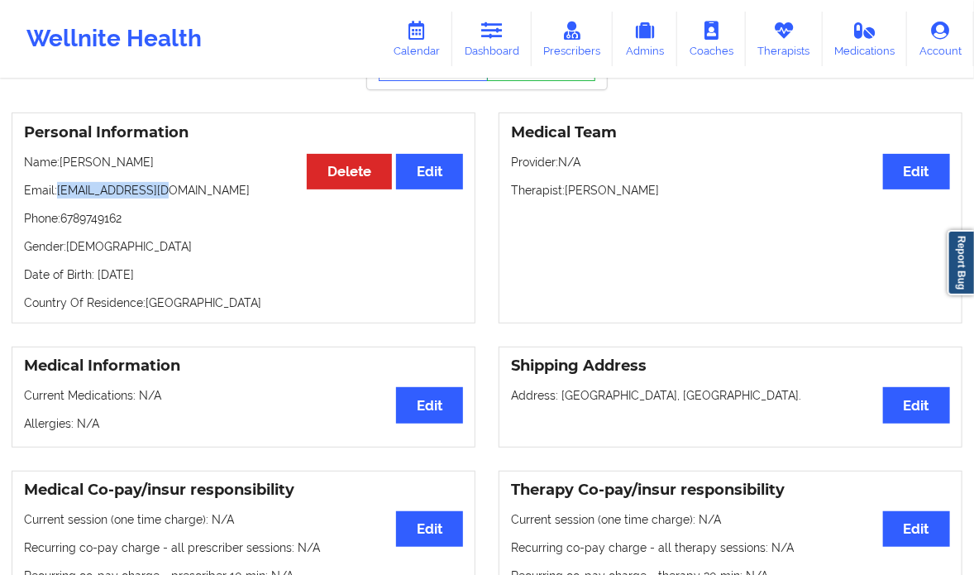
copy p "[EMAIL_ADDRESS][DOMAIN_NAME]"
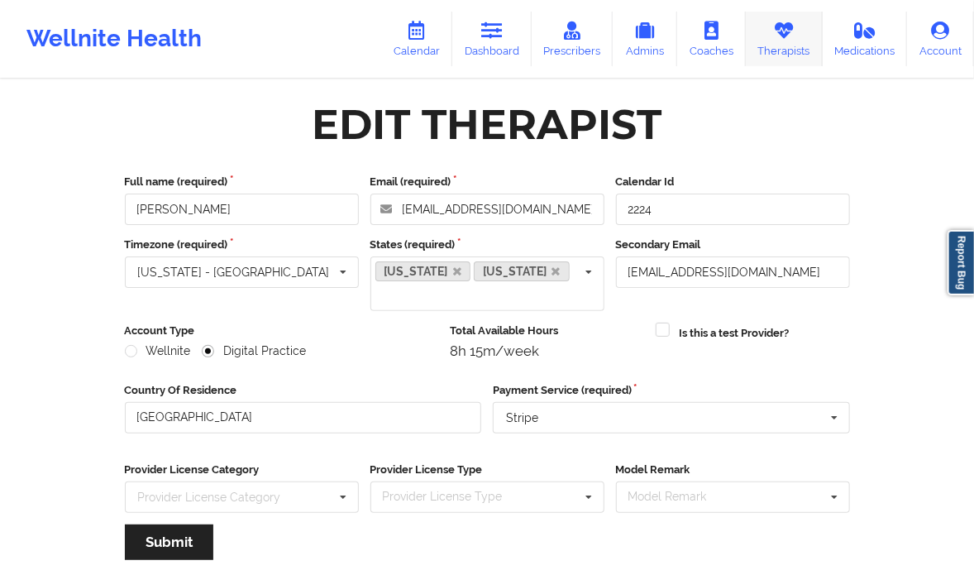
click at [790, 50] on link "Therapists" at bounding box center [784, 39] width 77 height 55
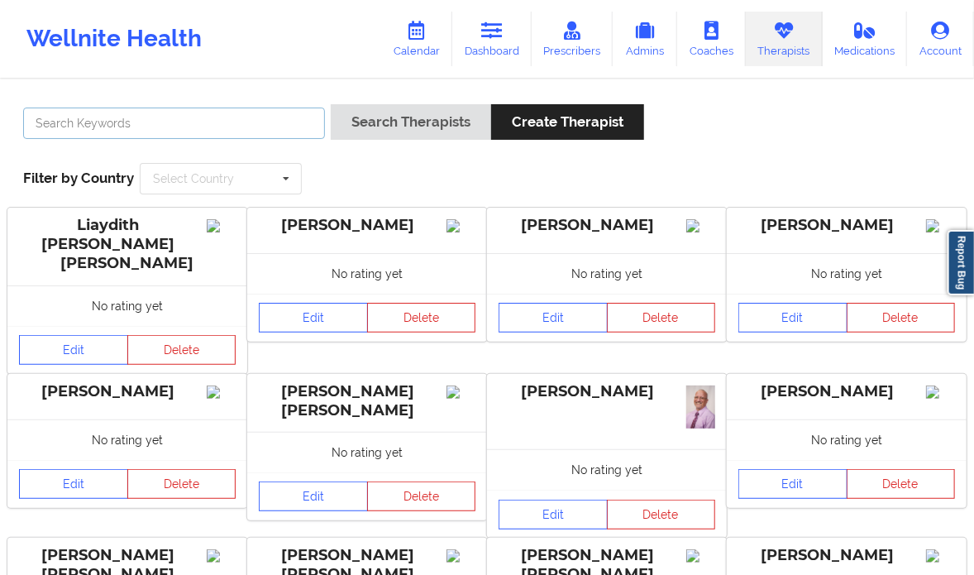
click at [251, 127] on input "text" at bounding box center [174, 123] width 302 height 31
paste input "[PERSON_NAME]"
type input "[PERSON_NAME]"
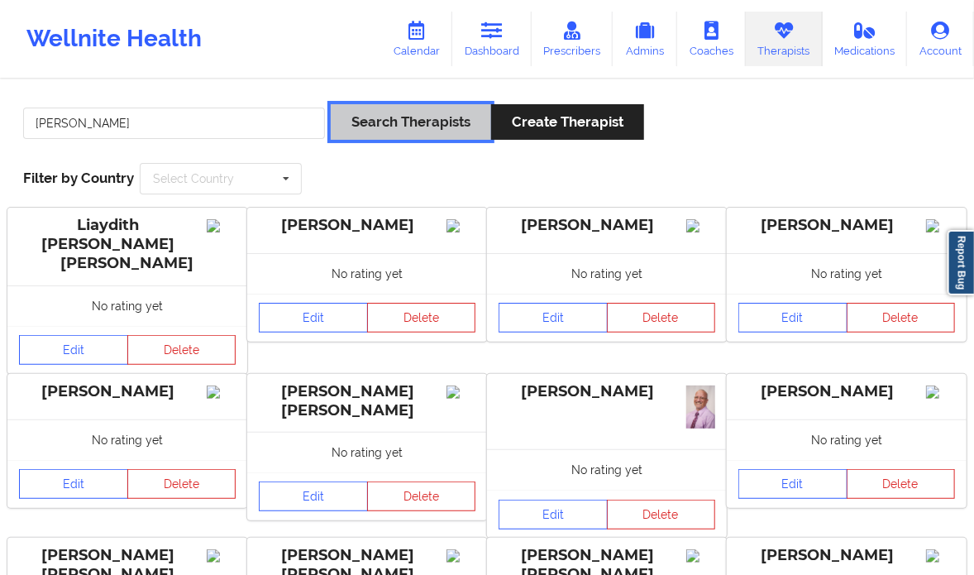
click at [397, 113] on button "Search Therapists" at bounding box center [411, 122] width 160 height 36
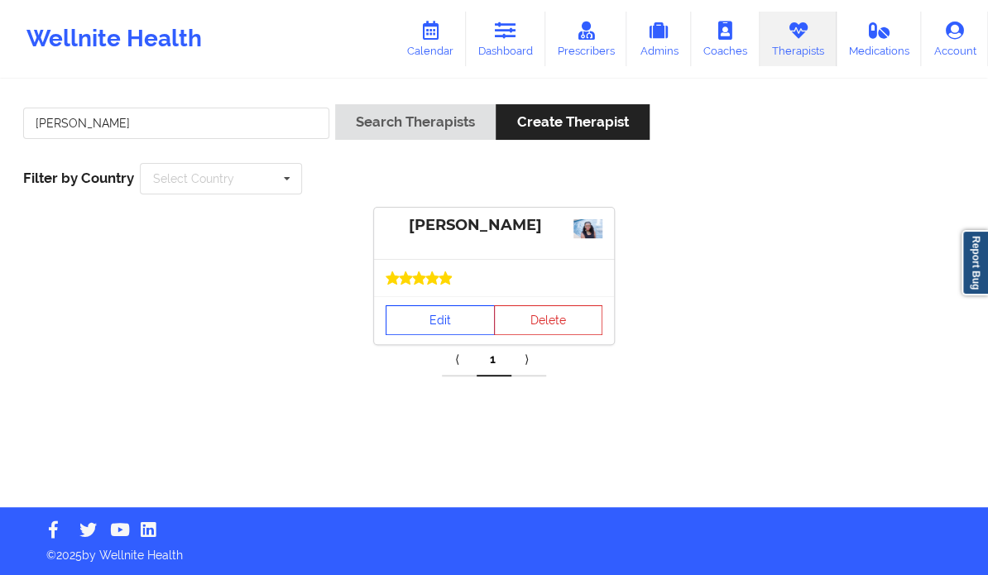
click at [449, 314] on link "Edit" at bounding box center [439, 320] width 109 height 30
